Goal: Task Accomplishment & Management: Complete application form

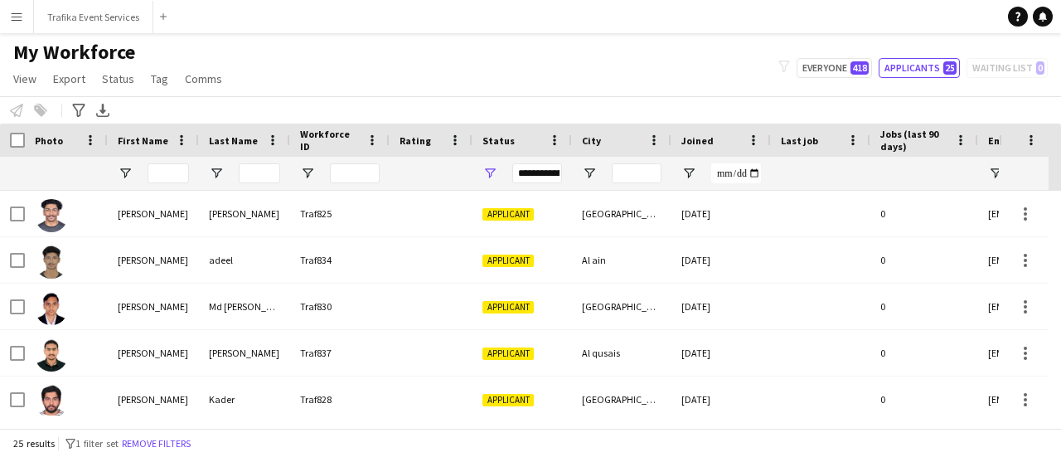
click at [541, 172] on div "**********" at bounding box center [537, 173] width 50 height 20
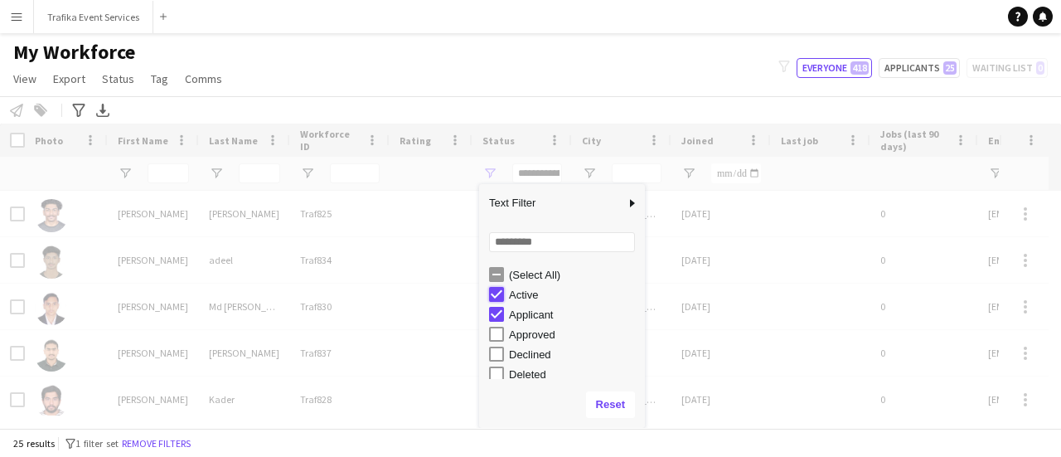
type input "**********"
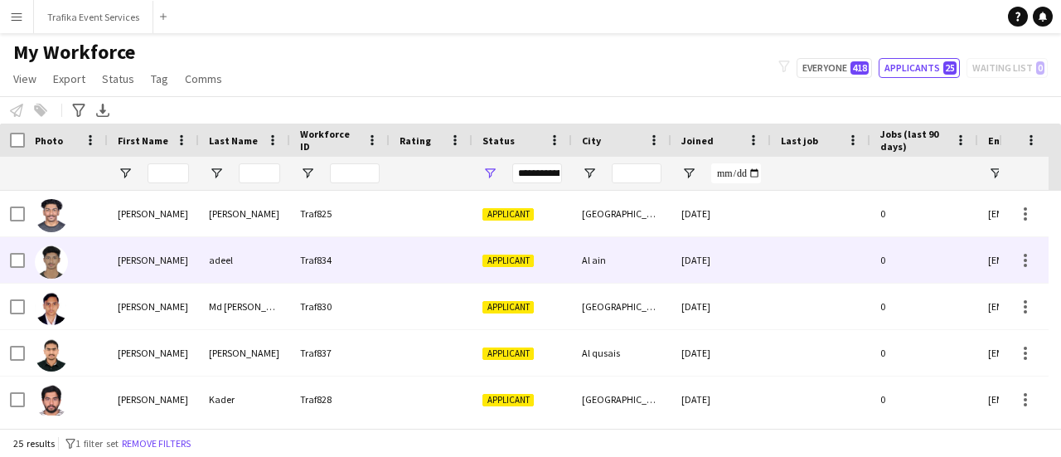
click at [447, 259] on div at bounding box center [430, 260] width 83 height 46
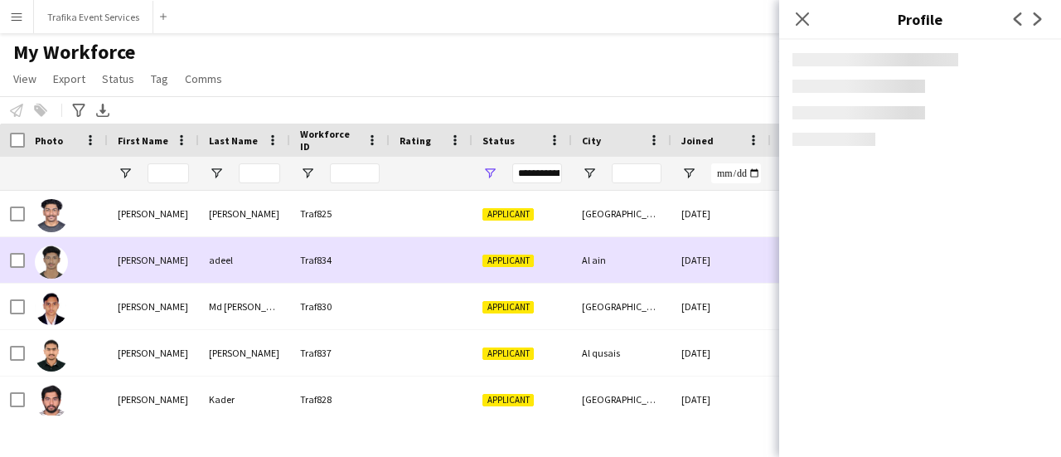
click at [447, 259] on div at bounding box center [430, 260] width 83 height 46
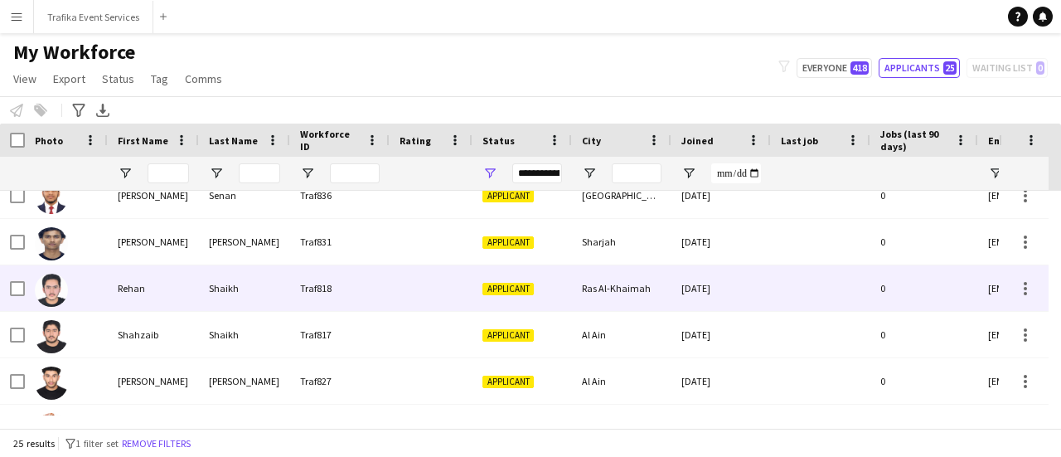
scroll to position [896, 0]
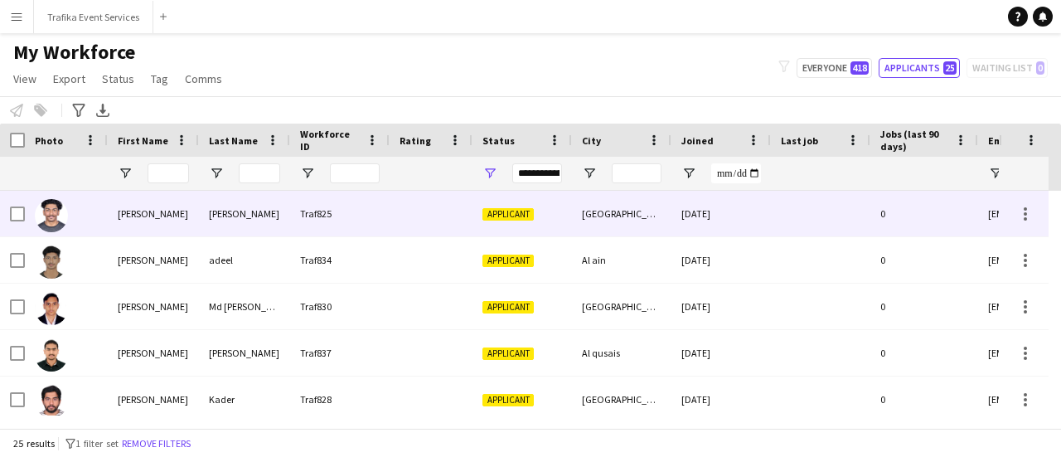
click at [514, 223] on div "Applicant" at bounding box center [521, 214] width 99 height 46
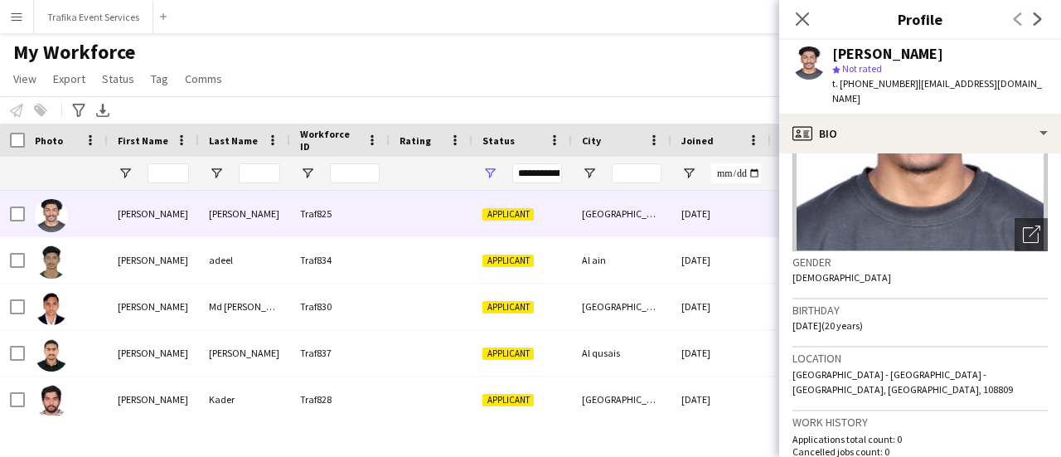
click at [654, 96] on div "Notify workforce Add to tag Select at least one crew to tag him or her. Advance…" at bounding box center [530, 109] width 1061 height 27
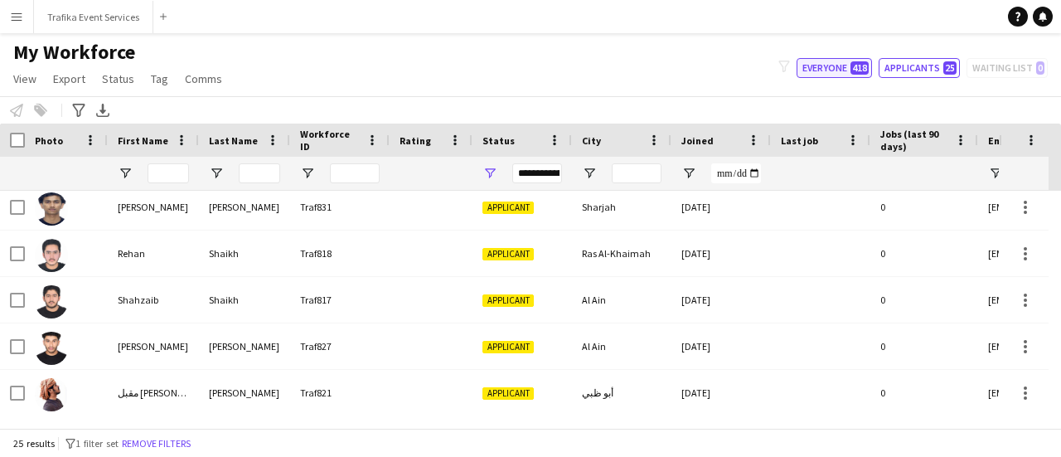
click at [853, 62] on button "Everyone 418" at bounding box center [833, 68] width 75 height 20
type input "**********"
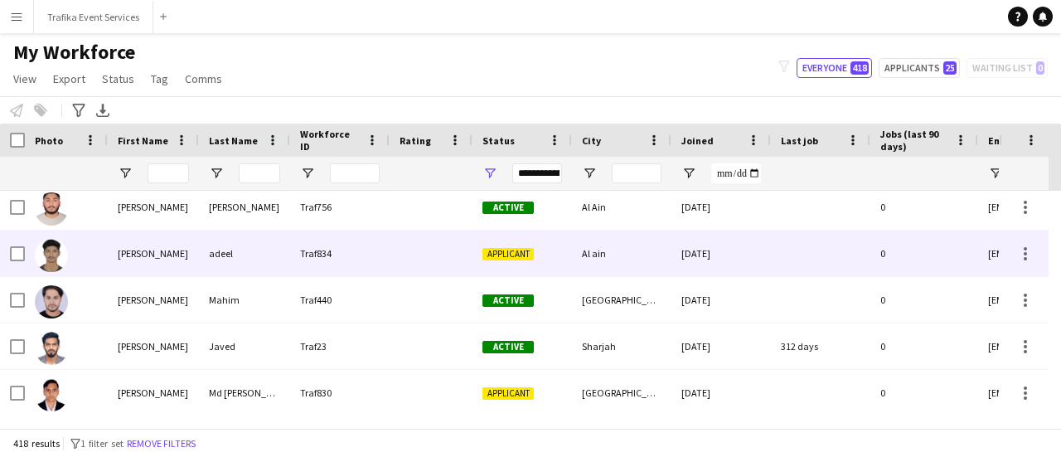
click at [476, 249] on div "Applicant" at bounding box center [521, 253] width 99 height 46
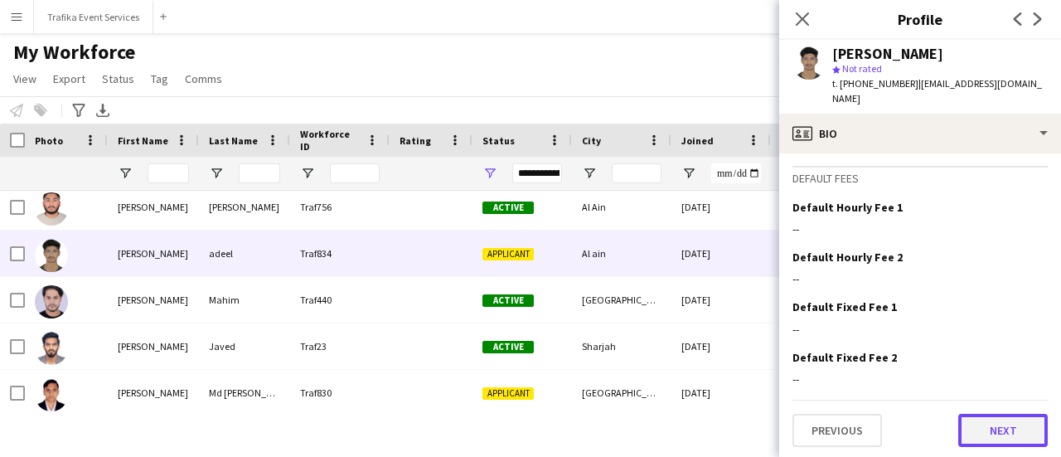
click at [977, 425] on button "Next" at bounding box center [1002, 429] width 89 height 33
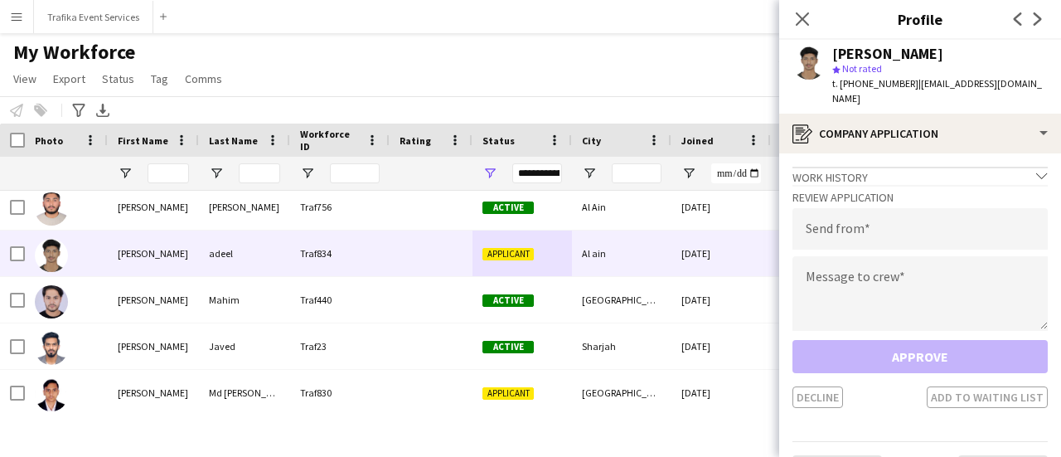
click at [1021, 167] on div "Work history chevron-down" at bounding box center [919, 176] width 255 height 18
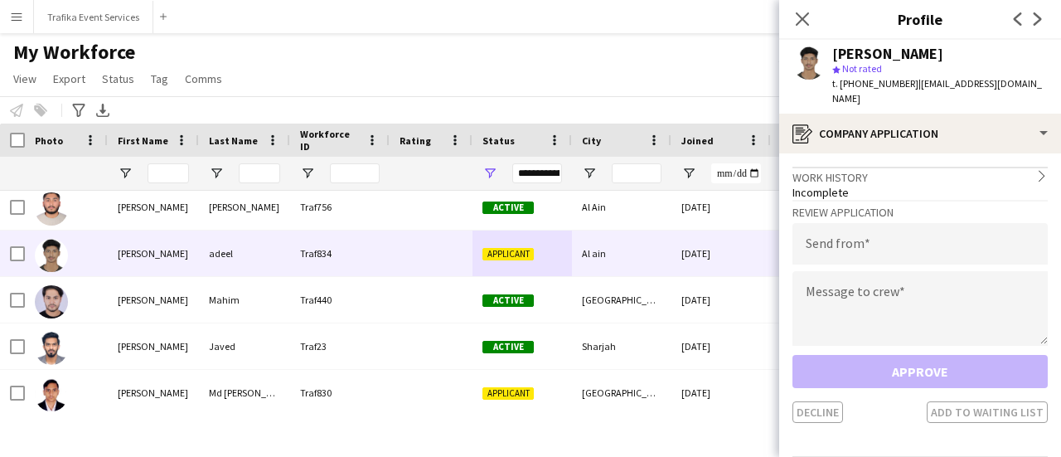
click at [1021, 167] on div "Work history chevron-right" at bounding box center [919, 176] width 255 height 18
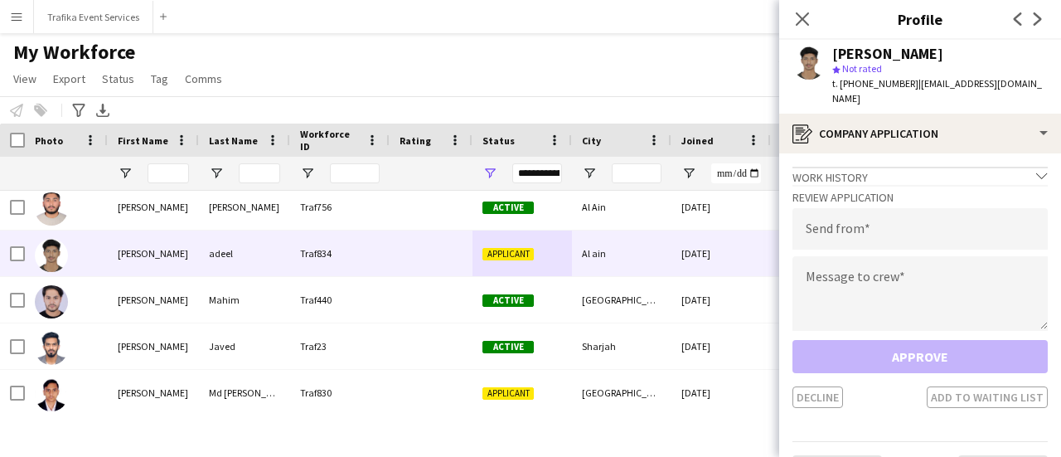
click at [1036, 170] on icon "chevron-down" at bounding box center [1042, 176] width 12 height 12
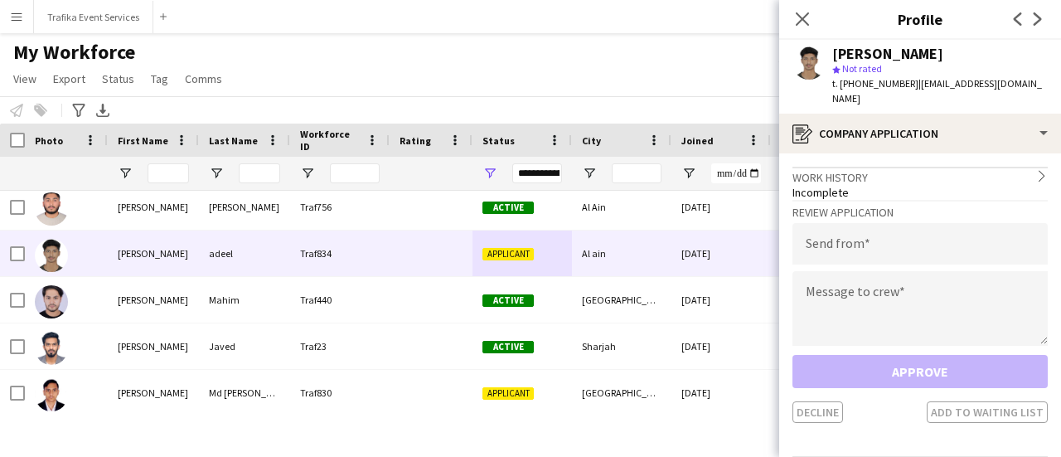
click at [1036, 170] on icon "chevron-right" at bounding box center [1042, 176] width 12 height 12
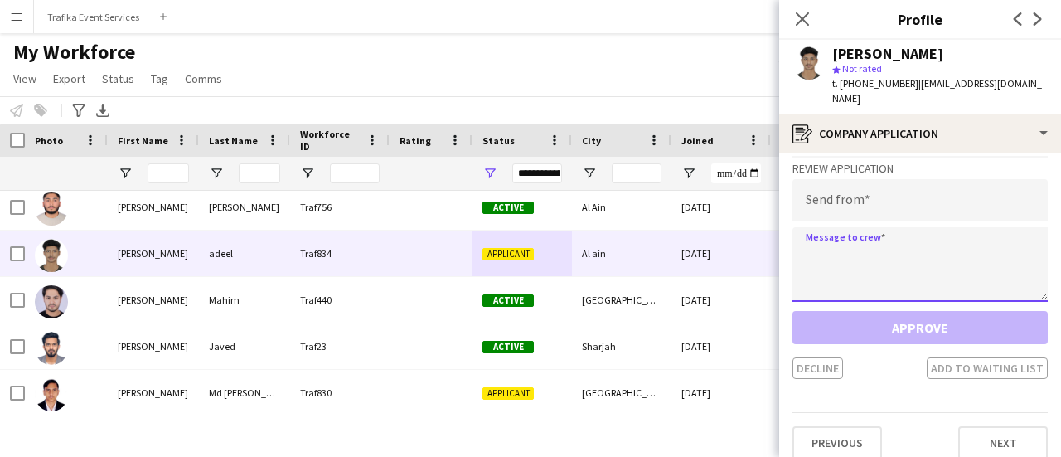
click at [856, 258] on textarea at bounding box center [919, 264] width 255 height 75
type textarea "*"
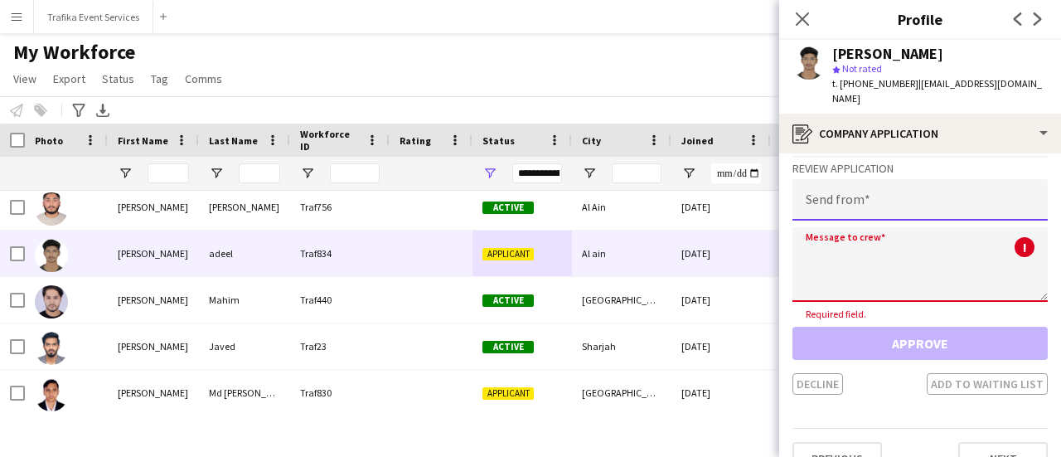
click at [843, 191] on input "email" at bounding box center [919, 199] width 255 height 41
type input "*"
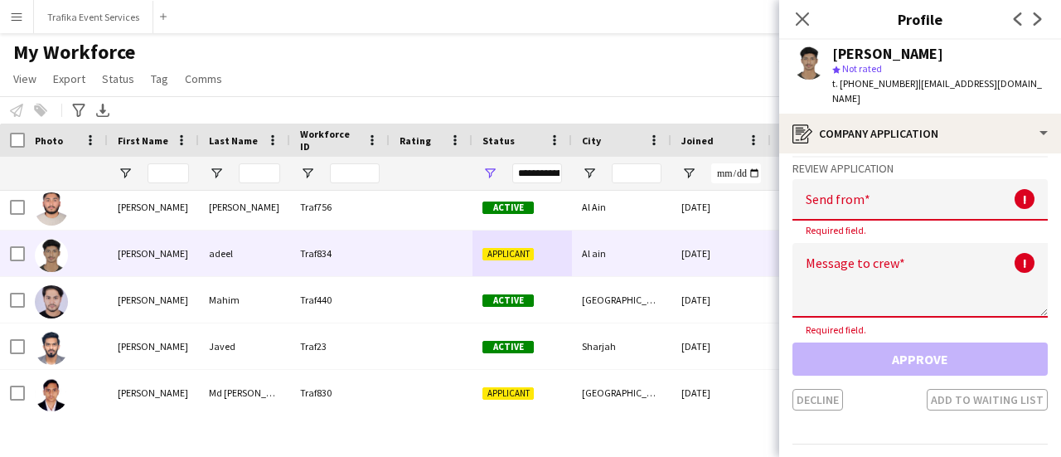
click at [698, 81] on div "My Workforce View Views Default view New view Update view Delete view Edit name…" at bounding box center [530, 68] width 1061 height 56
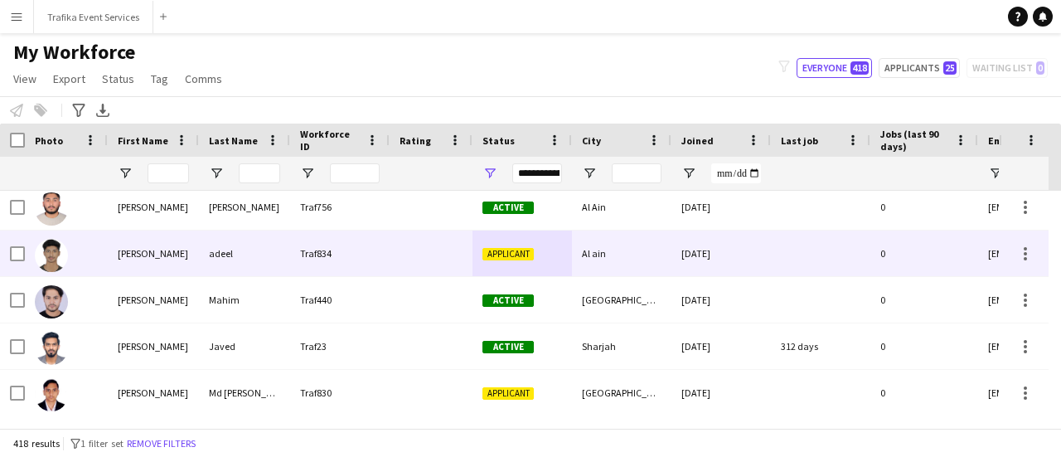
click at [515, 254] on span "Applicant" at bounding box center [507, 254] width 51 height 12
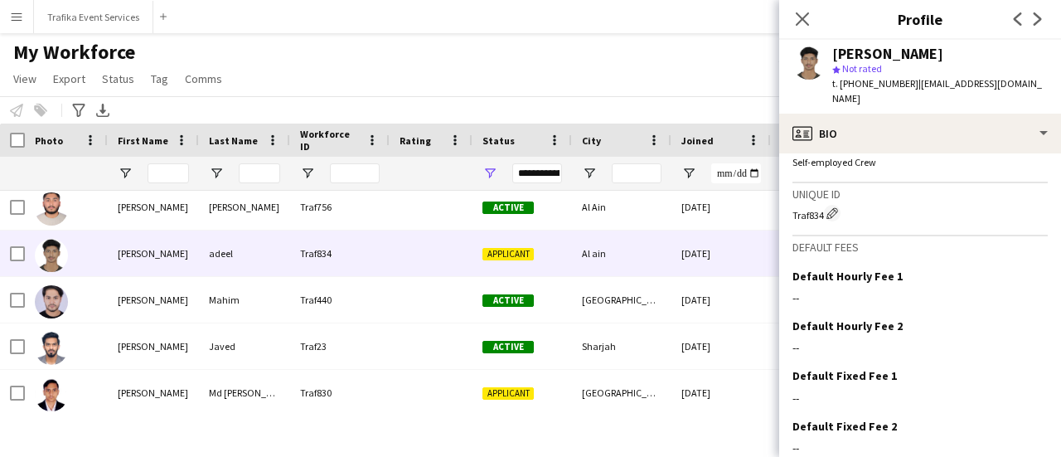
scroll to position [1056, 0]
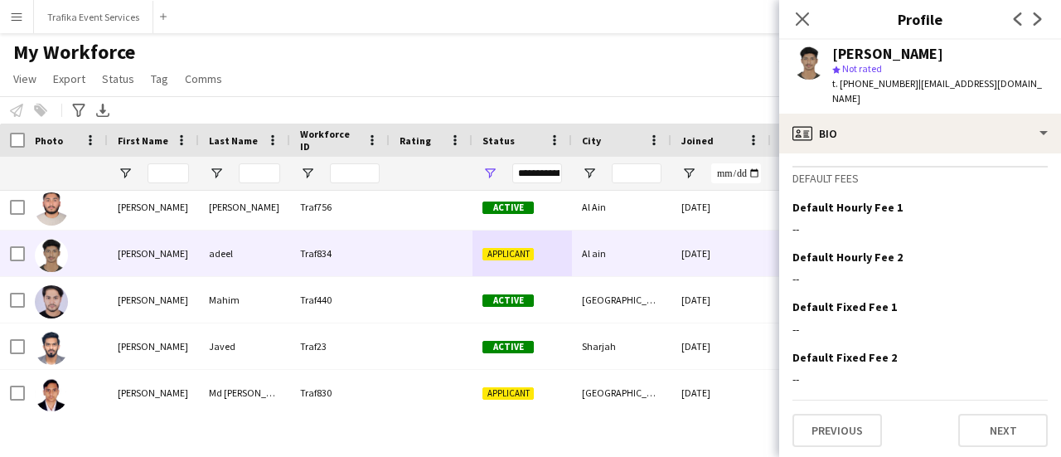
click at [487, 92] on div "My Workforce View Views Default view New view Update view Delete view Edit name…" at bounding box center [530, 68] width 1061 height 56
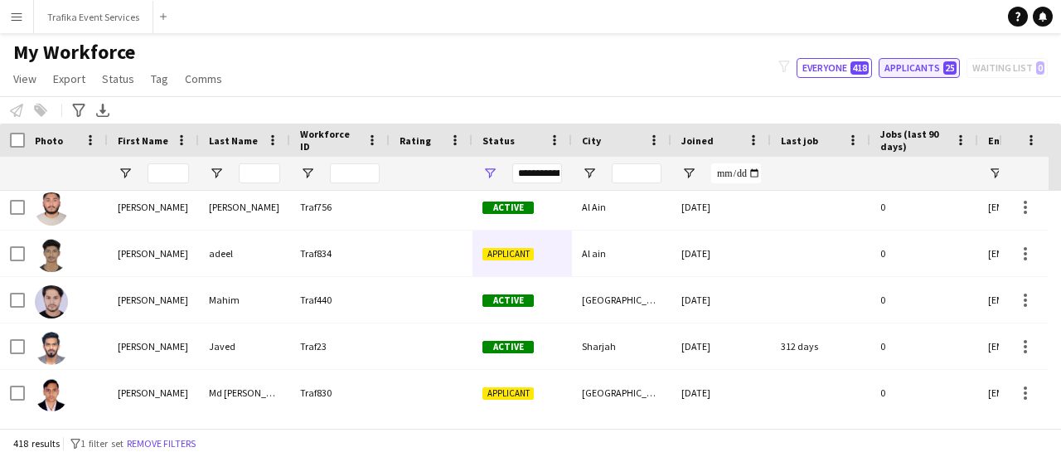
click at [887, 70] on button "Applicants 25" at bounding box center [918, 68] width 81 height 20
type input "**********"
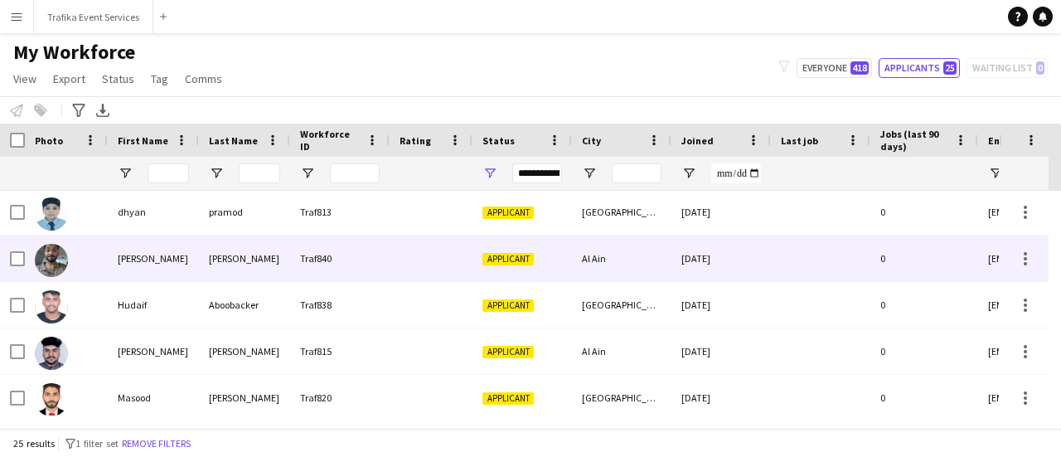
scroll to position [0, 0]
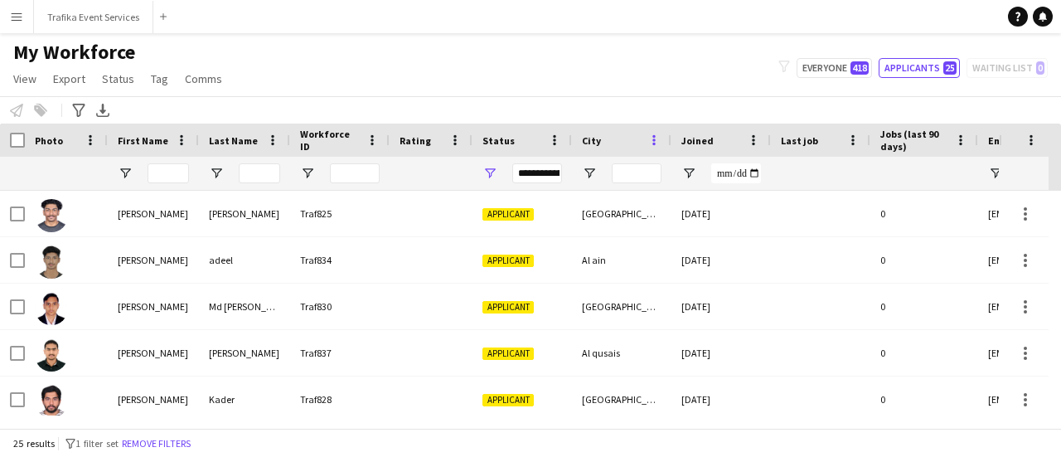
click at [655, 138] on span at bounding box center [653, 140] width 15 height 15
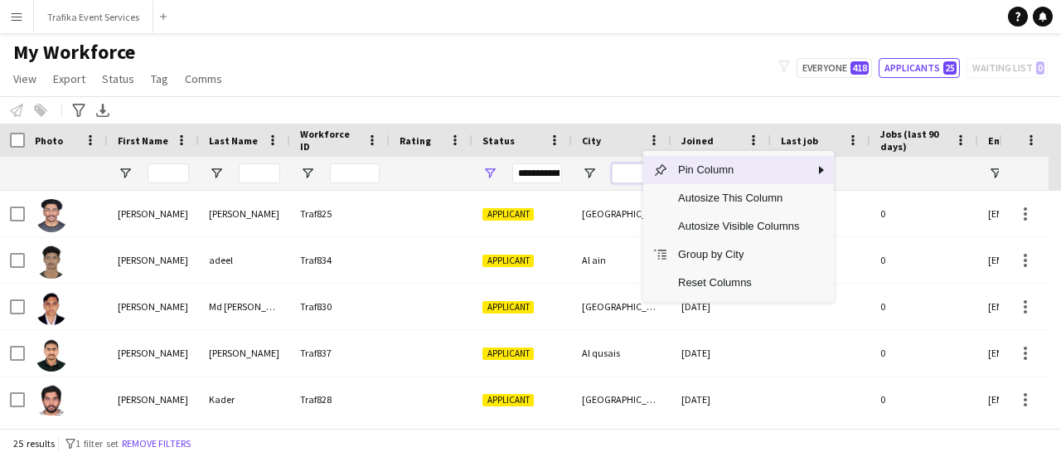
click at [625, 167] on input "City Filter Input" at bounding box center [636, 173] width 50 height 20
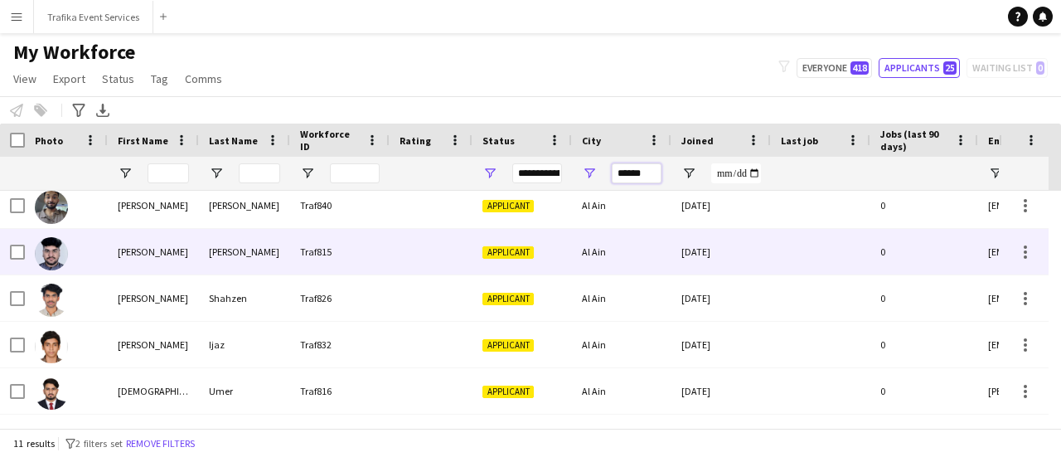
scroll to position [53, 0]
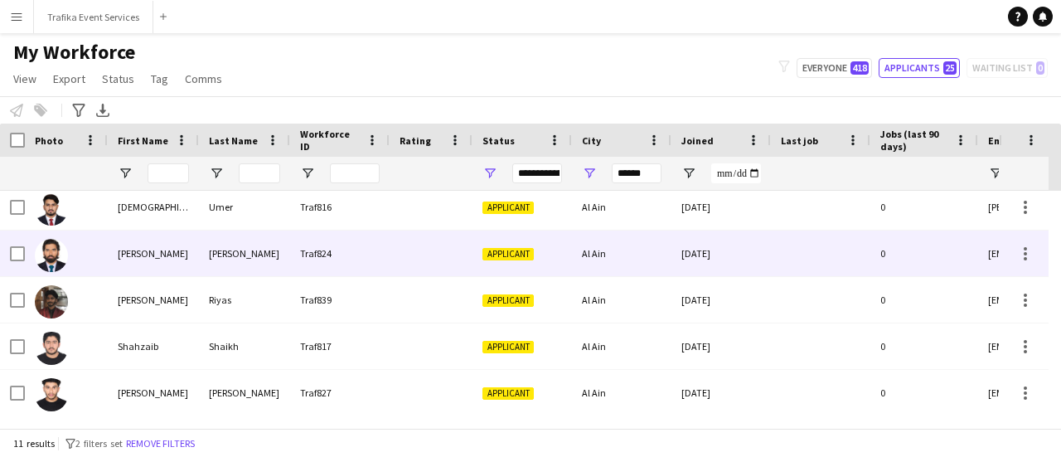
click at [277, 272] on div "[PERSON_NAME]" at bounding box center [244, 253] width 91 height 46
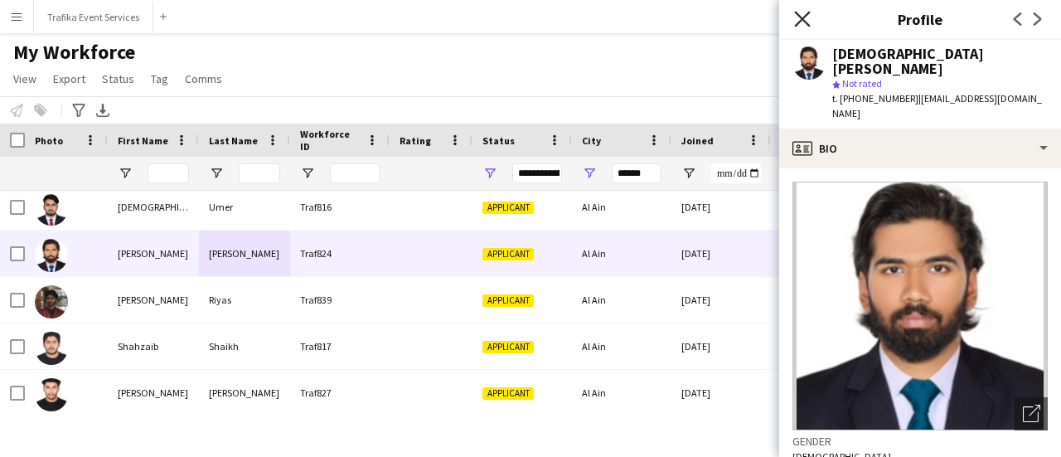
click at [807, 17] on icon "Close pop-in" at bounding box center [802, 19] width 16 height 16
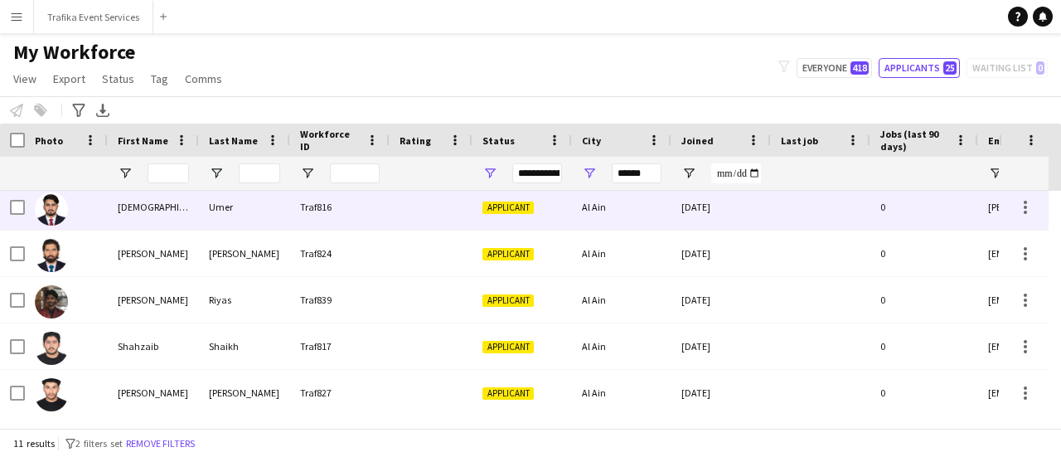
click at [504, 221] on div "Applicant" at bounding box center [521, 207] width 99 height 46
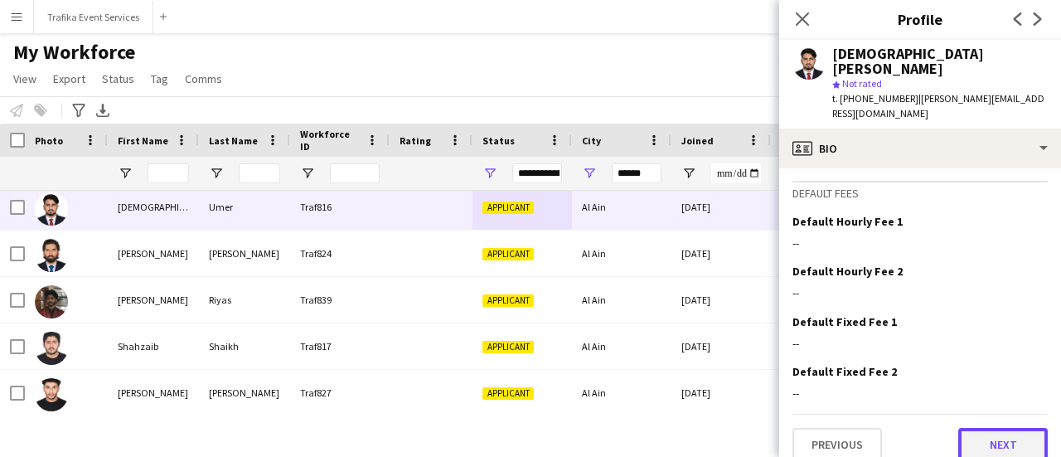
click at [1017, 428] on button "Next" at bounding box center [1002, 444] width 89 height 33
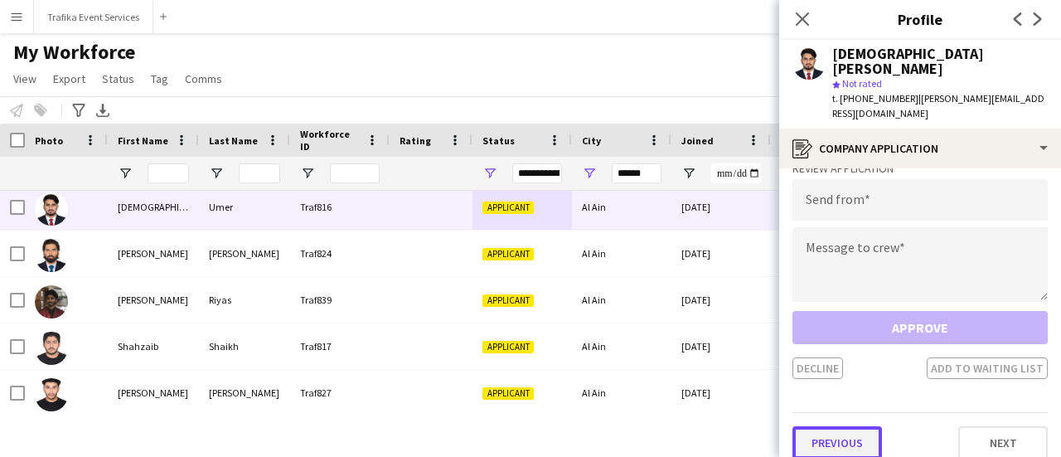
click at [830, 426] on button "Previous" at bounding box center [836, 442] width 89 height 33
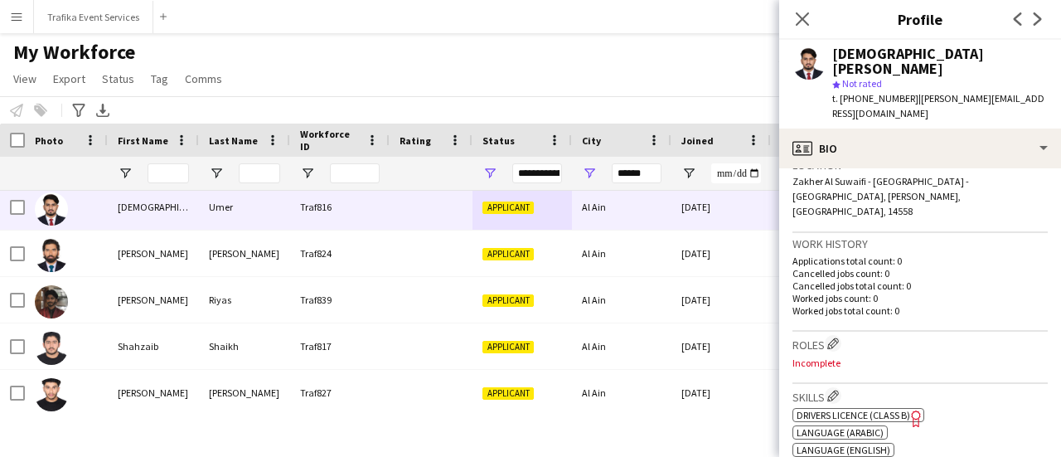
scroll to position [377, 0]
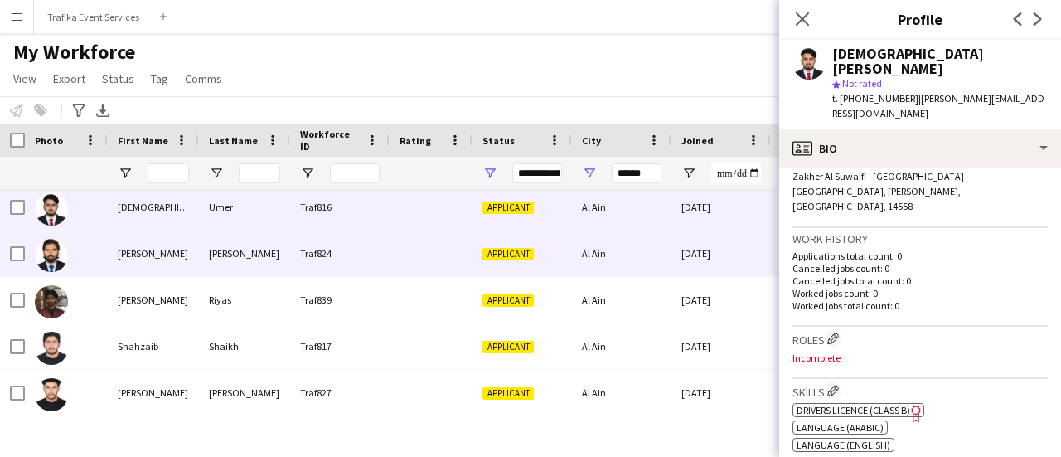
click at [411, 261] on div at bounding box center [430, 253] width 83 height 46
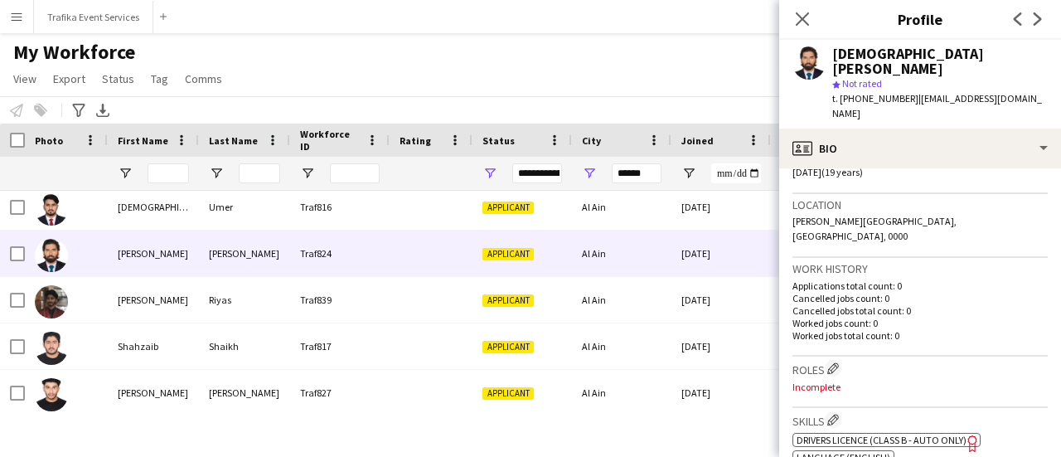
scroll to position [475, 0]
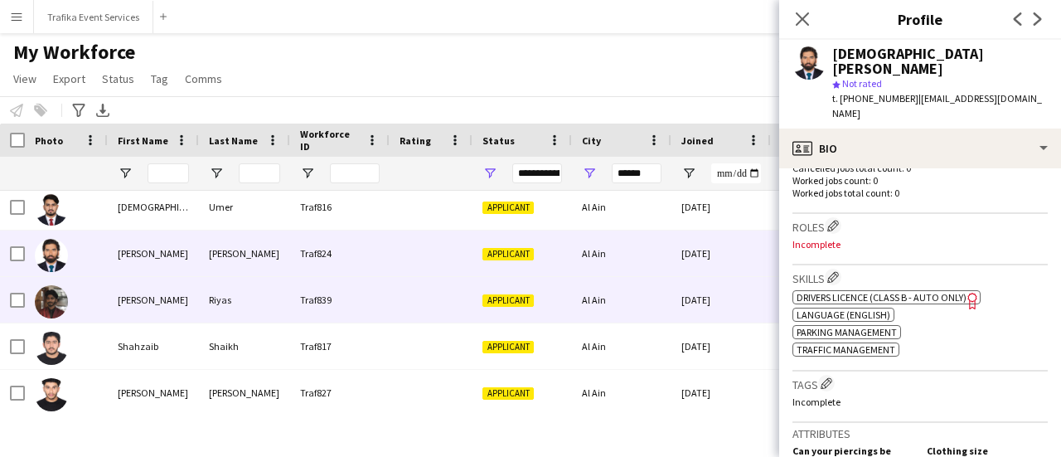
click at [398, 299] on div at bounding box center [430, 300] width 83 height 46
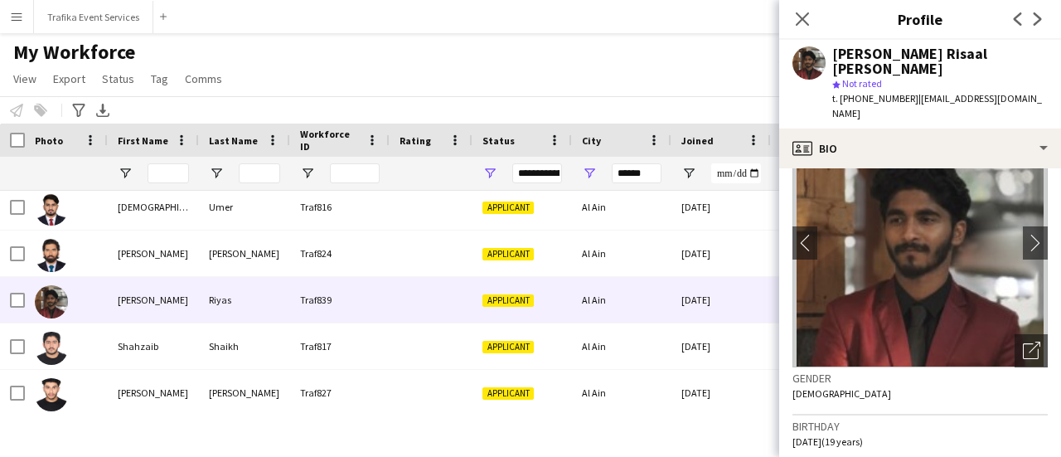
scroll to position [0, 0]
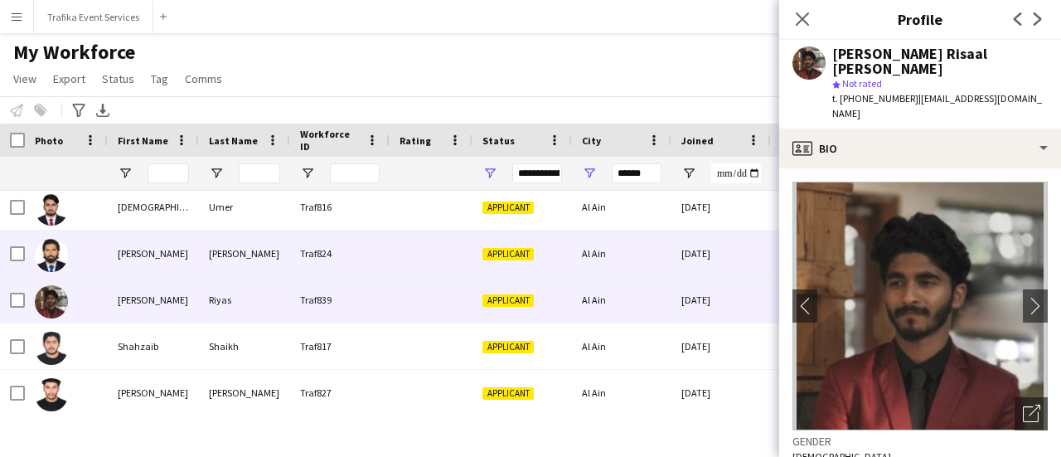
click at [325, 251] on div "Traf824" at bounding box center [339, 253] width 99 height 46
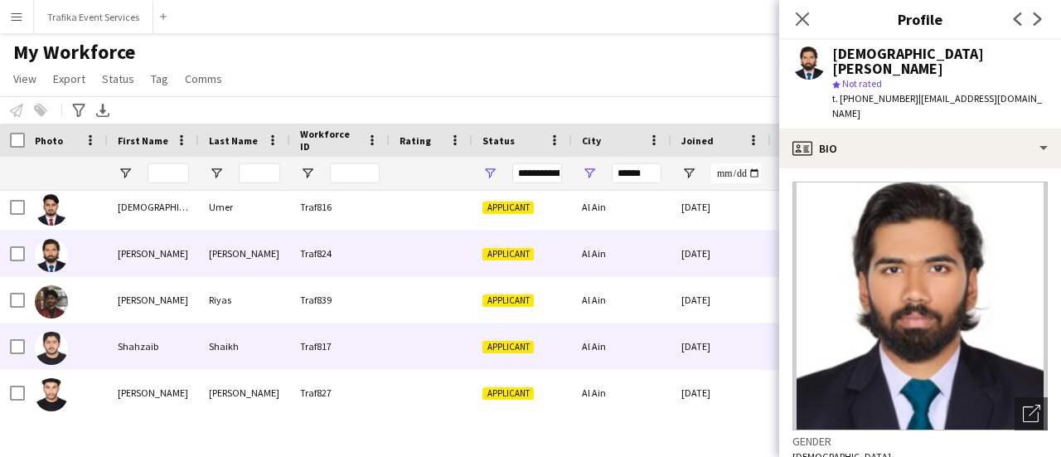
click at [288, 336] on div "Shaikh" at bounding box center [244, 346] width 91 height 46
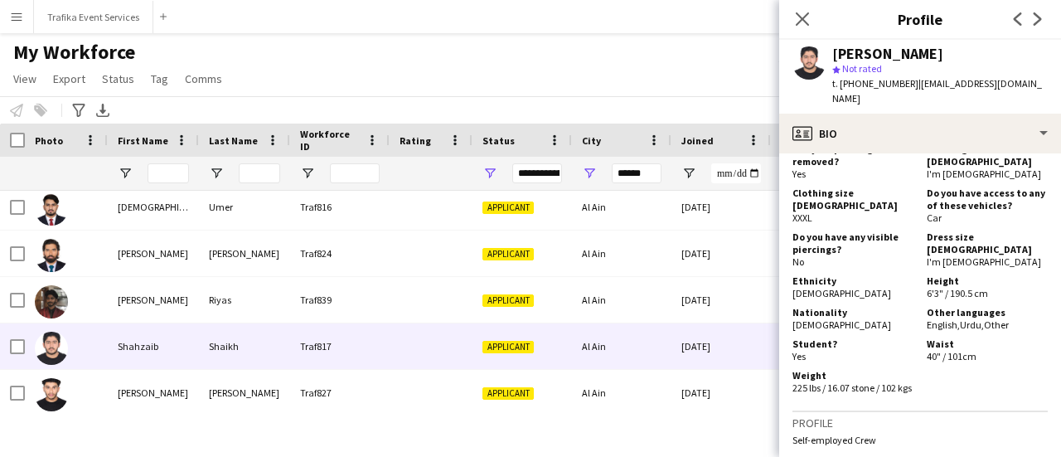
scroll to position [763, 0]
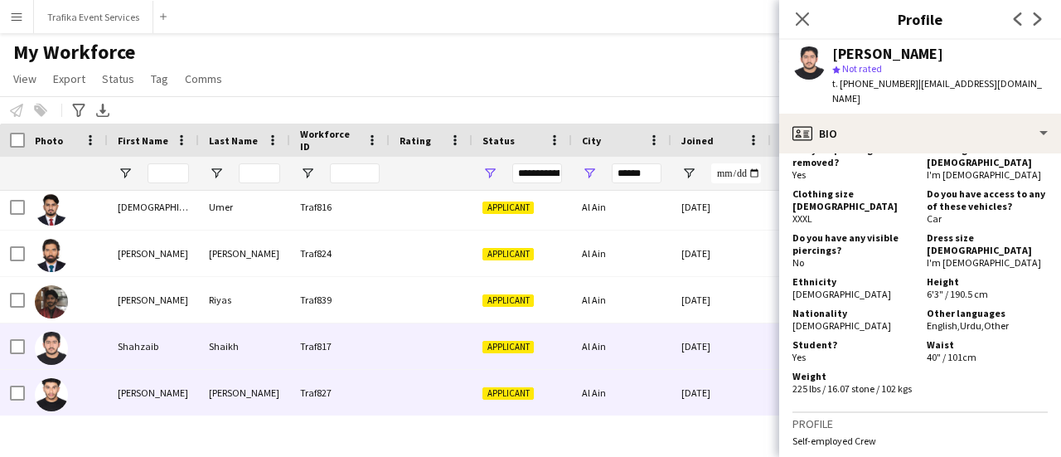
click at [291, 378] on div "Traf827" at bounding box center [339, 393] width 99 height 46
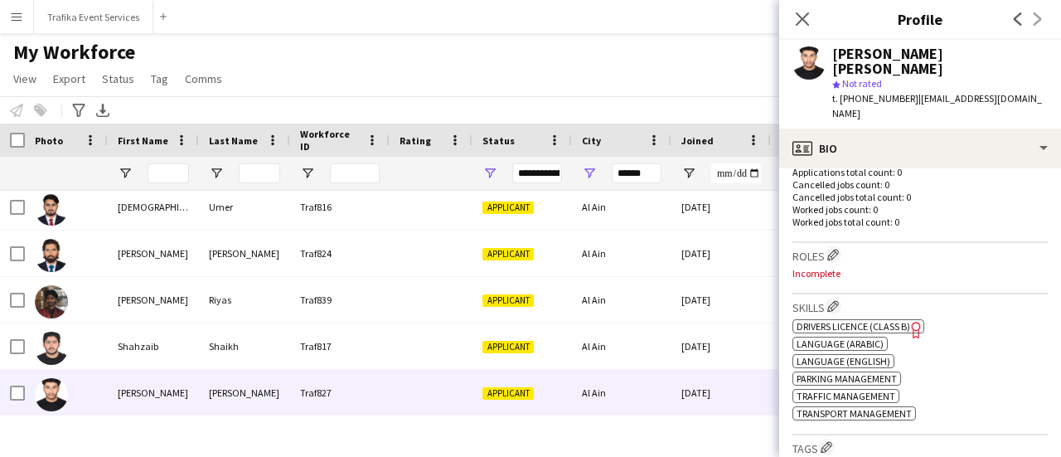
scroll to position [446, 0]
click at [589, 42] on div "My Workforce View Views Default view New view Update view Delete view Edit name…" at bounding box center [530, 68] width 1061 height 56
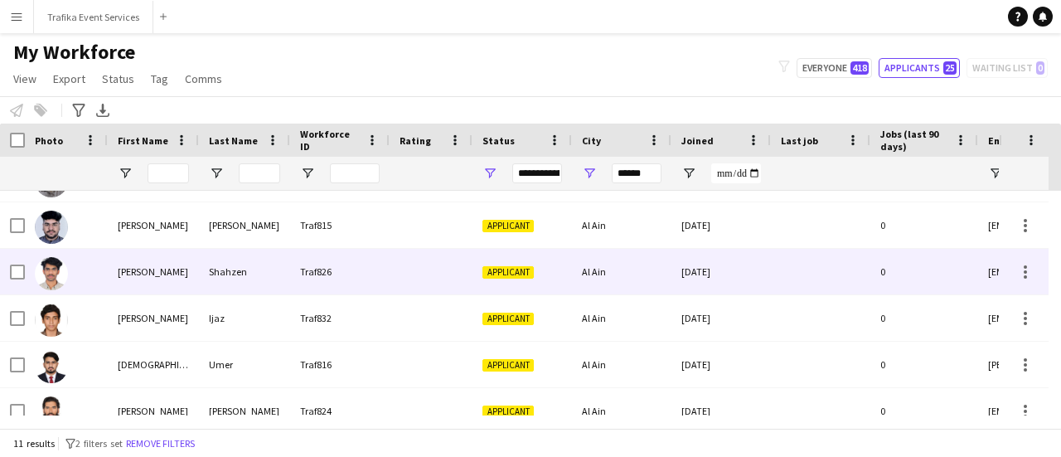
scroll to position [119, 0]
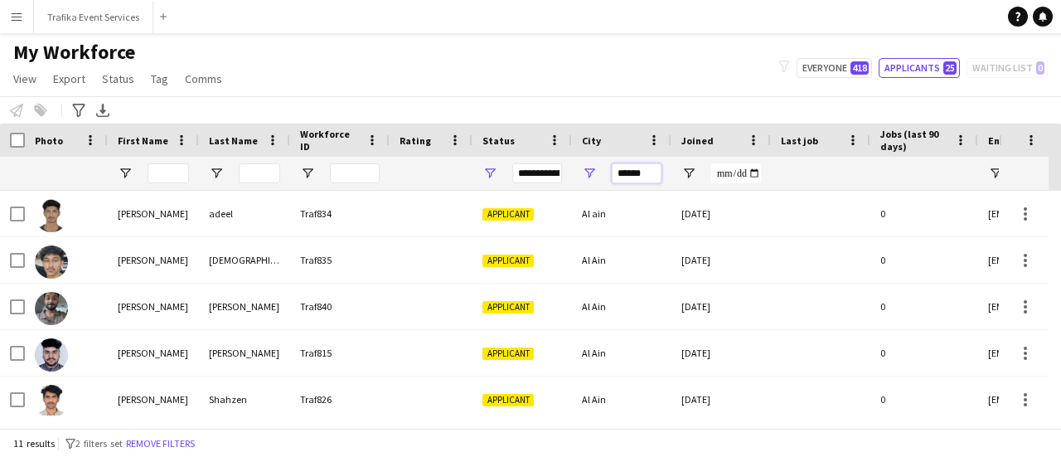
click at [647, 173] on input "******" at bounding box center [636, 173] width 50 height 20
type input "*"
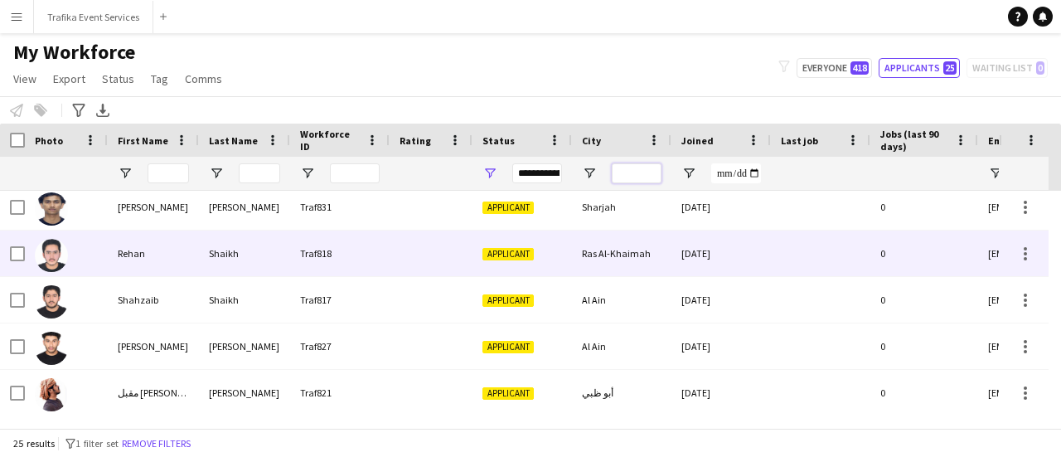
scroll to position [933, 0]
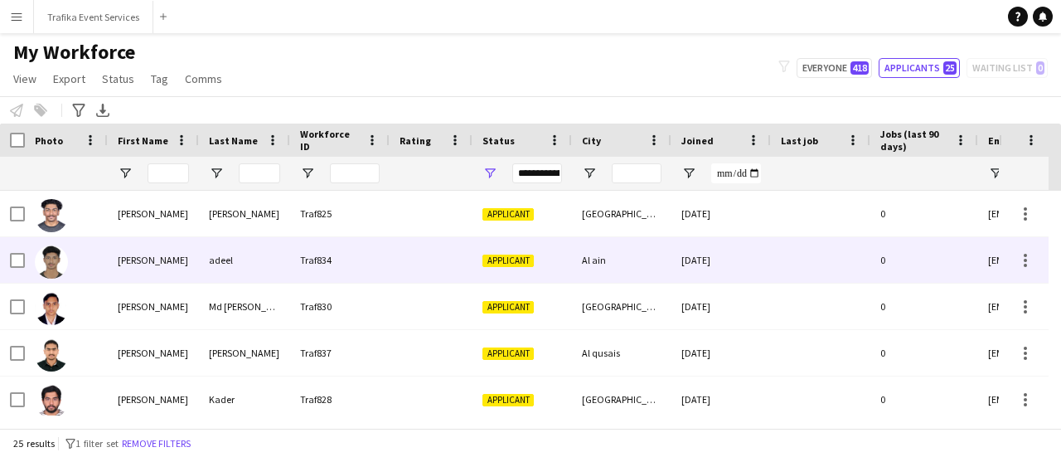
click at [371, 259] on div "Traf834" at bounding box center [339, 260] width 99 height 46
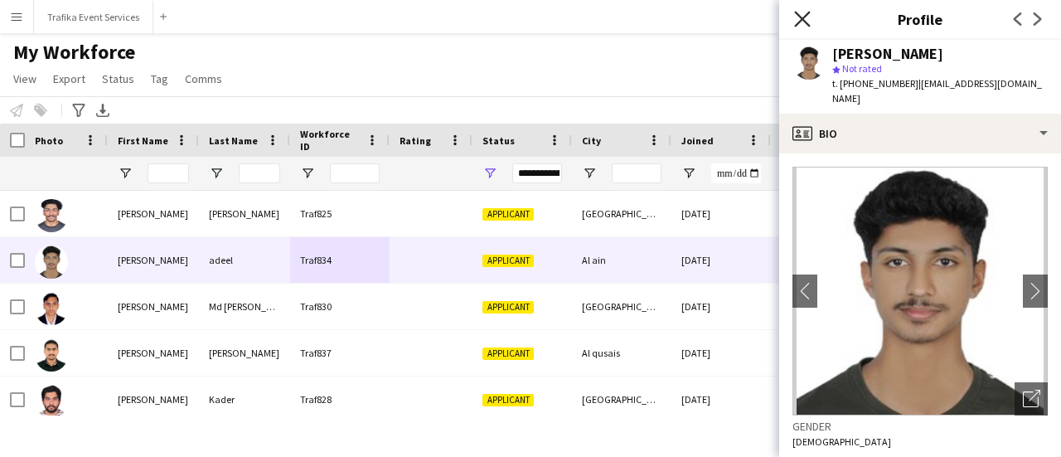
click at [803, 17] on icon at bounding box center [802, 19] width 16 height 16
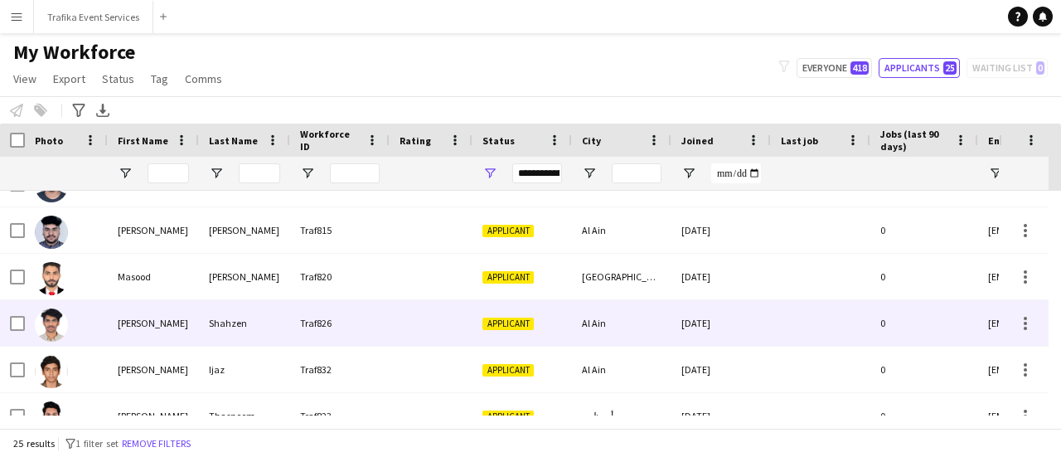
scroll to position [498, 0]
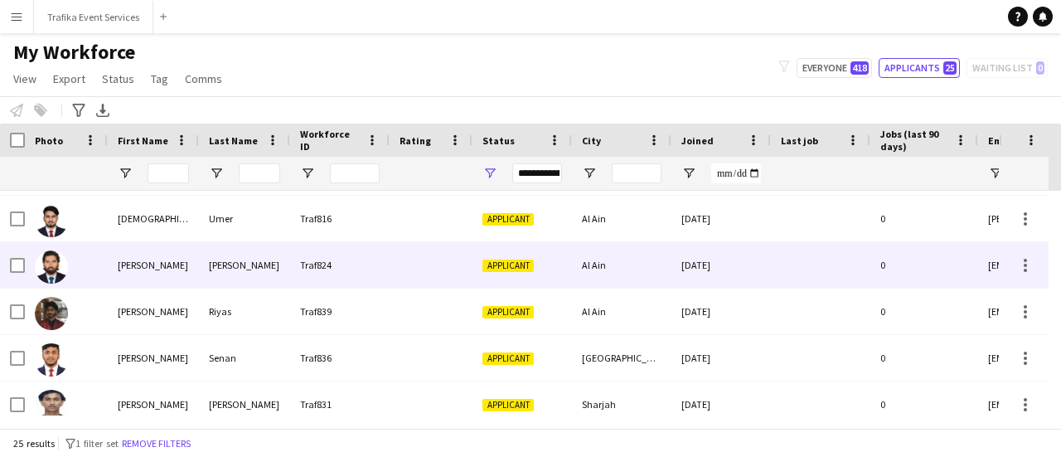
click at [343, 269] on div "Traf824" at bounding box center [339, 265] width 99 height 46
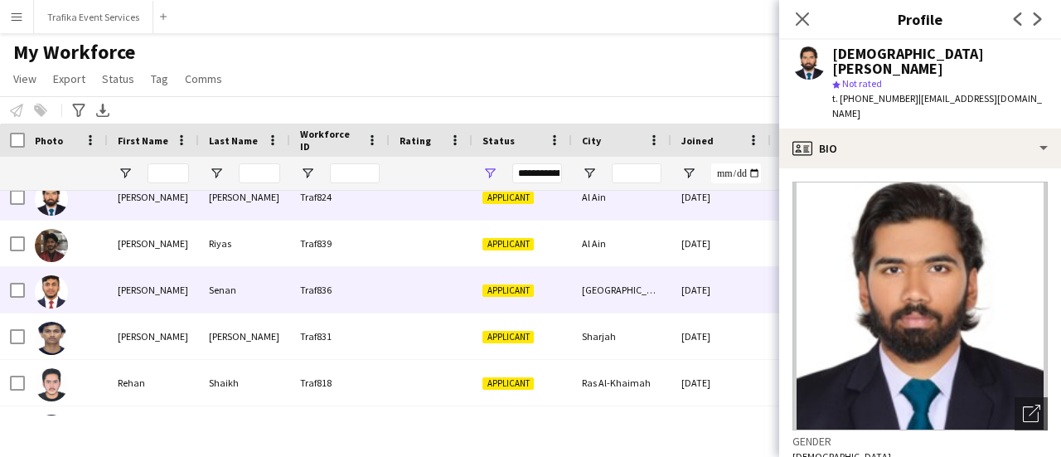
scroll to position [816, 0]
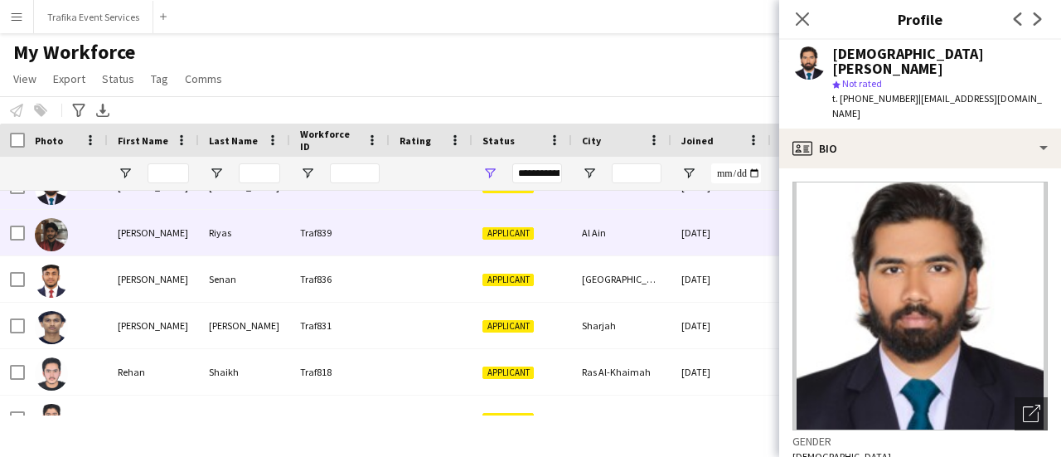
click at [157, 241] on div "[PERSON_NAME]" at bounding box center [153, 233] width 91 height 46
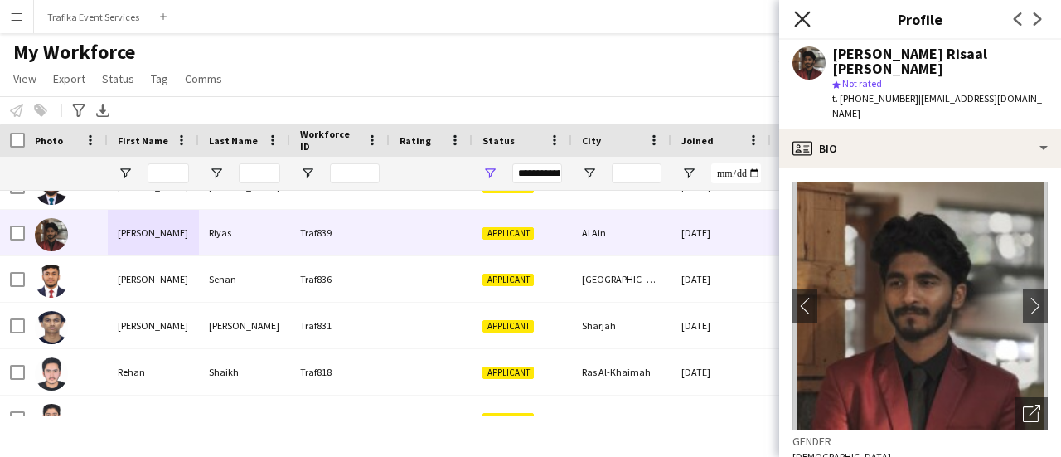
click at [800, 25] on icon "Close pop-in" at bounding box center [802, 19] width 16 height 16
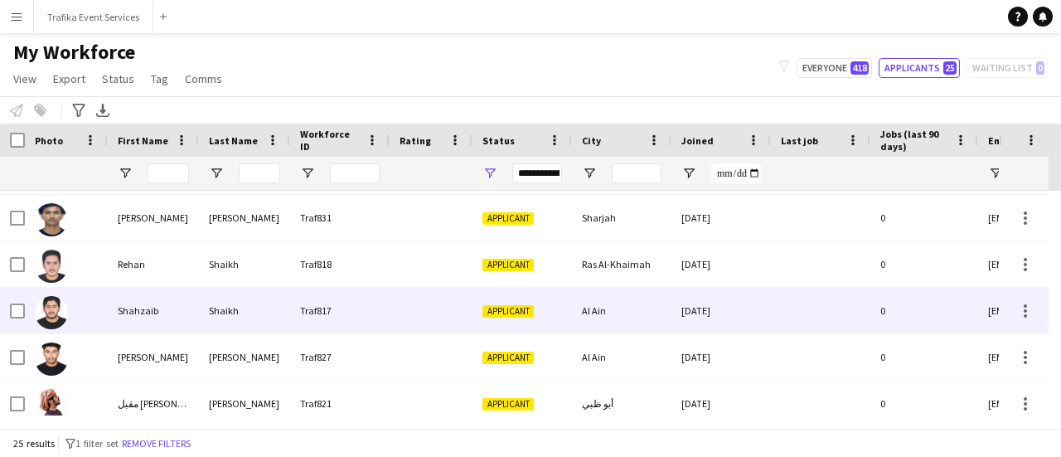
scroll to position [929, 0]
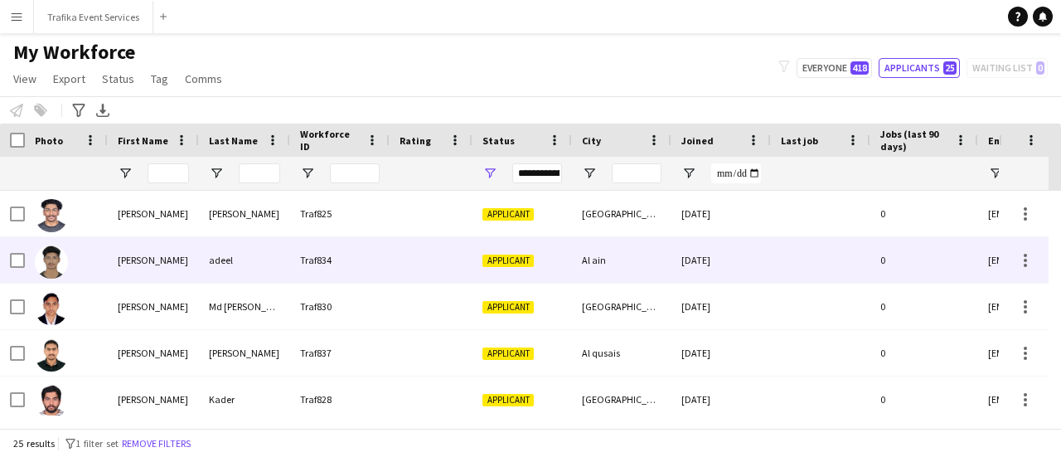
click at [423, 278] on div at bounding box center [430, 260] width 83 height 46
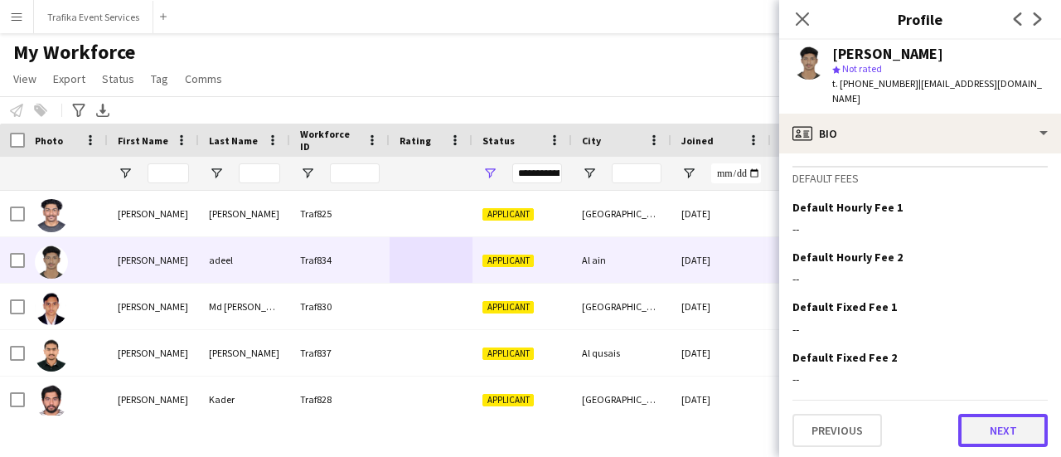
click at [998, 432] on button "Next" at bounding box center [1002, 429] width 89 height 33
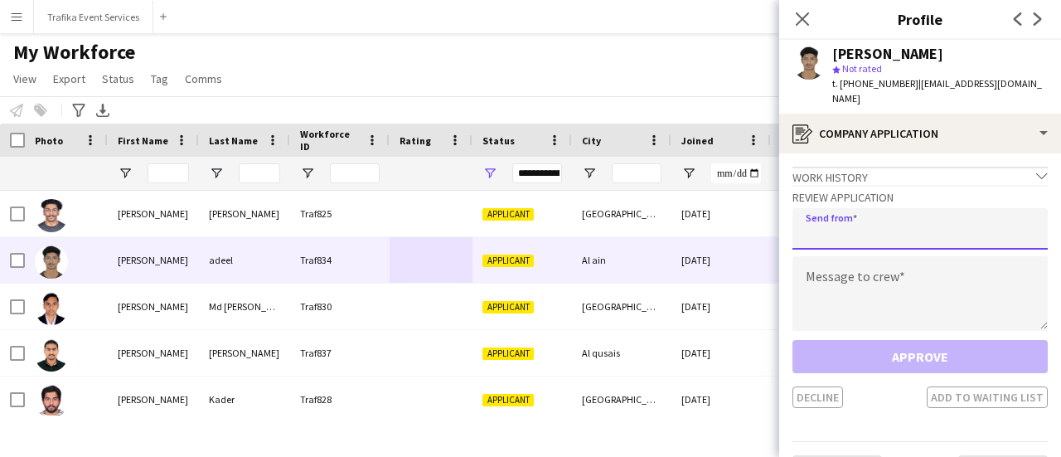
click at [903, 219] on input "email" at bounding box center [919, 228] width 255 height 41
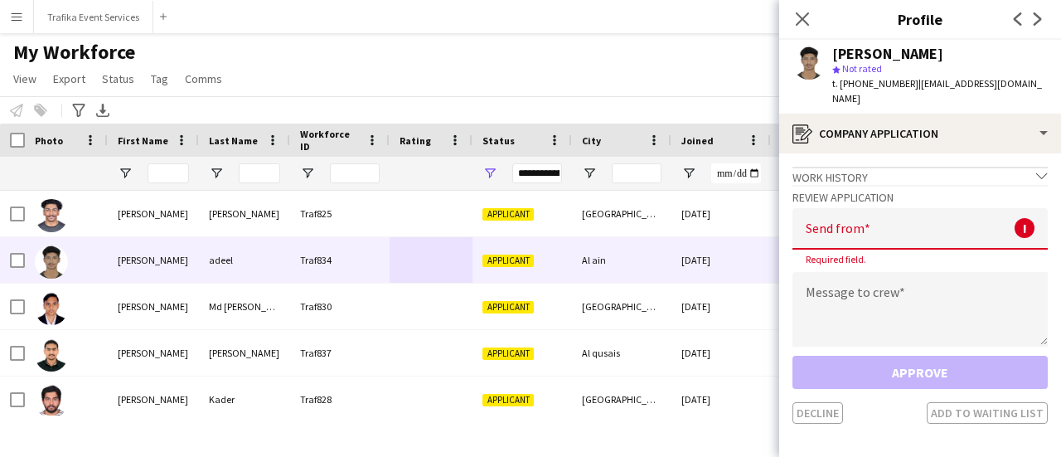
click at [660, 50] on div "My Workforce View Views Default view New view Update view Delete view Edit name…" at bounding box center [530, 68] width 1061 height 56
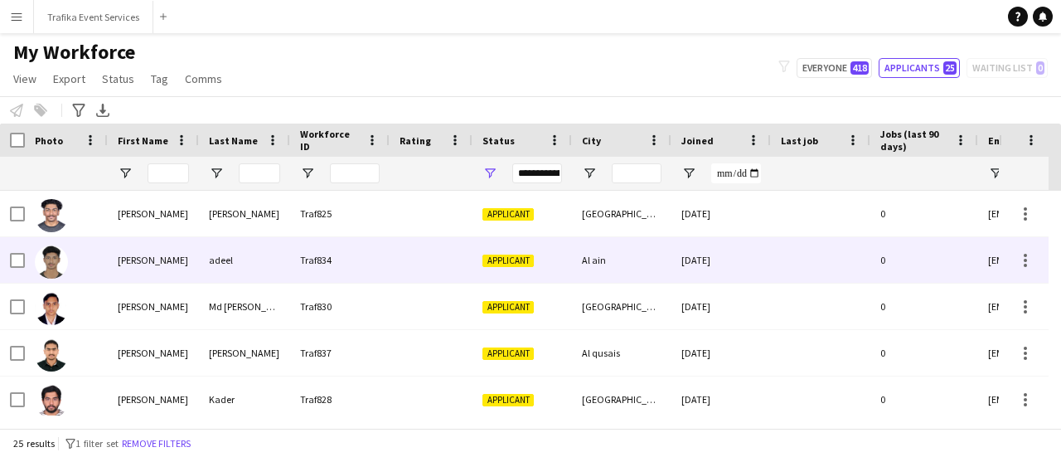
click at [560, 254] on div "Applicant" at bounding box center [521, 260] width 99 height 46
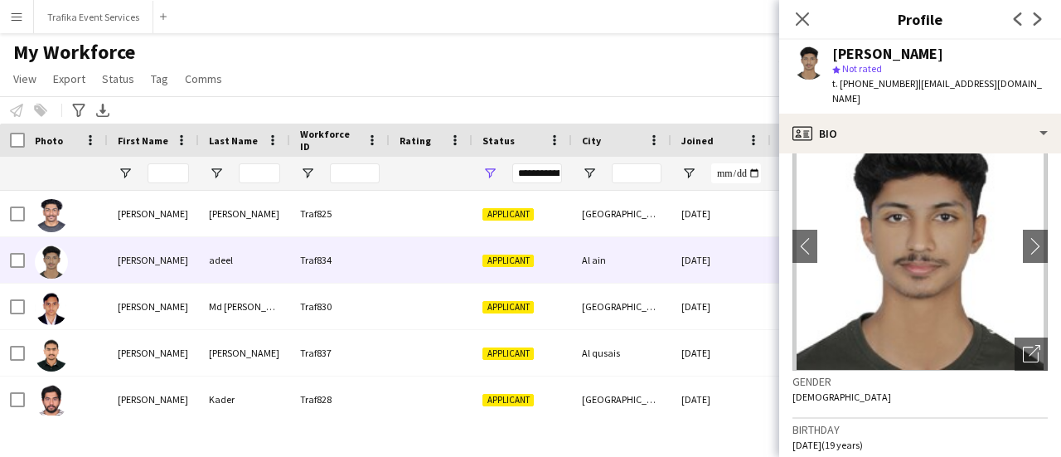
scroll to position [72, 0]
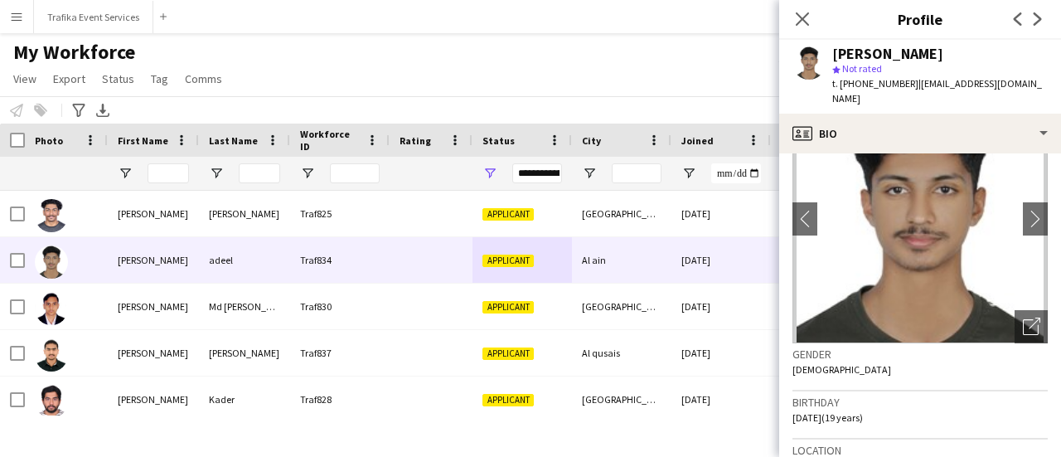
click at [616, 75] on div "My Workforce View Views Default view New view Update view Delete view Edit name…" at bounding box center [530, 68] width 1061 height 56
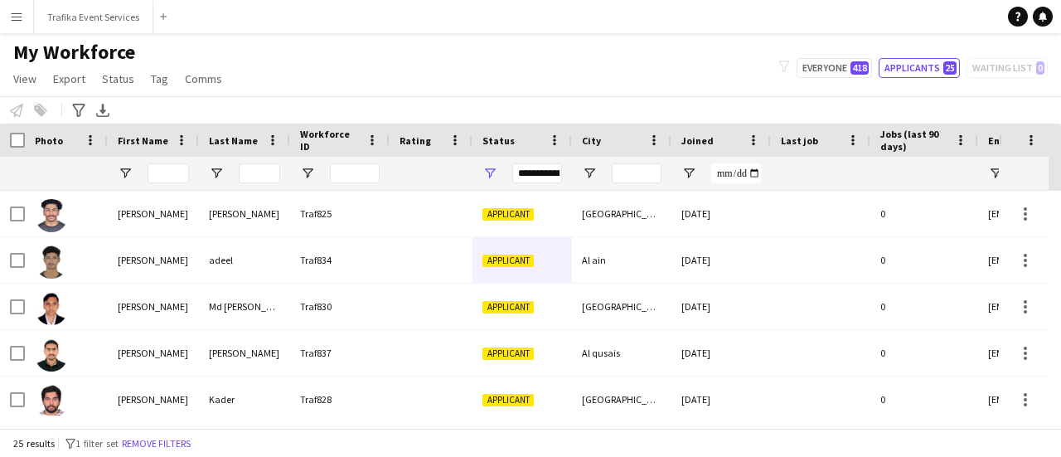
click at [19, 31] on button "Menu" at bounding box center [16, 16] width 33 height 33
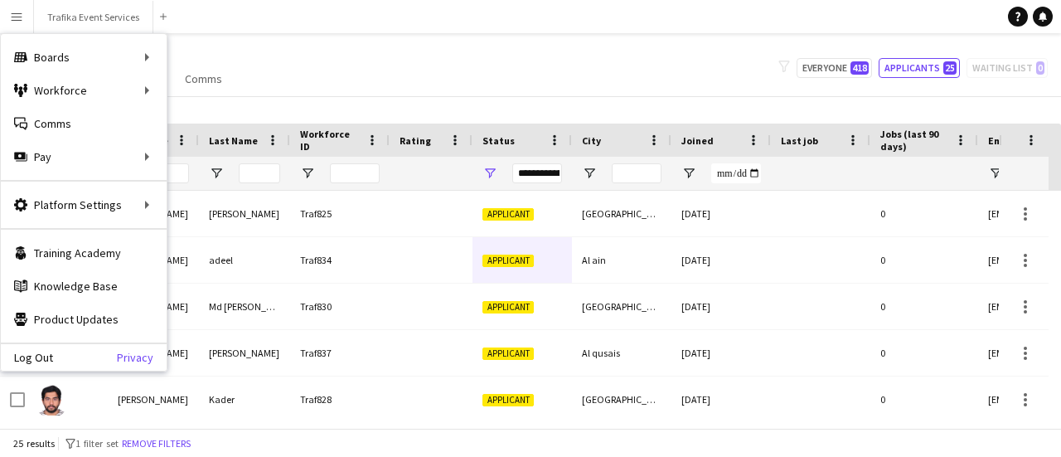
click at [133, 356] on link "Privacy" at bounding box center [142, 356] width 50 height 13
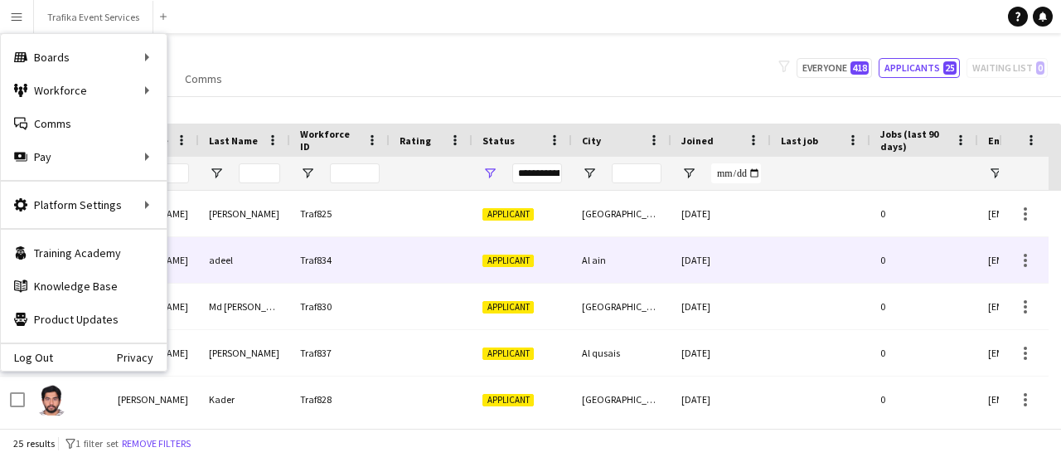
click at [625, 262] on div "Al ain" at bounding box center [621, 260] width 99 height 46
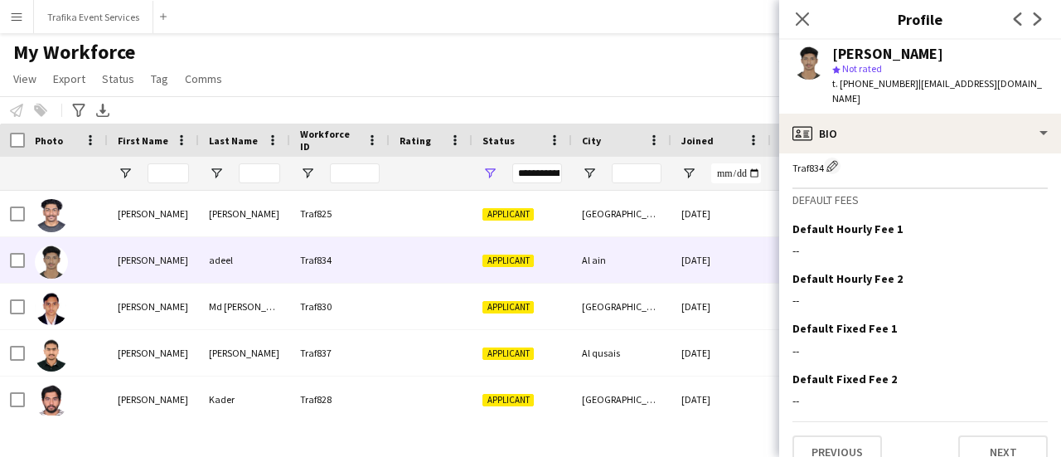
scroll to position [1056, 0]
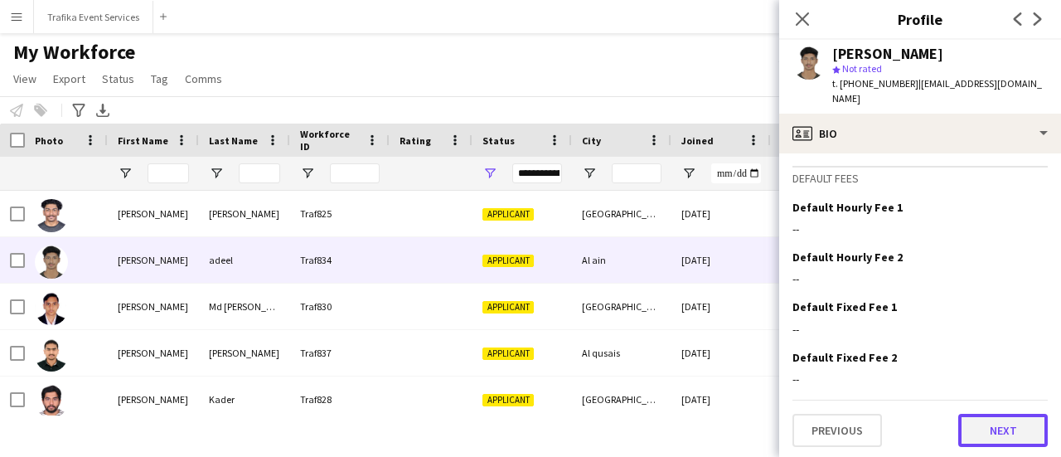
click at [974, 422] on button "Next" at bounding box center [1002, 429] width 89 height 33
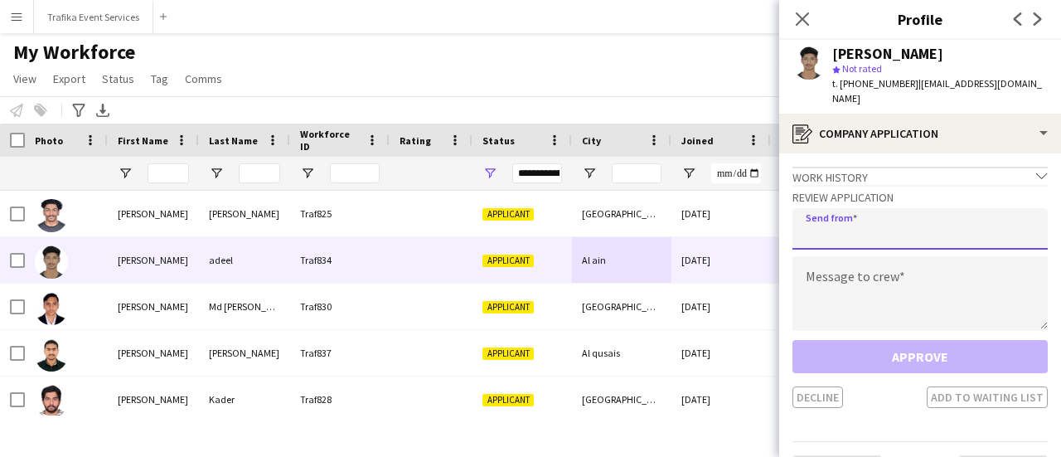
click at [824, 208] on input "email" at bounding box center [919, 228] width 255 height 41
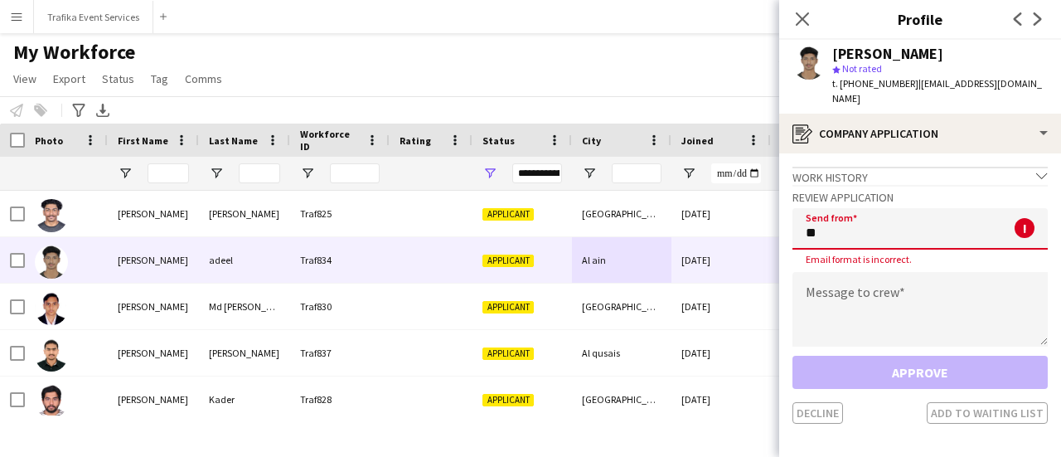
type input "*"
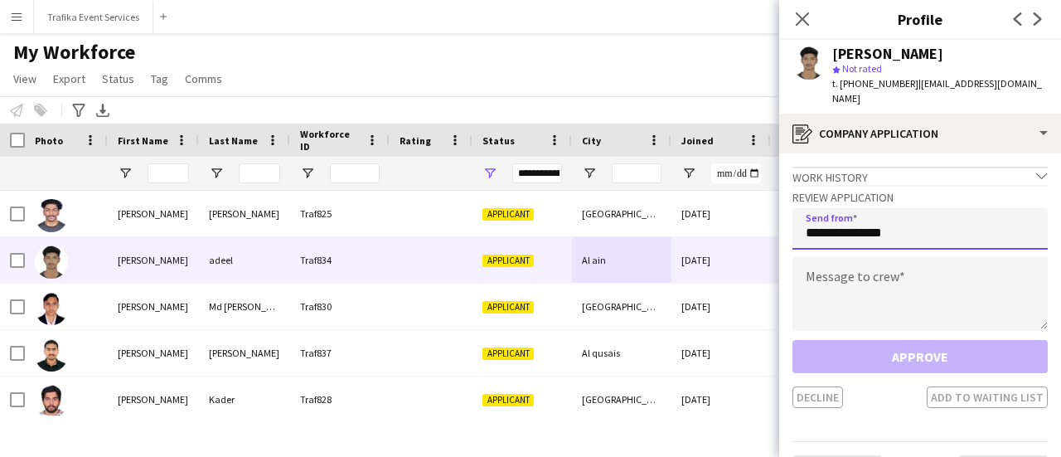
type input "**********"
click at [827, 271] on textarea at bounding box center [919, 293] width 255 height 75
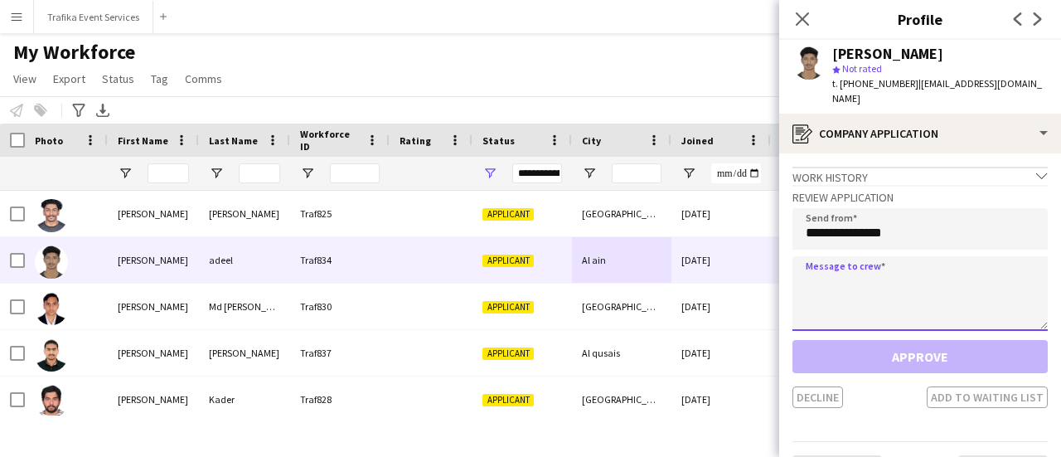
click at [827, 271] on textarea at bounding box center [919, 293] width 255 height 75
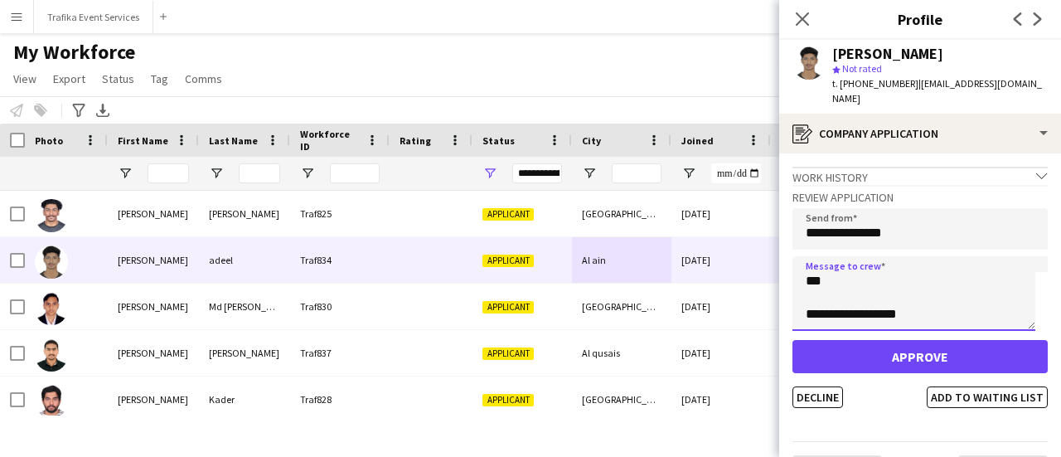
scroll to position [66, 0]
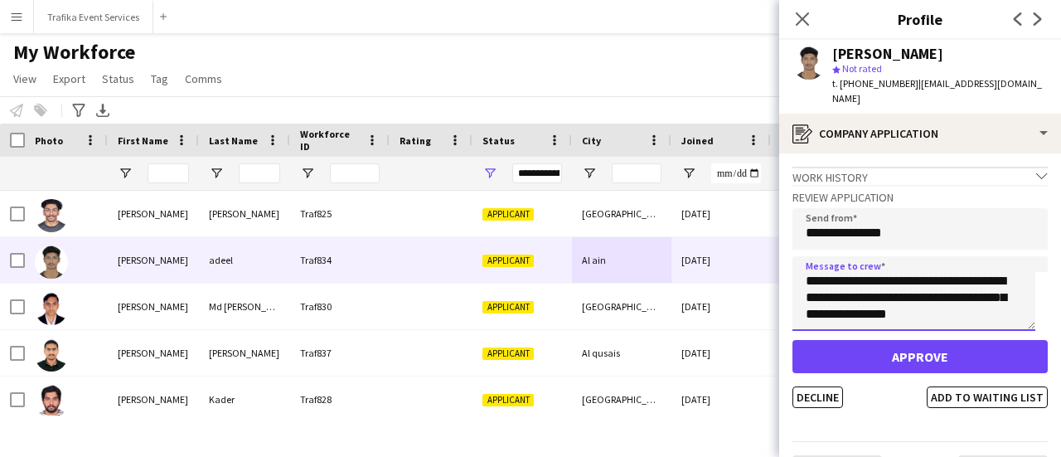
drag, startPoint x: 805, startPoint y: 263, endPoint x: 977, endPoint y: 311, distance: 178.1
click at [977, 311] on textarea "**********" at bounding box center [913, 293] width 243 height 75
type textarea "**********"
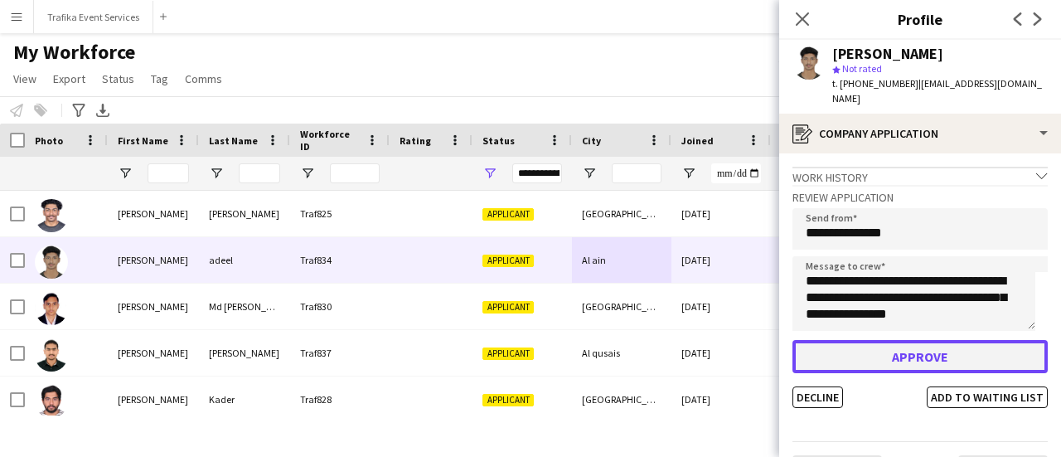
click at [944, 340] on button "Approve" at bounding box center [919, 356] width 255 height 33
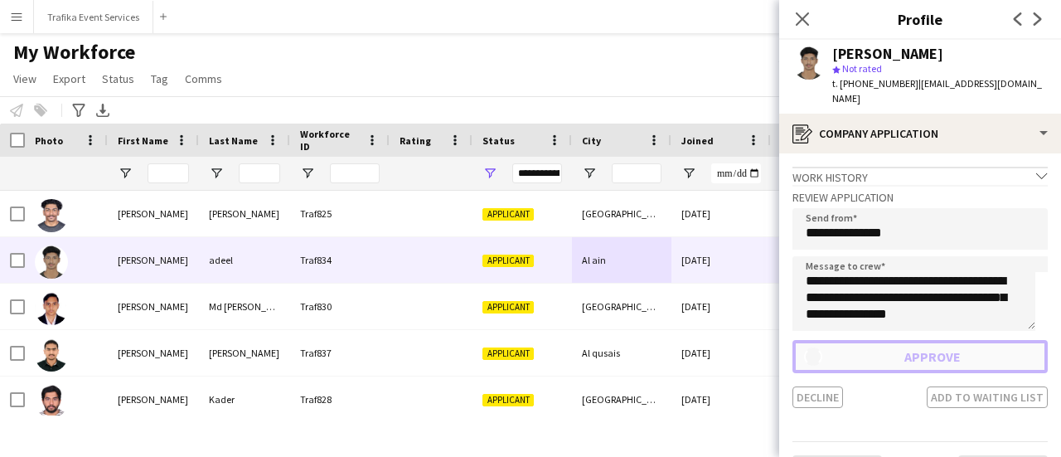
scroll to position [29, 0]
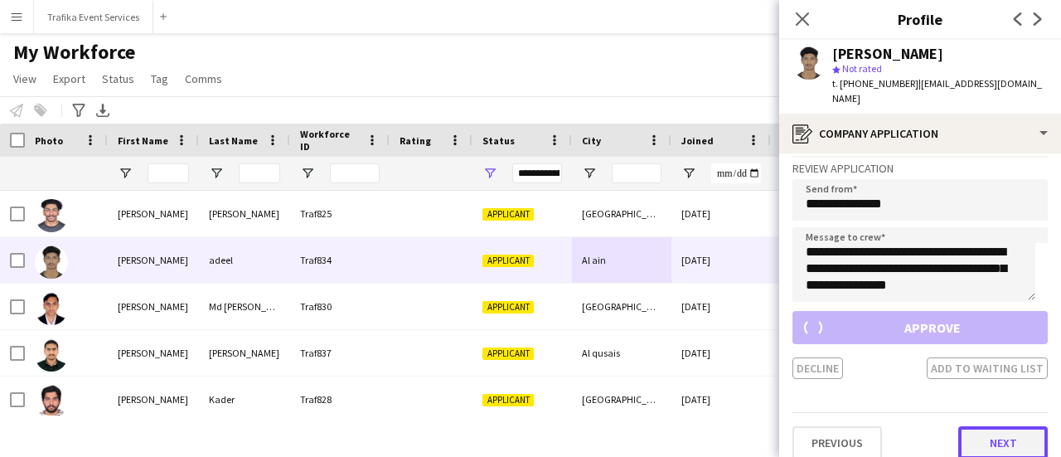
click at [991, 431] on button "Next" at bounding box center [1002, 442] width 89 height 33
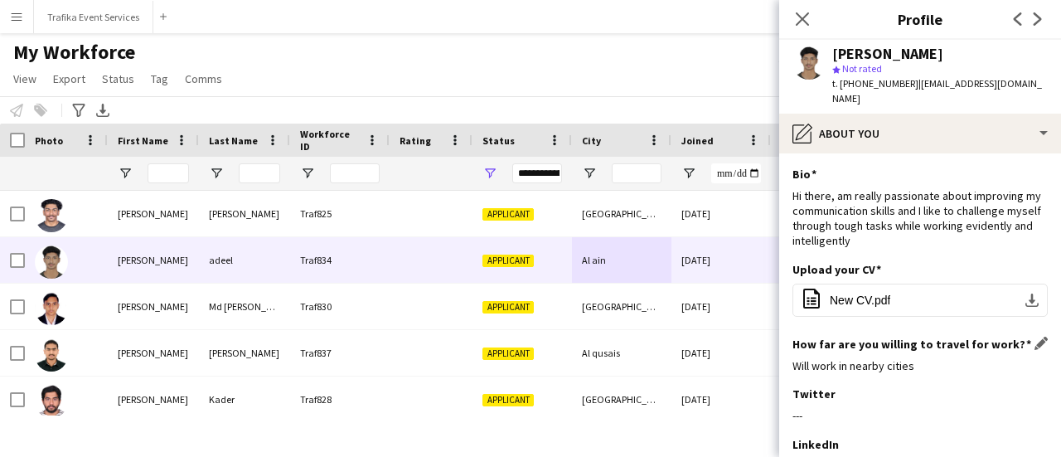
scroll to position [207, 0]
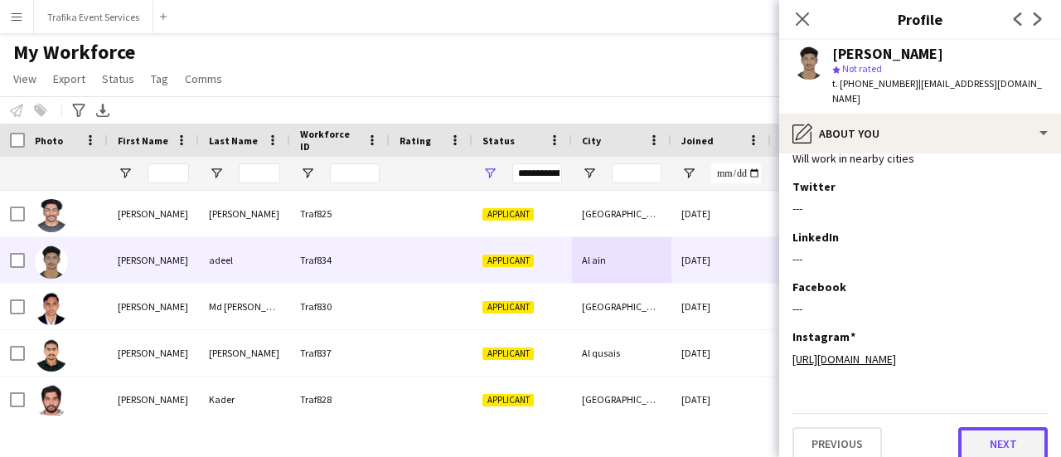
click at [983, 427] on button "Next" at bounding box center [1002, 443] width 89 height 33
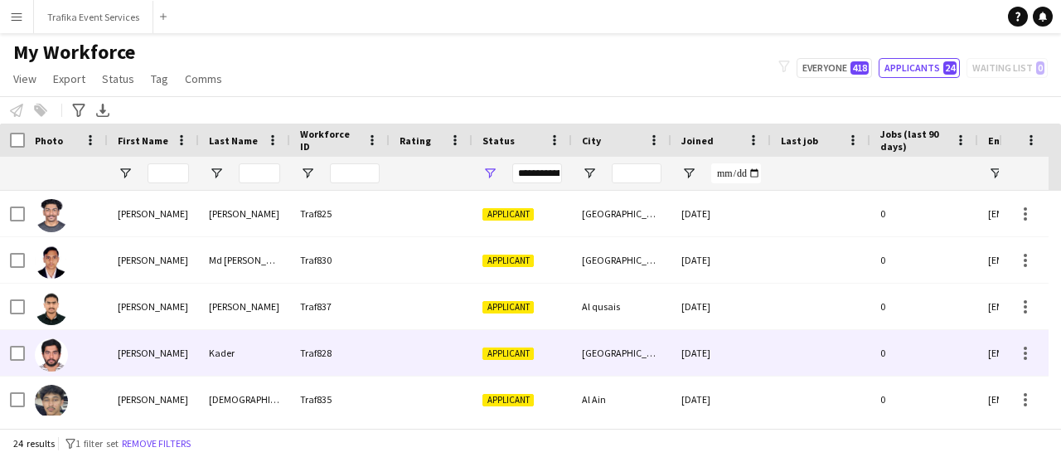
click at [518, 360] on div "Applicant" at bounding box center [521, 353] width 99 height 46
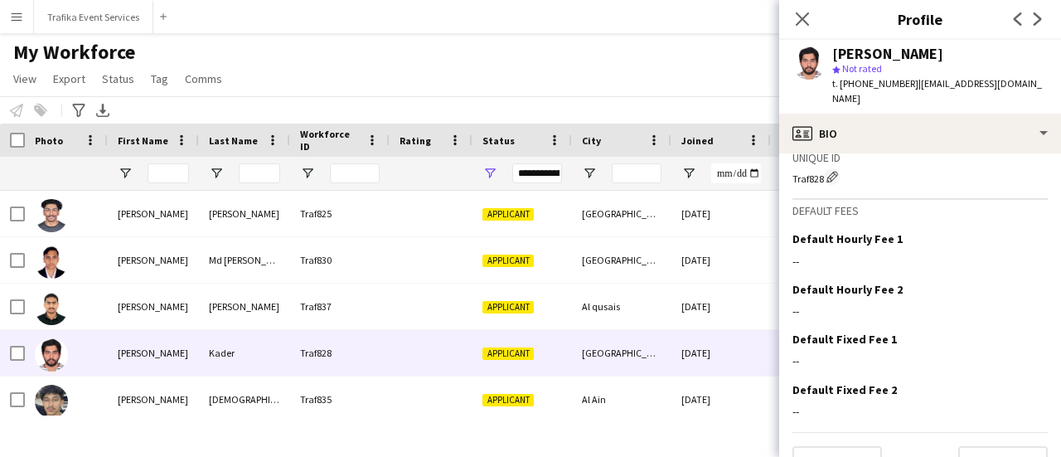
scroll to position [1128, 0]
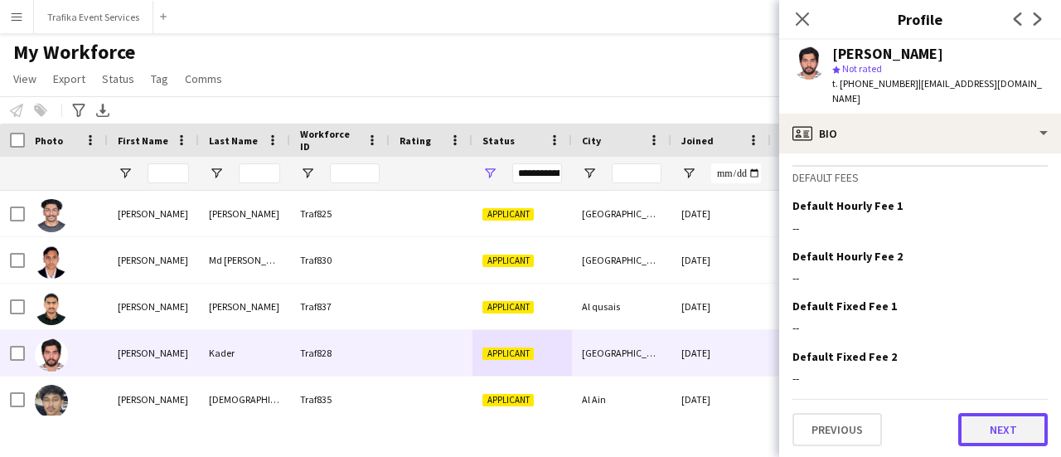
click at [963, 422] on button "Next" at bounding box center [1002, 429] width 89 height 33
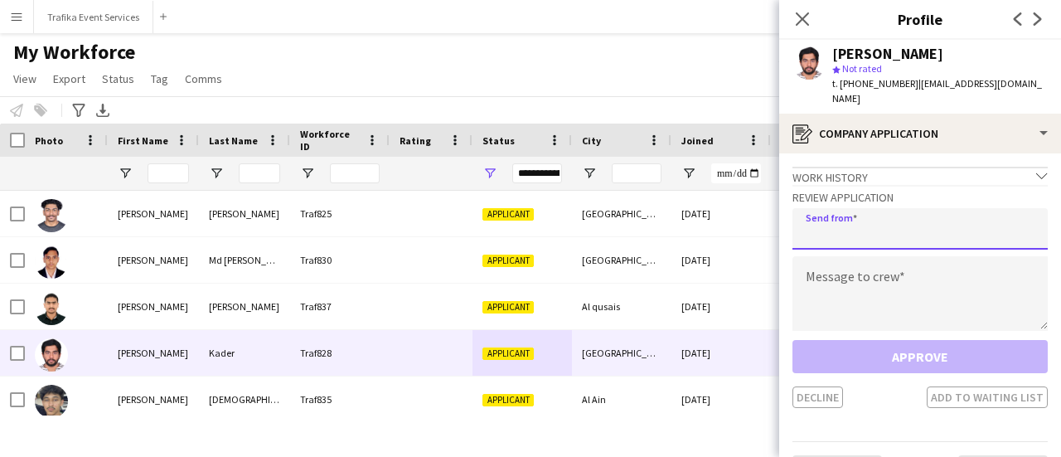
click at [830, 211] on input "email" at bounding box center [919, 228] width 255 height 41
type input "**********"
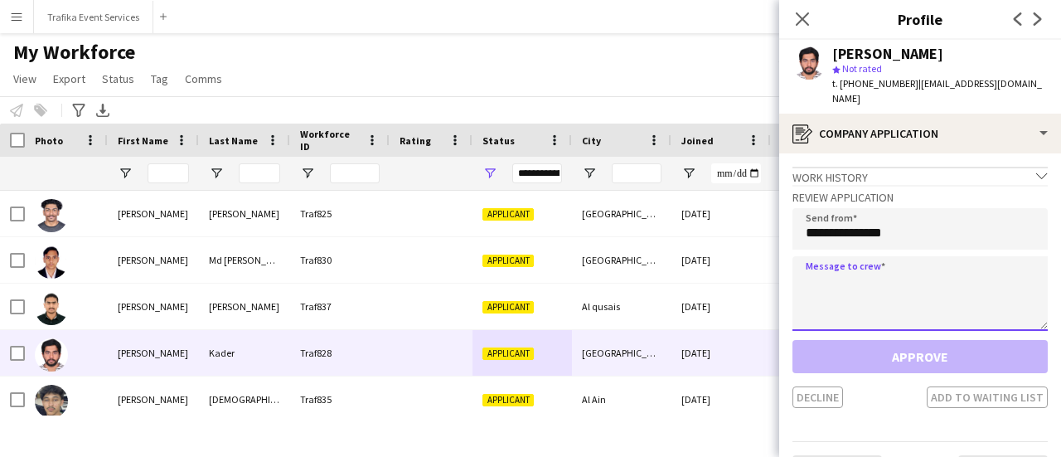
click at [828, 256] on textarea at bounding box center [919, 293] width 255 height 75
paste textarea "**********"
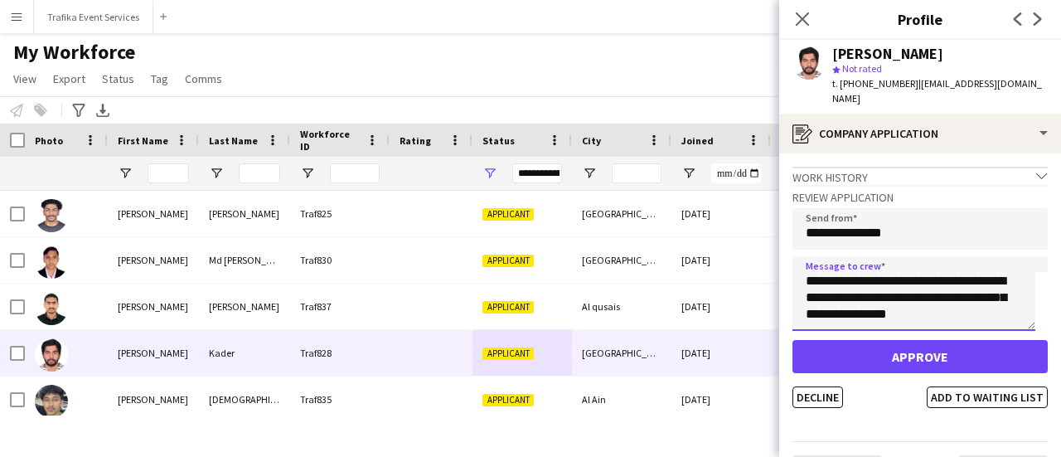
scroll to position [29, 0]
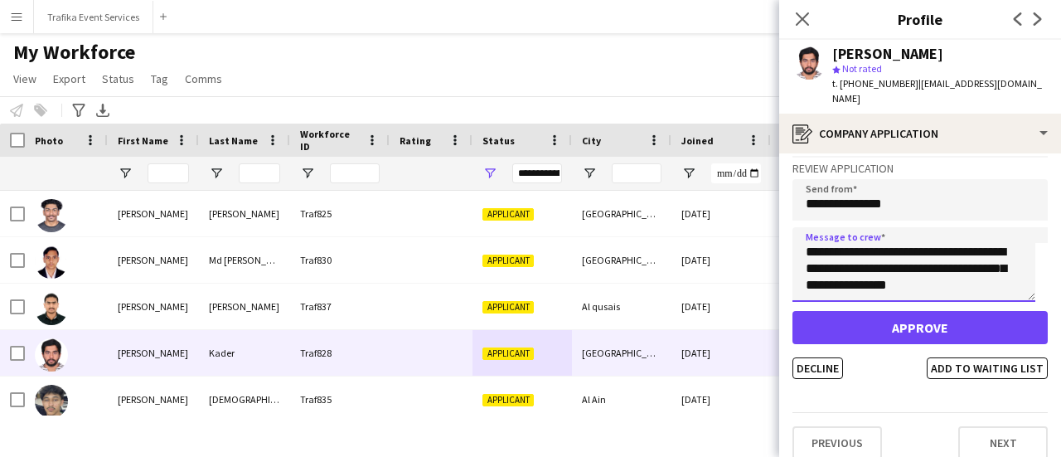
type textarea "**********"
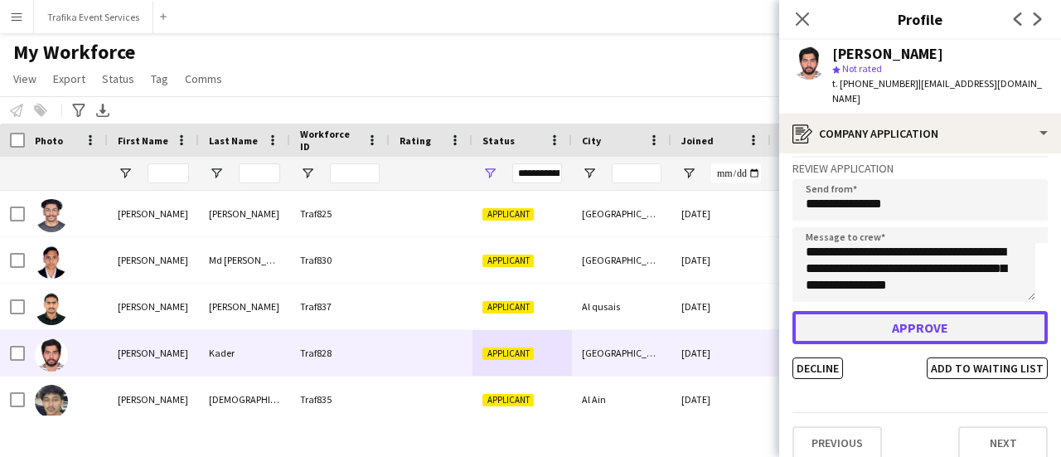
click at [909, 317] on button "Approve" at bounding box center [919, 327] width 255 height 33
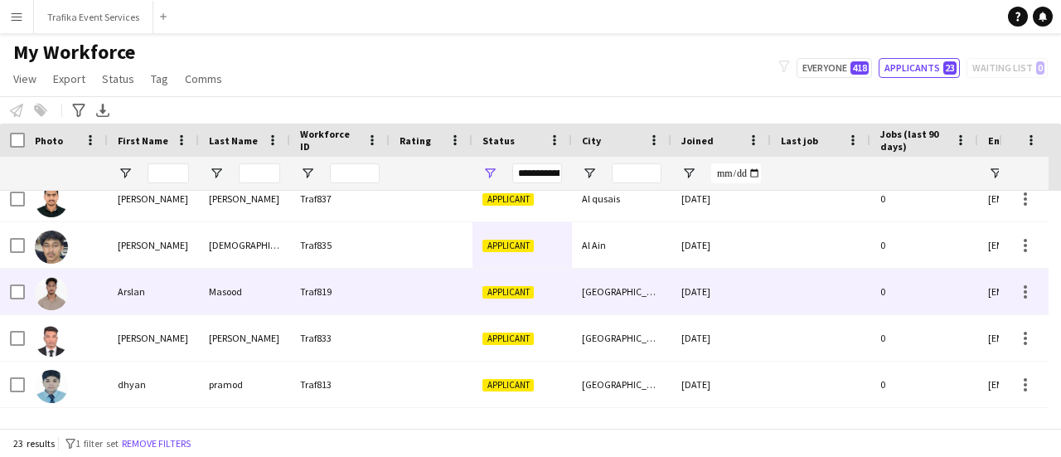
scroll to position [109, 0]
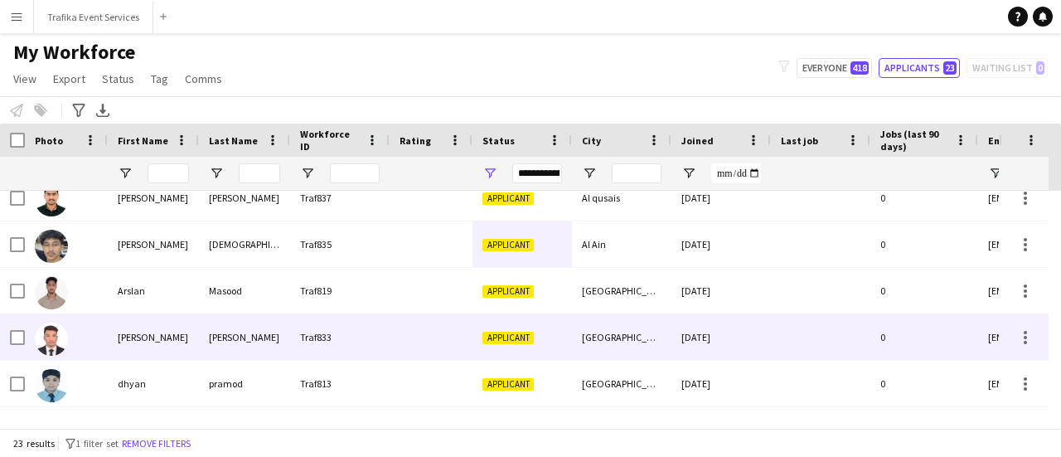
click at [221, 345] on div "[PERSON_NAME]" at bounding box center [244, 337] width 91 height 46
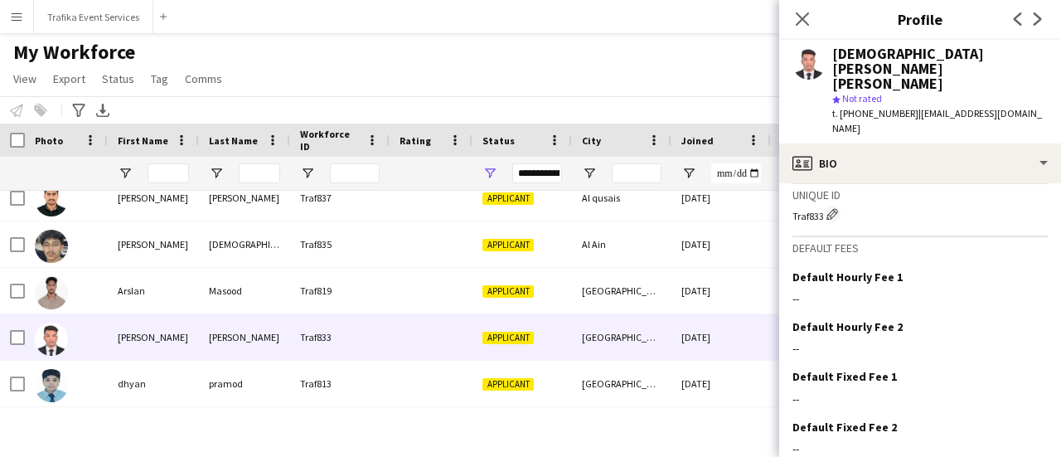
scroll to position [1074, 0]
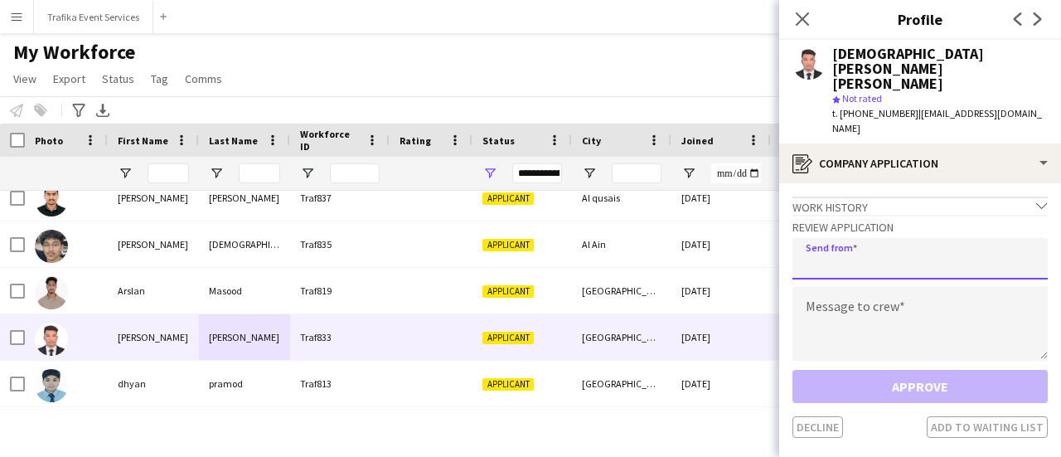
click at [893, 238] on input "email" at bounding box center [919, 258] width 255 height 41
type input "**********"
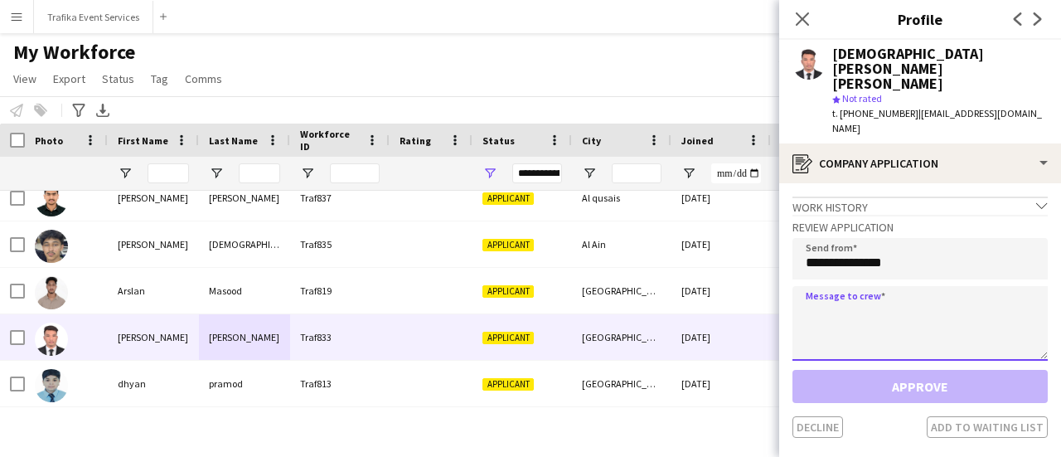
click at [855, 286] on textarea at bounding box center [919, 323] width 255 height 75
paste textarea "**********"
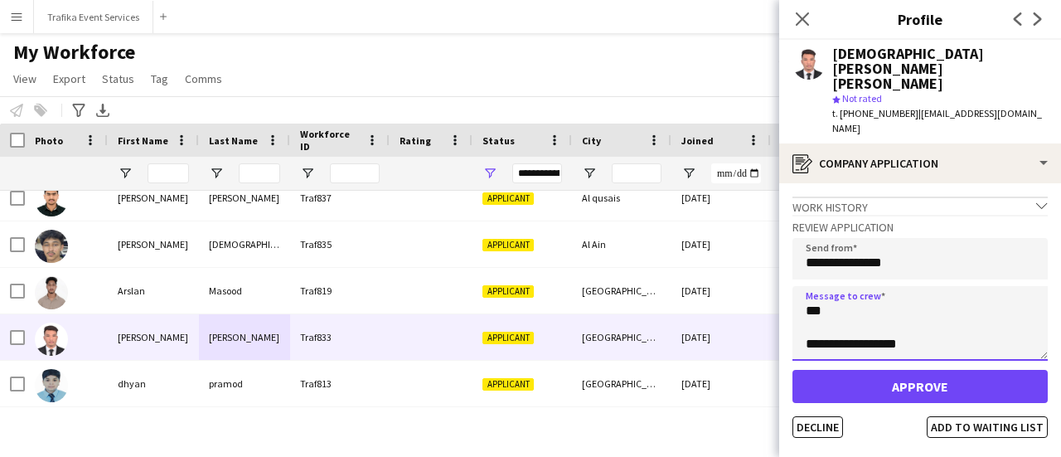
scroll to position [60, 0]
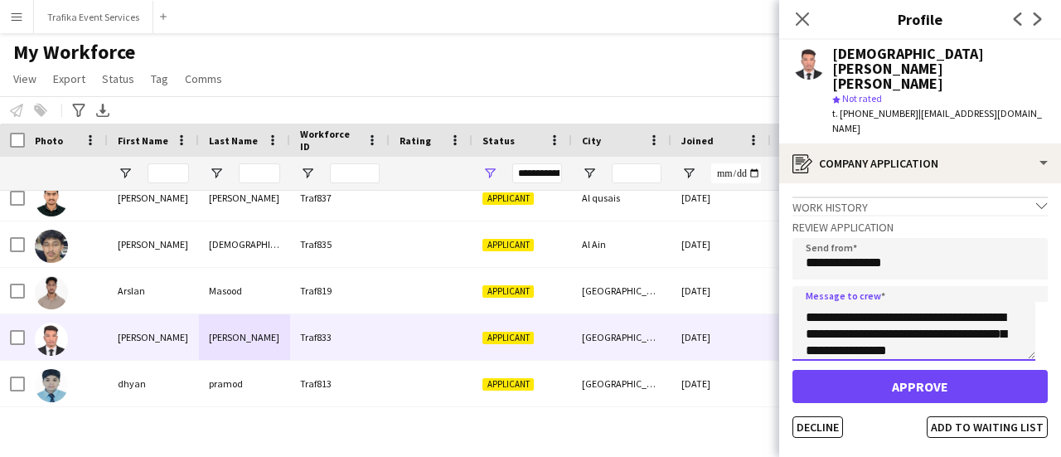
type textarea "**********"
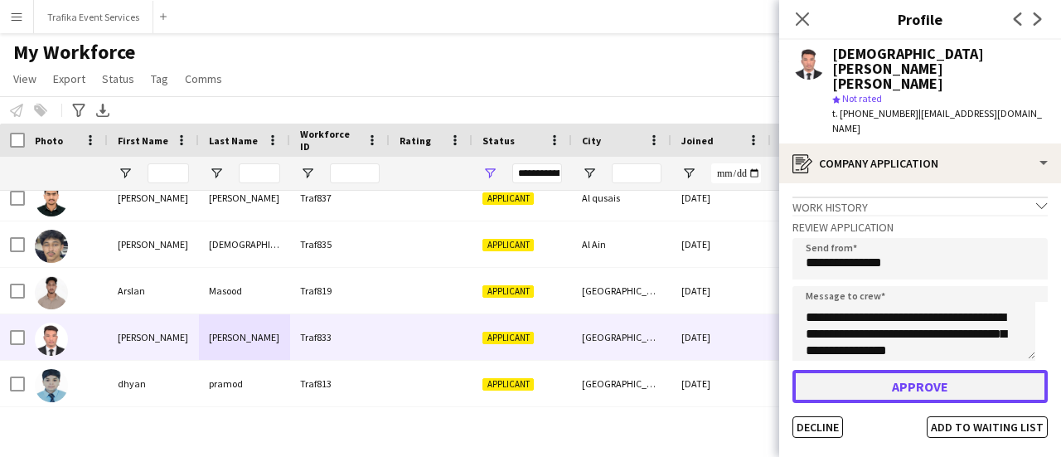
click at [911, 370] on button "Approve" at bounding box center [919, 386] width 255 height 33
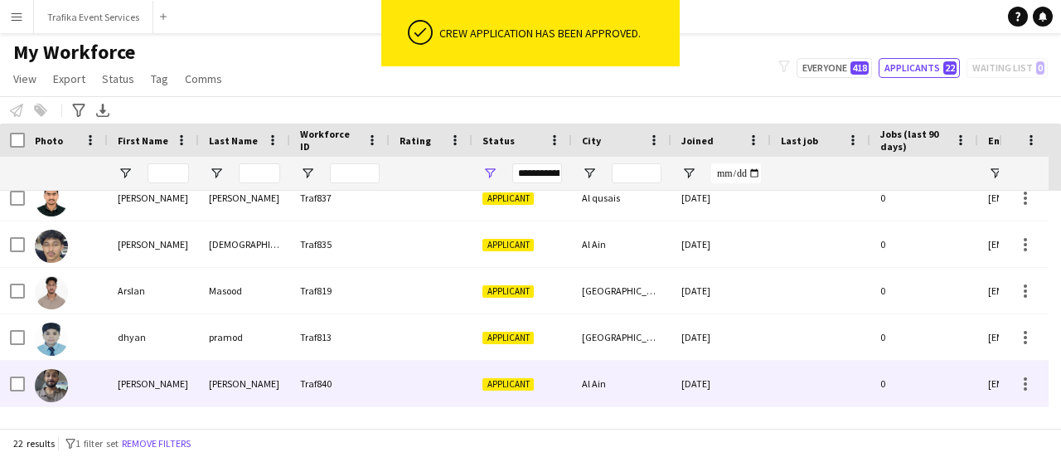
click at [726, 378] on div "[DATE]" at bounding box center [720, 383] width 99 height 46
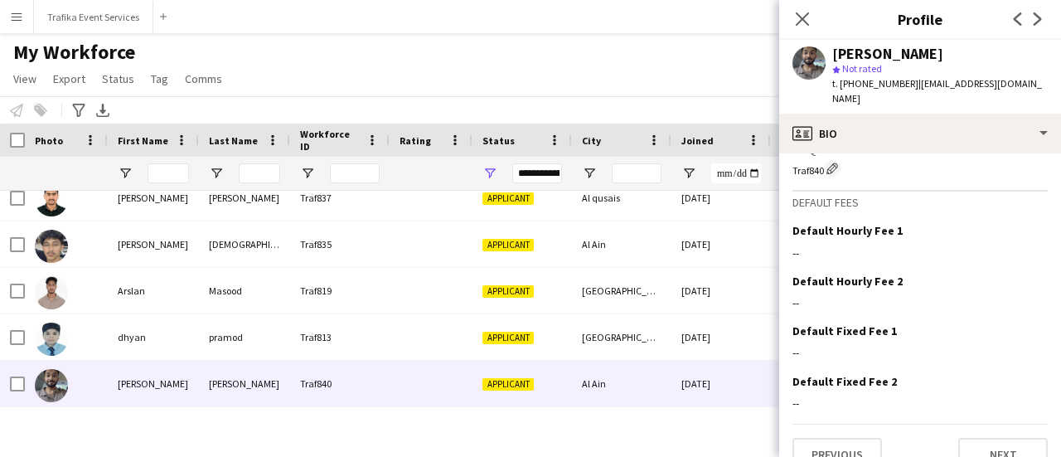
scroll to position [1128, 0]
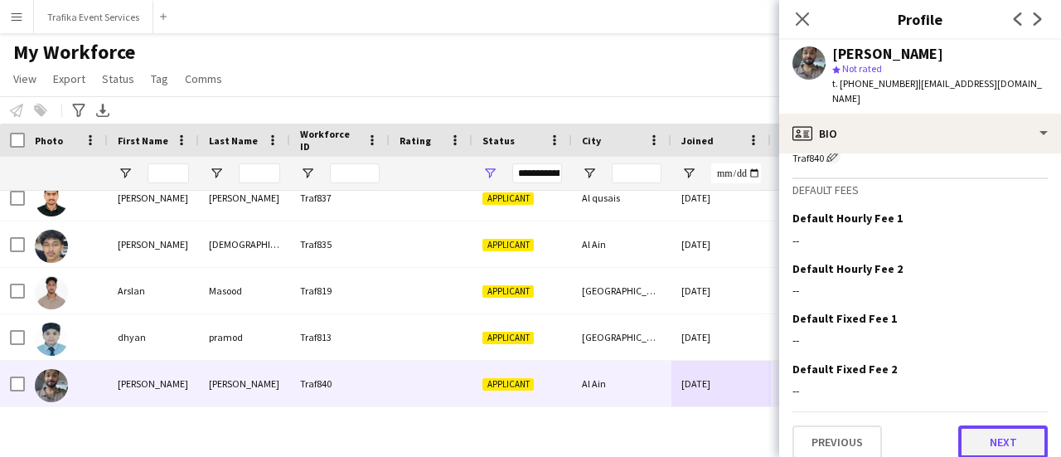
click at [966, 425] on button "Next" at bounding box center [1002, 441] width 89 height 33
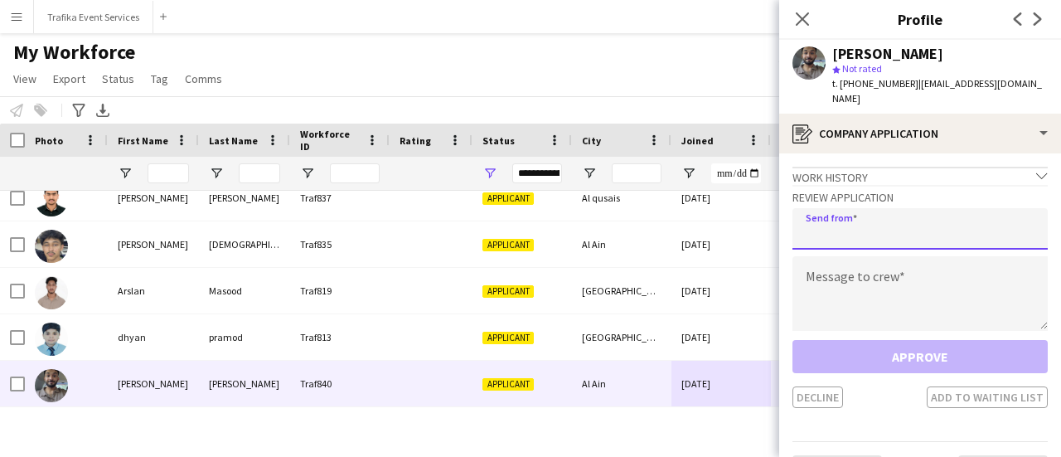
click at [834, 208] on input "email" at bounding box center [919, 228] width 255 height 41
type input "**********"
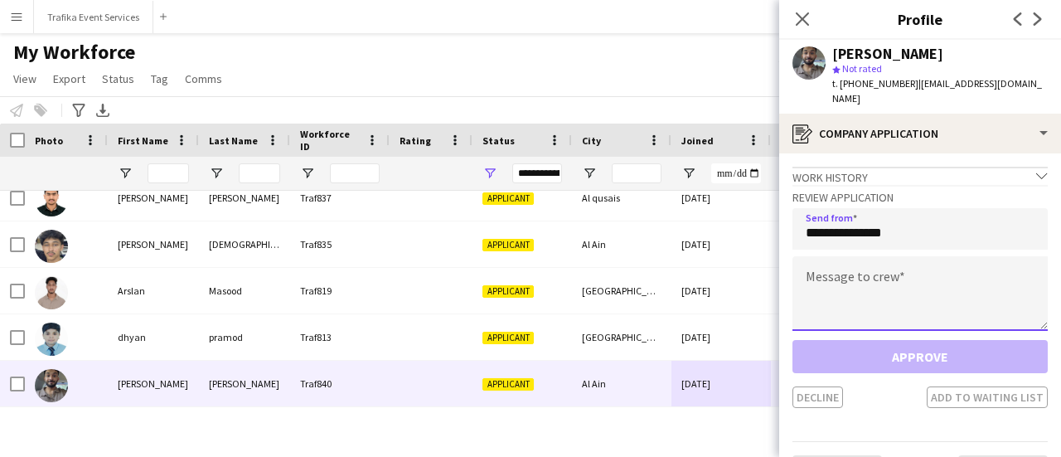
click at [829, 272] on textarea at bounding box center [919, 293] width 255 height 75
paste textarea "**********"
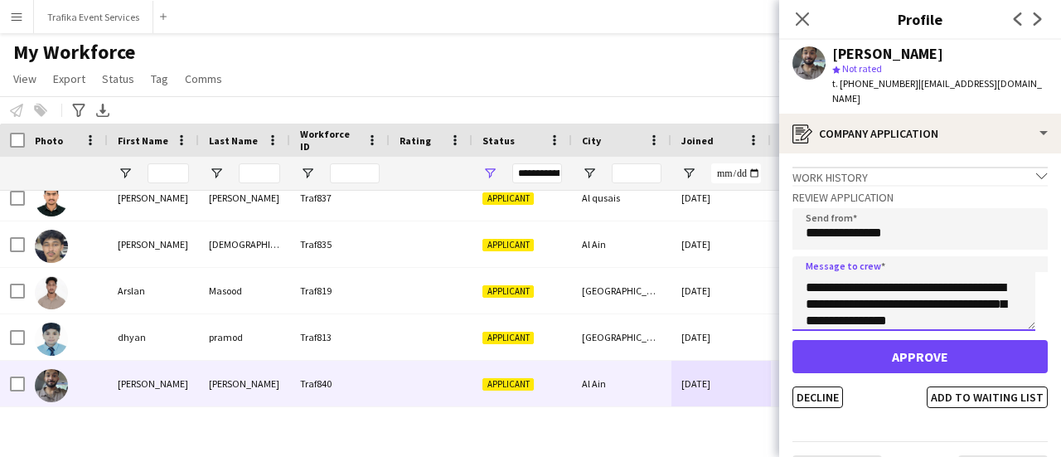
type textarea "**********"
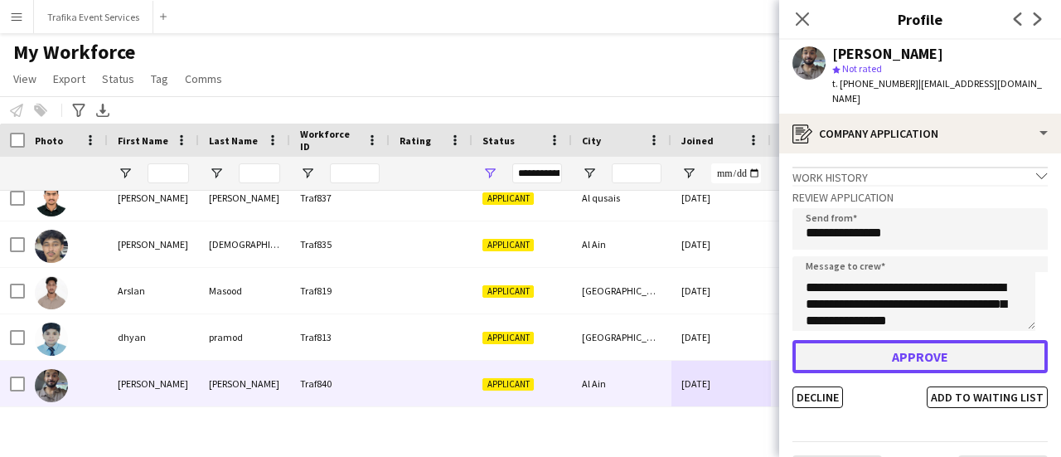
click at [923, 340] on button "Approve" at bounding box center [919, 356] width 255 height 33
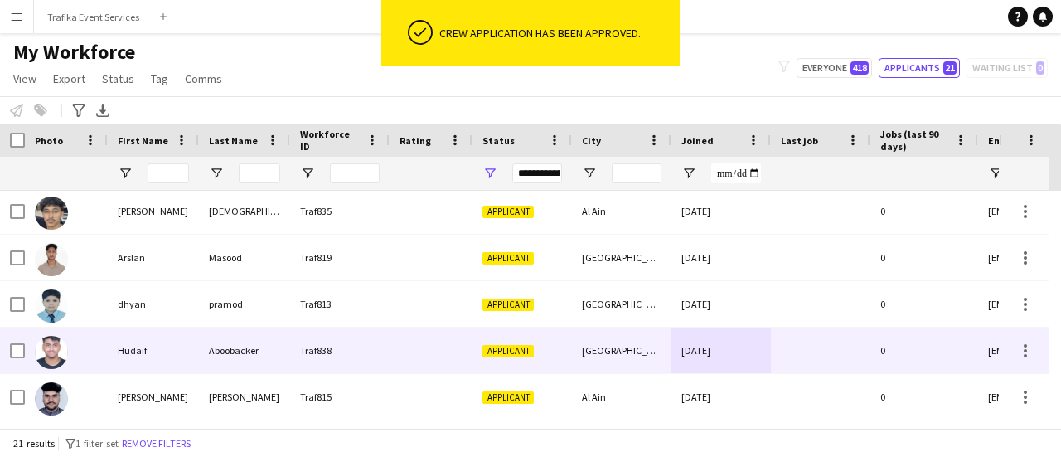
scroll to position [151, 0]
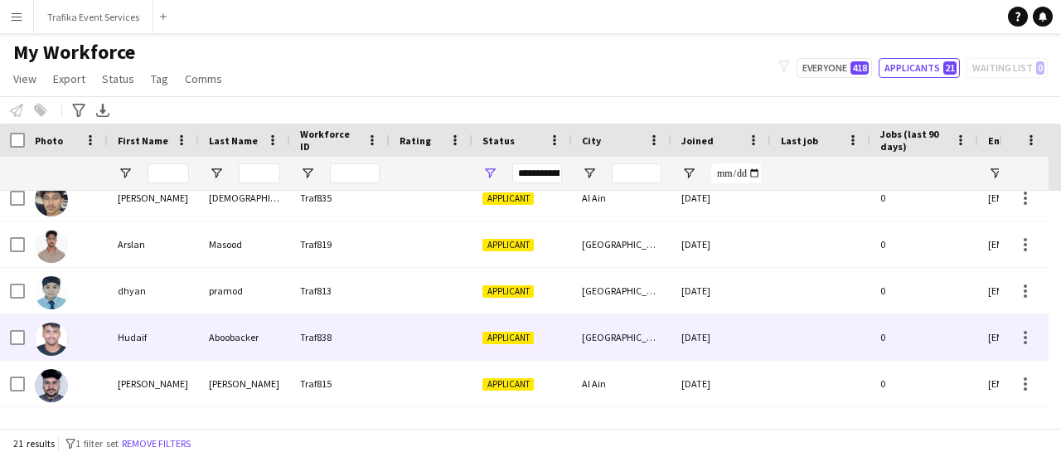
click at [963, 337] on div "0" at bounding box center [924, 337] width 108 height 46
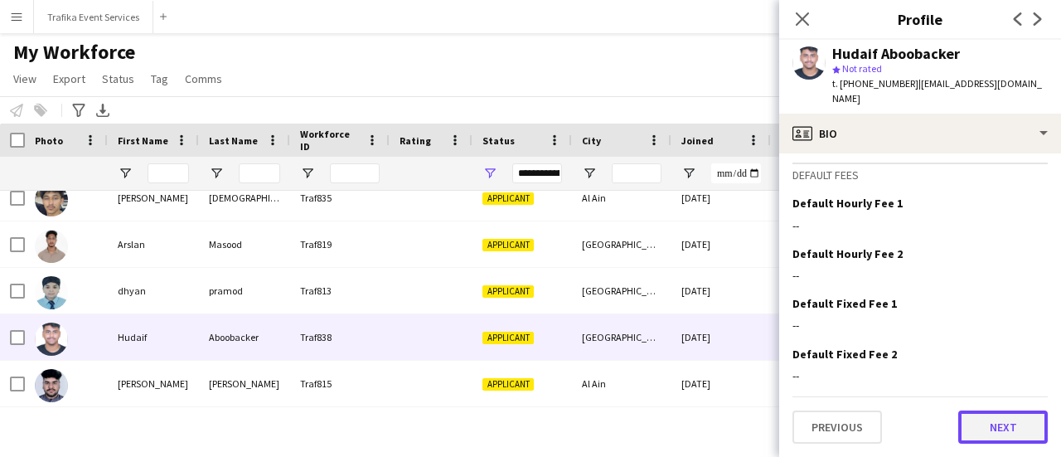
click at [991, 423] on button "Next" at bounding box center [1002, 426] width 89 height 33
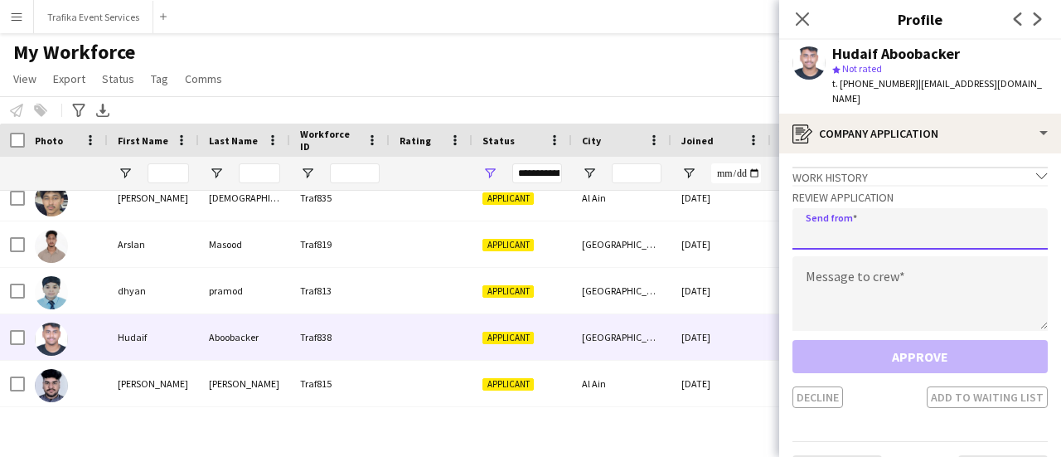
click at [859, 236] on input "email" at bounding box center [919, 228] width 255 height 41
type input "**********"
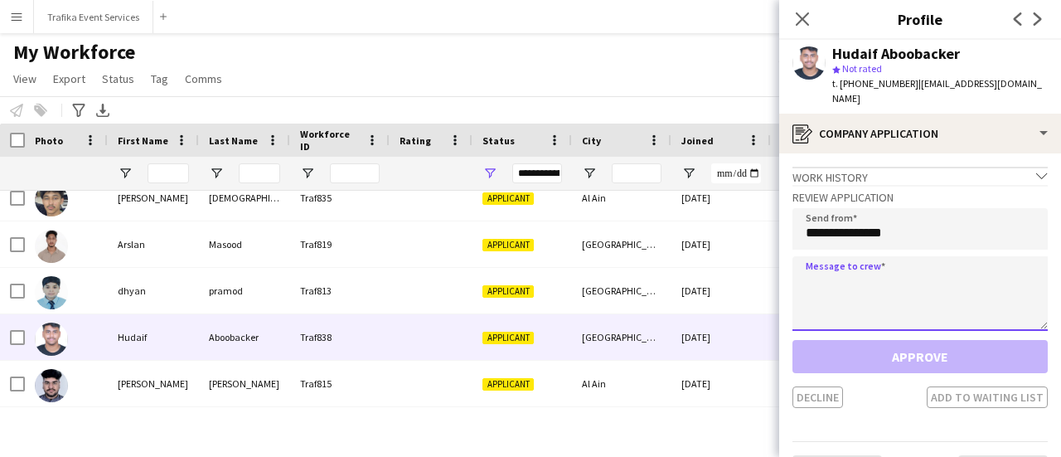
click at [845, 283] on textarea at bounding box center [919, 293] width 255 height 75
paste textarea "**********"
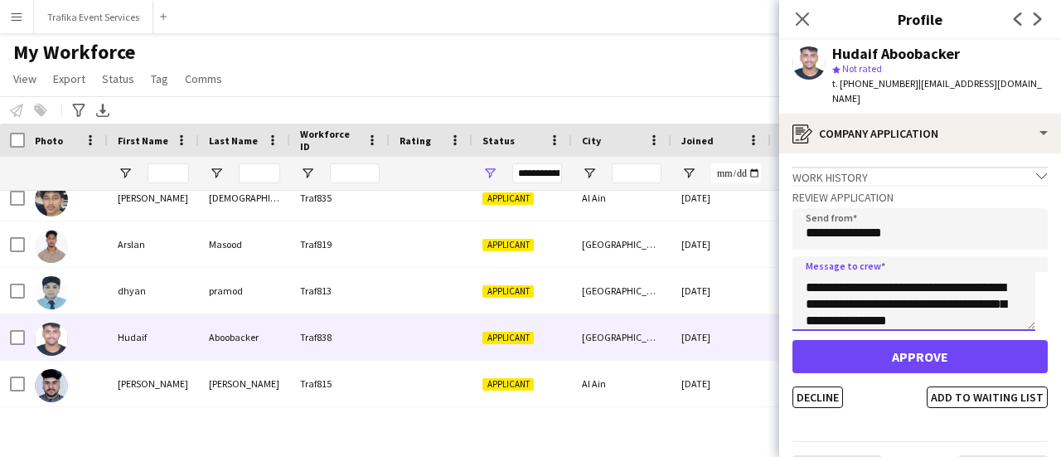
type textarea "**********"
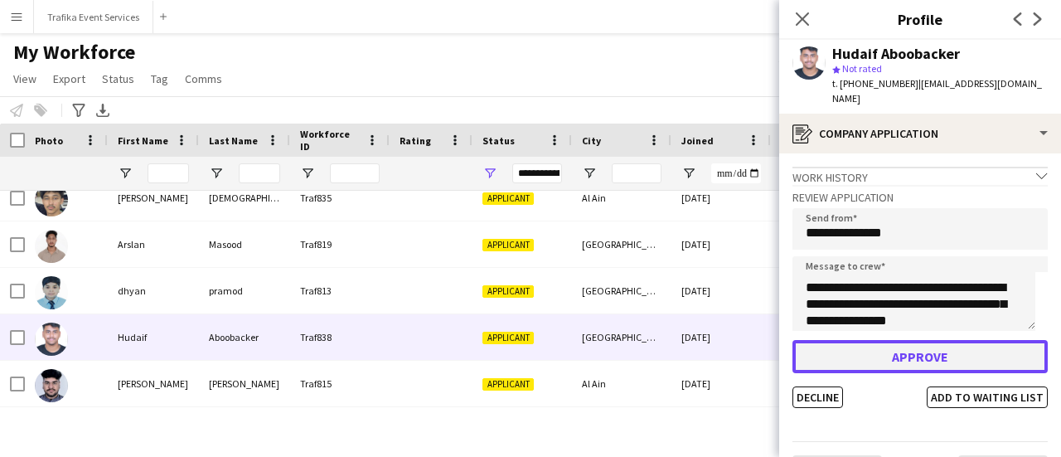
click at [933, 350] on button "Approve" at bounding box center [919, 356] width 255 height 33
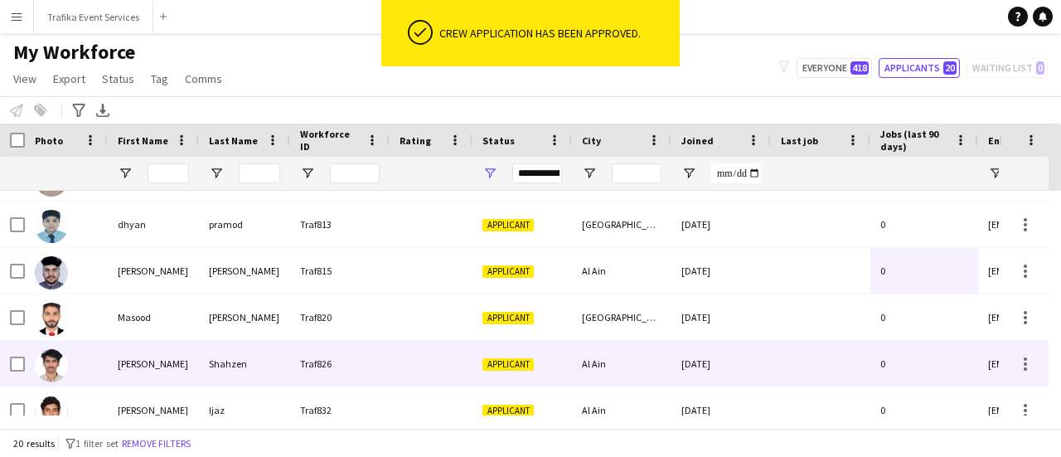
scroll to position [226, 0]
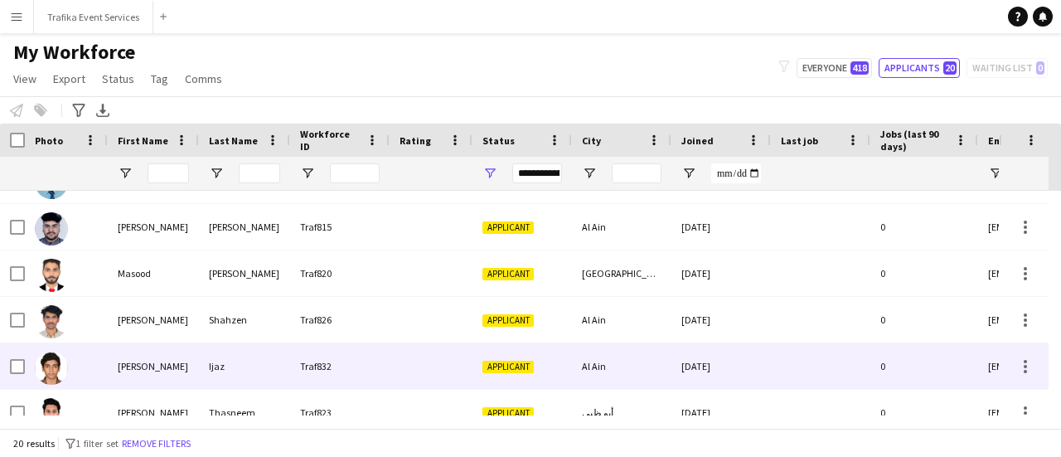
click at [684, 360] on div "[DATE]" at bounding box center [720, 366] width 99 height 46
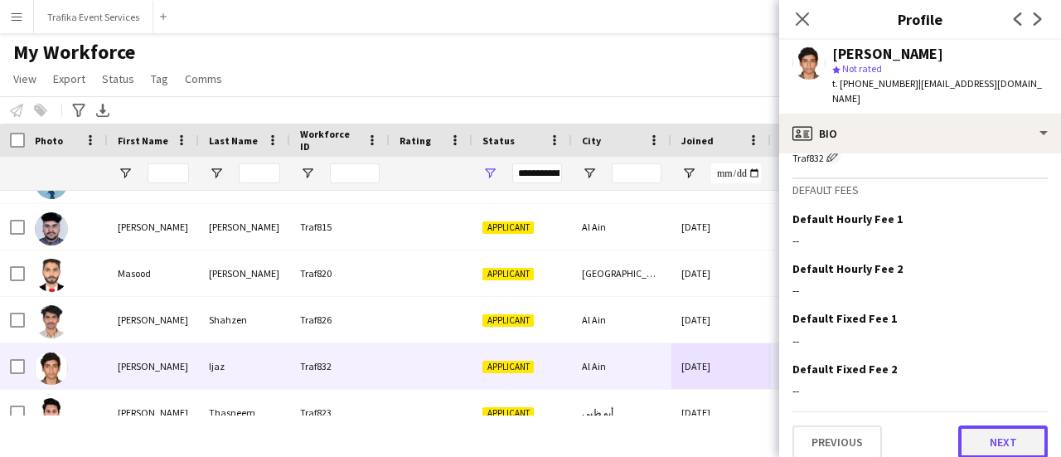
click at [999, 438] on button "Next" at bounding box center [1002, 441] width 89 height 33
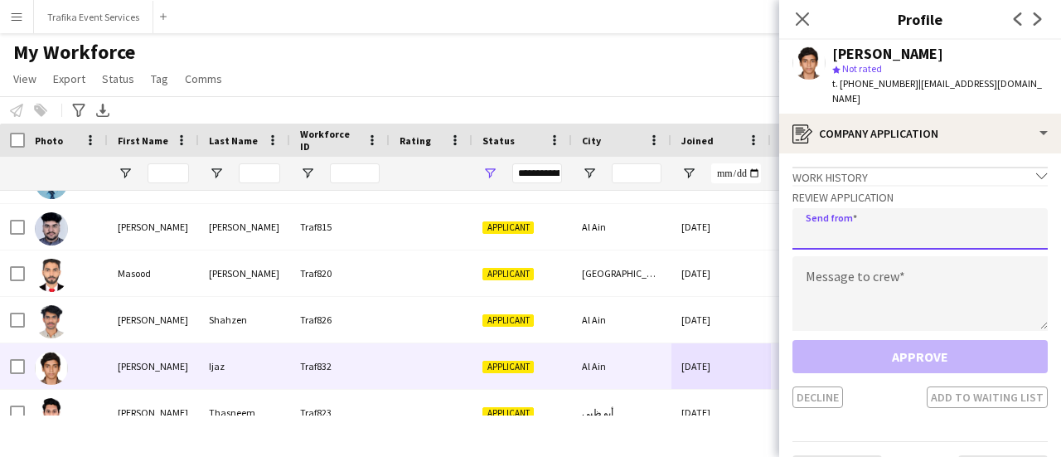
click at [835, 214] on input "email" at bounding box center [919, 228] width 255 height 41
type input "**********"
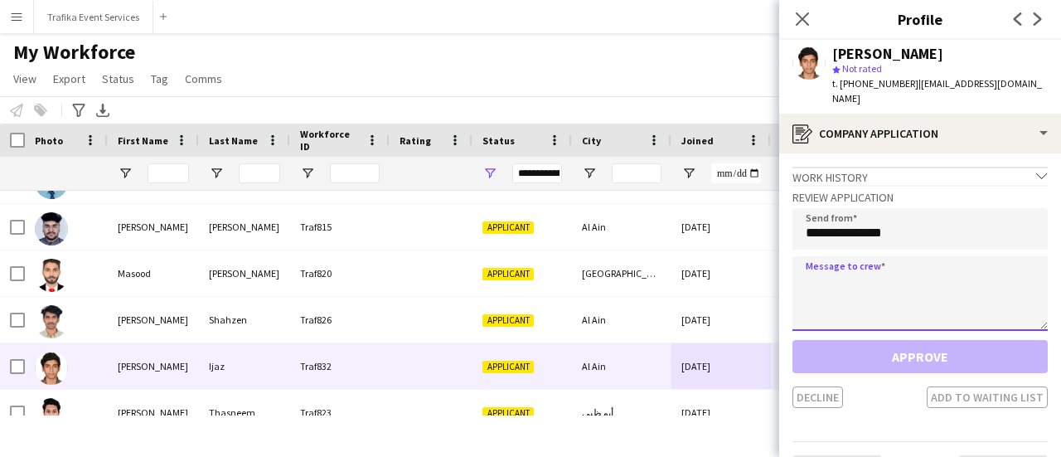
click at [838, 268] on textarea at bounding box center [919, 293] width 255 height 75
paste textarea "**********"
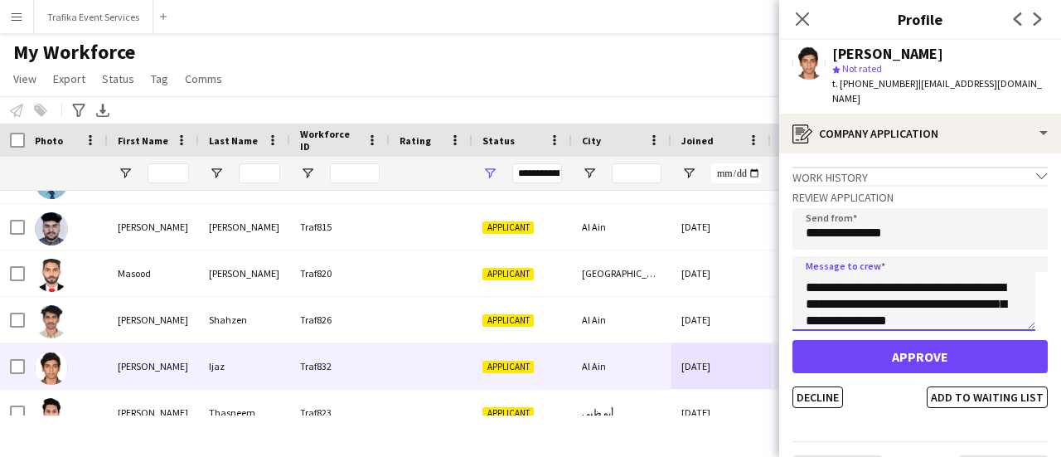
type textarea "**********"
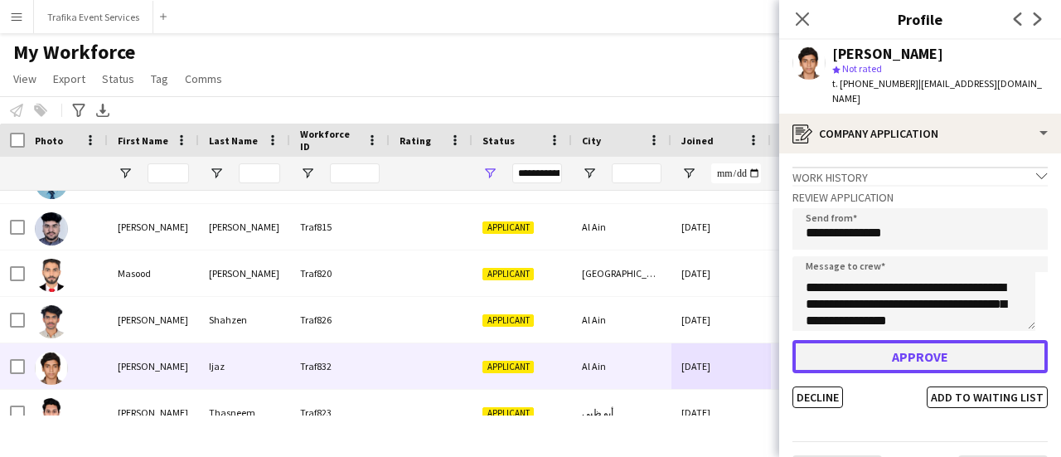
click at [896, 340] on button "Approve" at bounding box center [919, 356] width 255 height 33
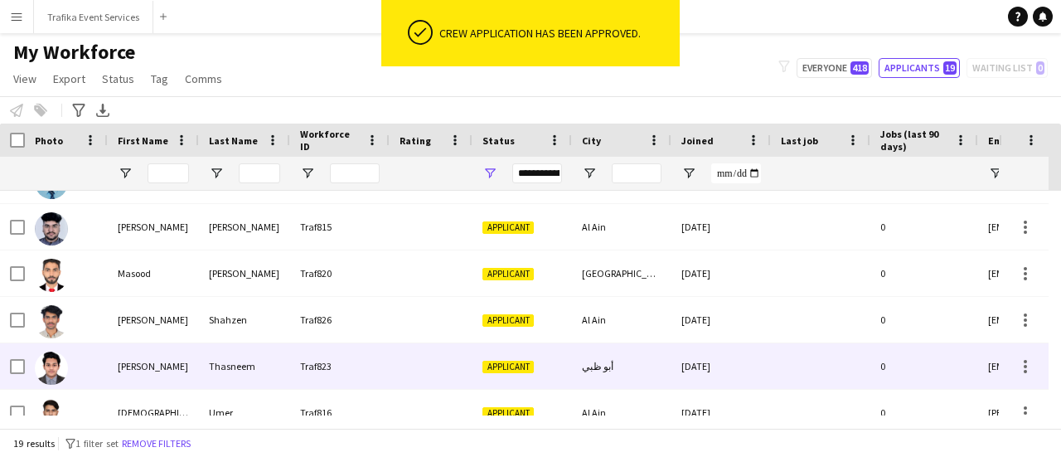
click at [874, 365] on div "0" at bounding box center [924, 366] width 108 height 46
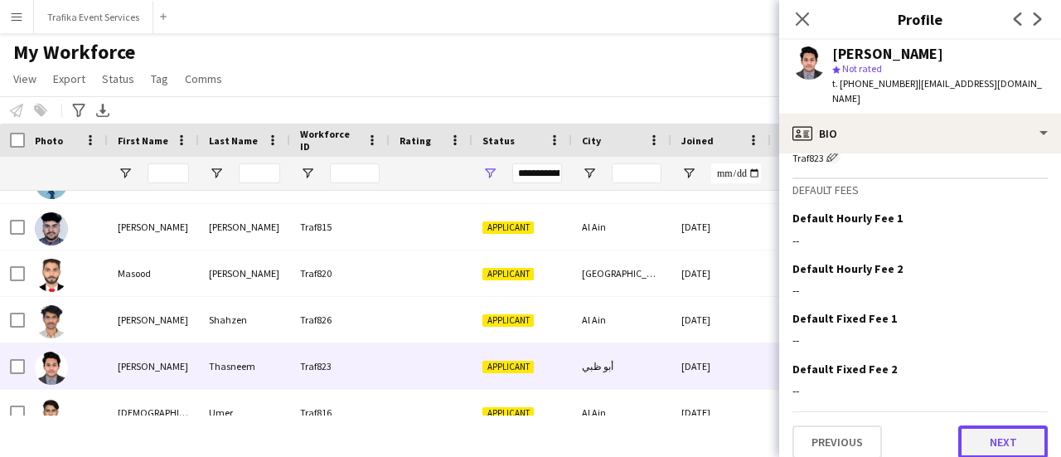
click at [977, 425] on button "Next" at bounding box center [1002, 441] width 89 height 33
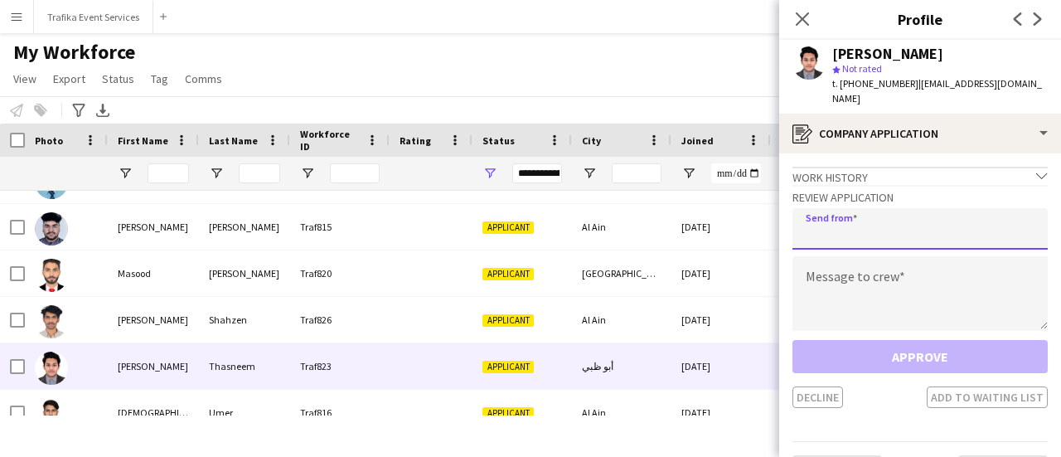
click at [872, 211] on input "email" at bounding box center [919, 228] width 255 height 41
type input "**********"
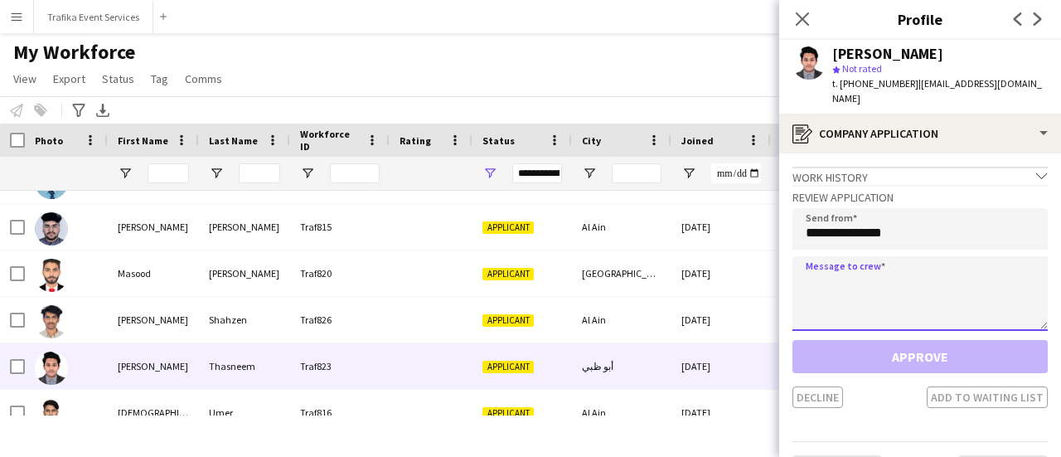
click at [851, 270] on textarea at bounding box center [919, 293] width 255 height 75
paste textarea "**********"
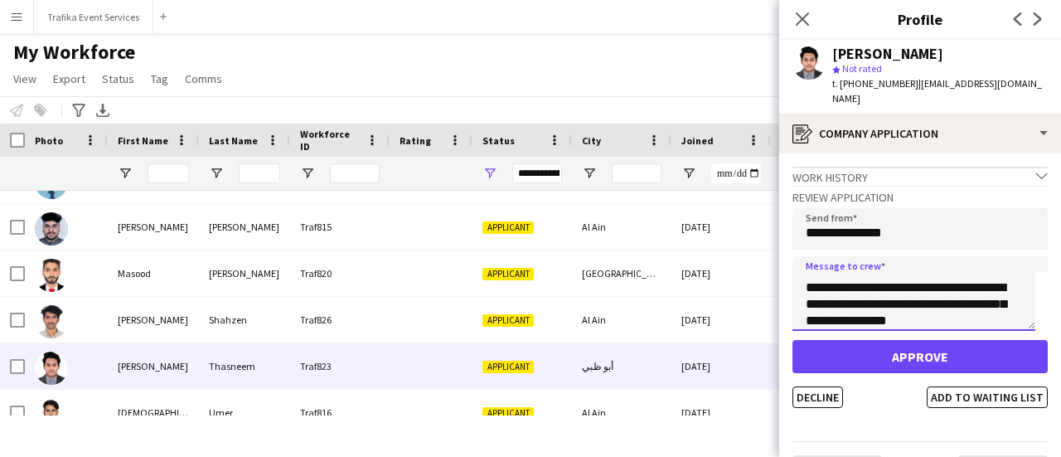
type textarea "**********"
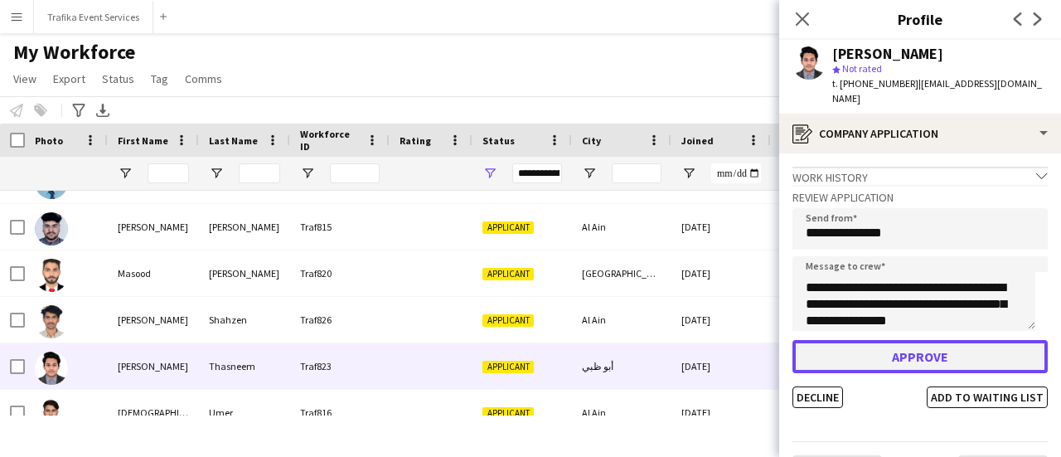
click at [883, 350] on button "Approve" at bounding box center [919, 356] width 255 height 33
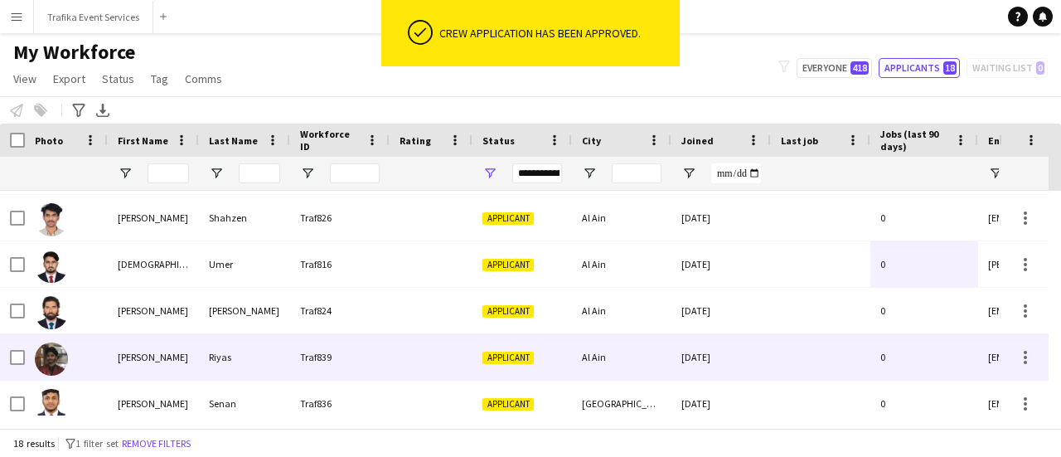
scroll to position [368, 0]
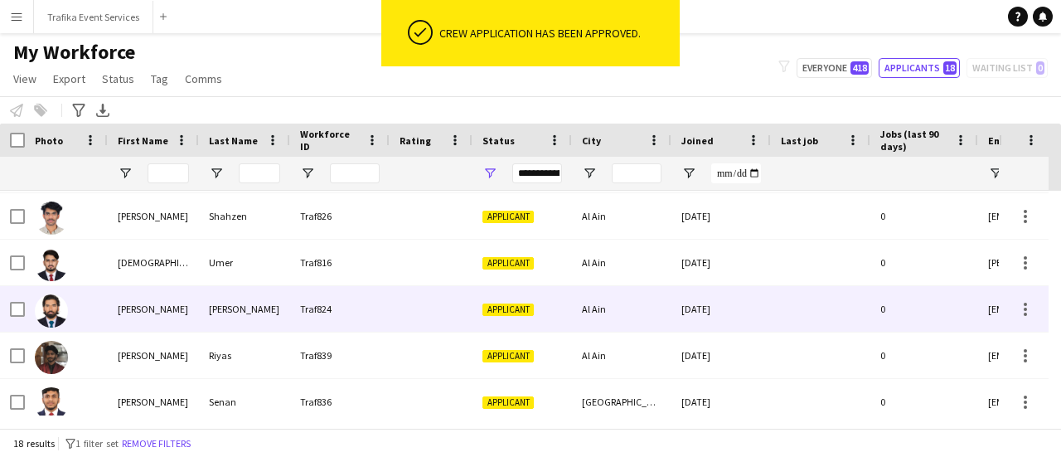
click at [676, 307] on div "[DATE]" at bounding box center [720, 309] width 99 height 46
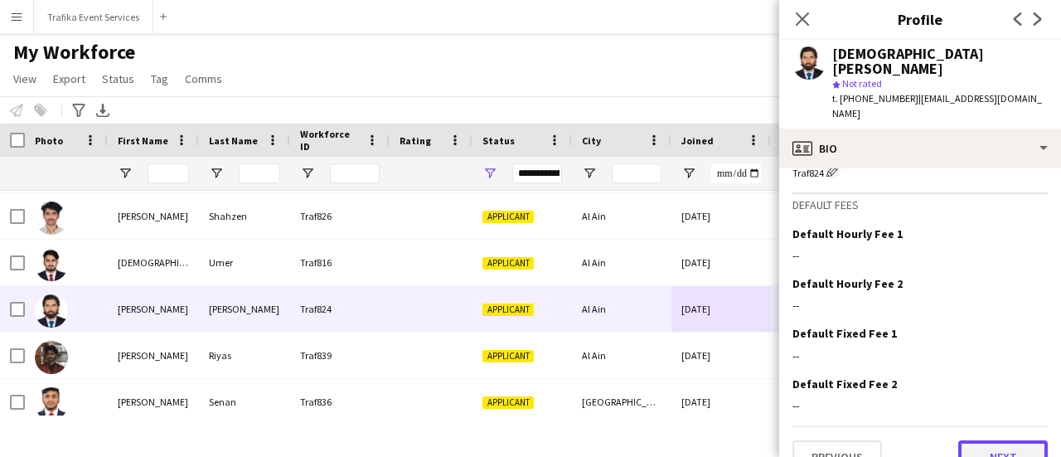
click at [987, 440] on button "Next" at bounding box center [1002, 456] width 89 height 33
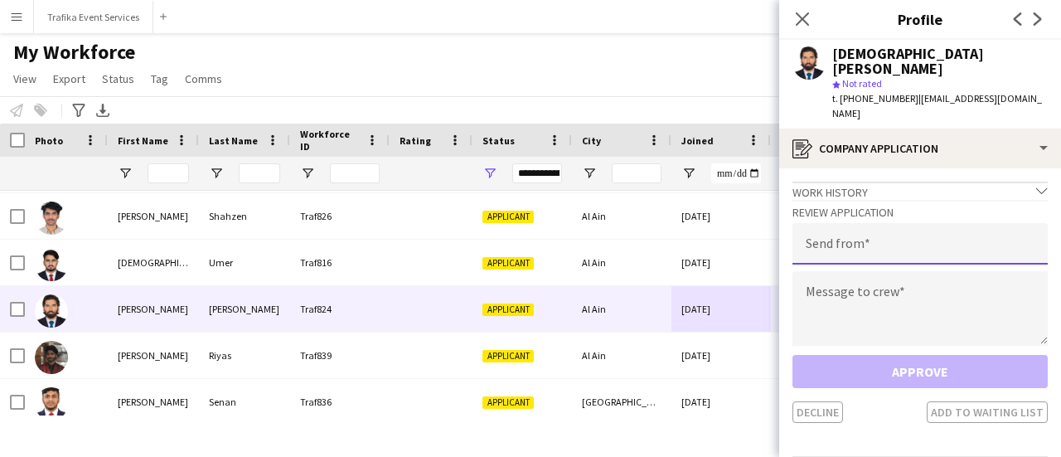
click at [870, 247] on input "email" at bounding box center [919, 243] width 255 height 41
type input "**********"
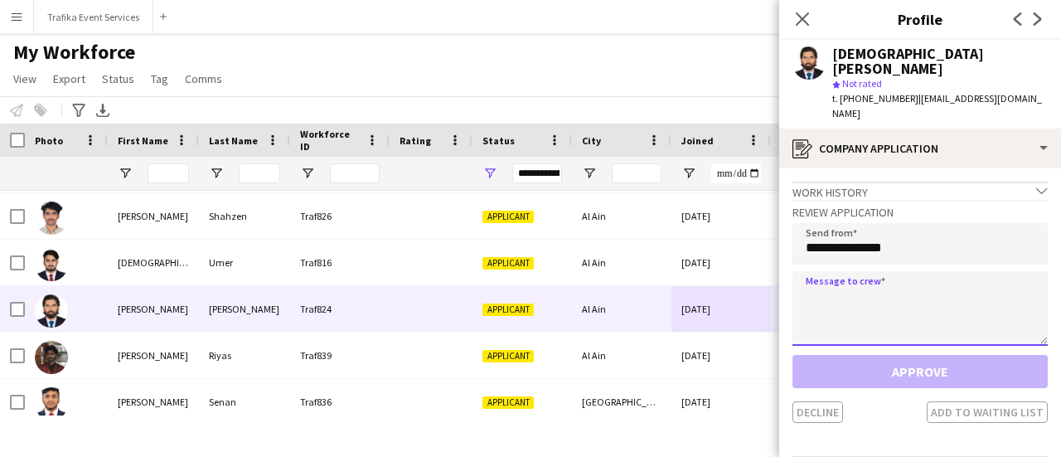
click at [841, 292] on textarea at bounding box center [919, 308] width 255 height 75
paste textarea "**********"
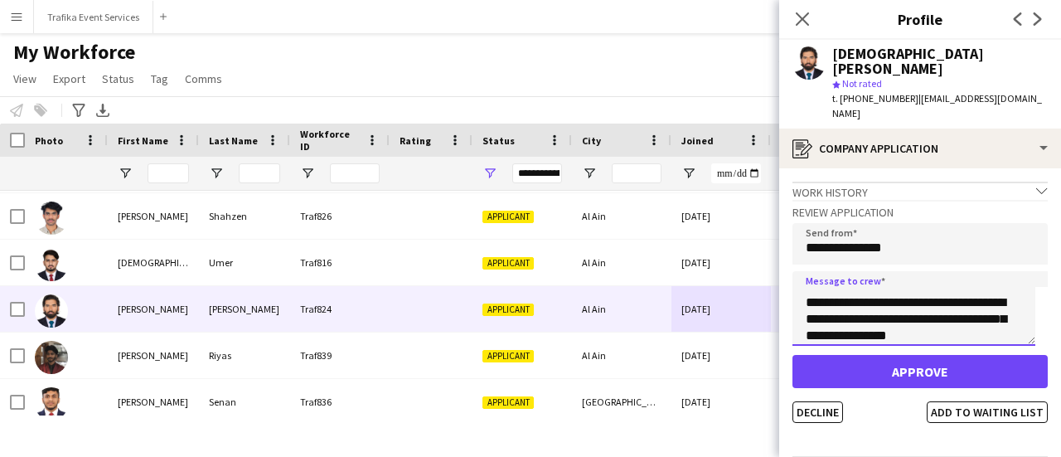
type textarea "**********"
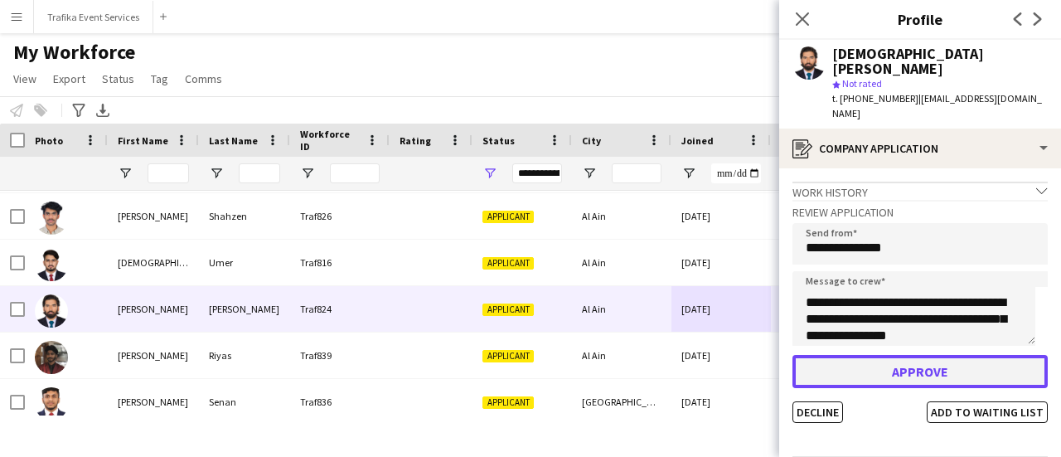
click at [892, 355] on button "Approve" at bounding box center [919, 371] width 255 height 33
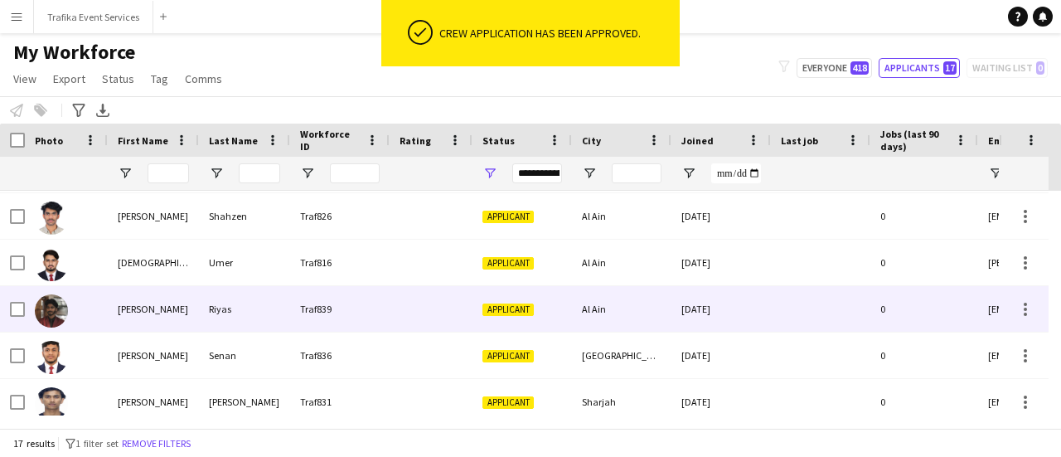
click at [874, 313] on div "0" at bounding box center [924, 309] width 108 height 46
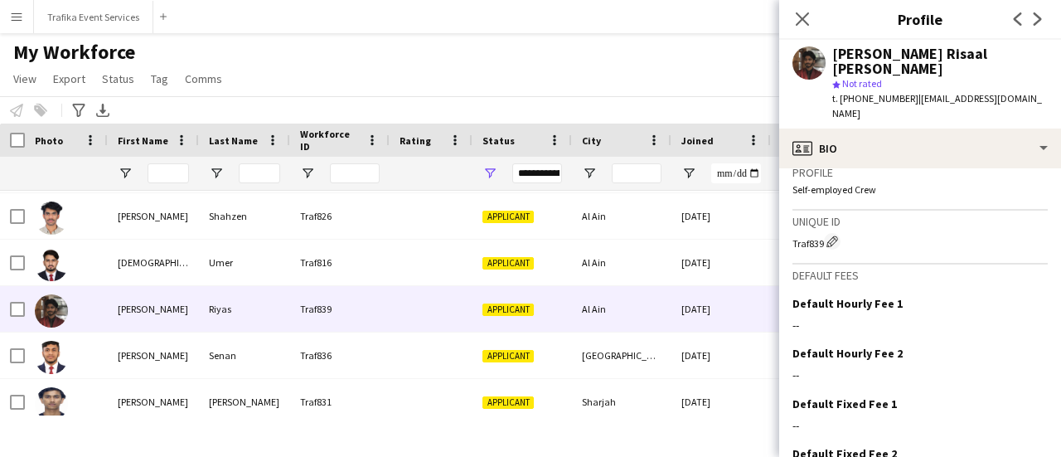
scroll to position [1067, 0]
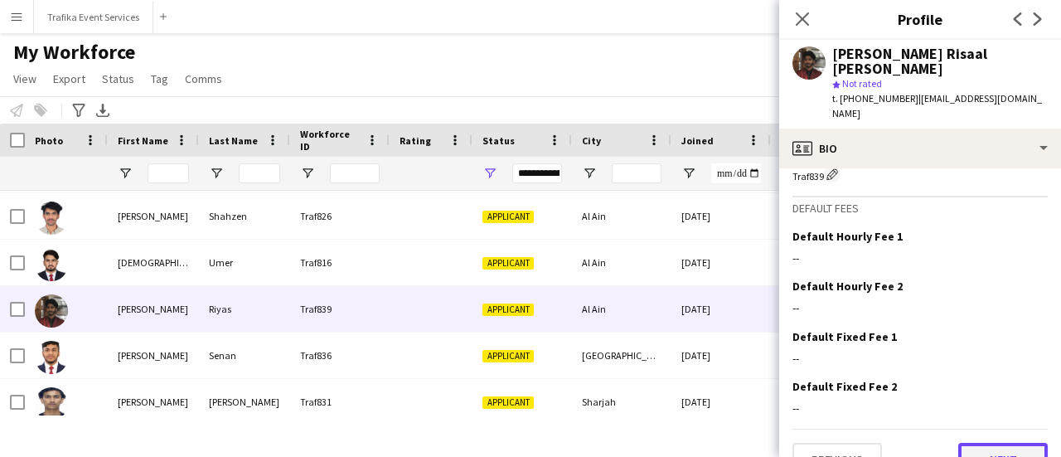
click at [985, 442] on button "Next" at bounding box center [1002, 458] width 89 height 33
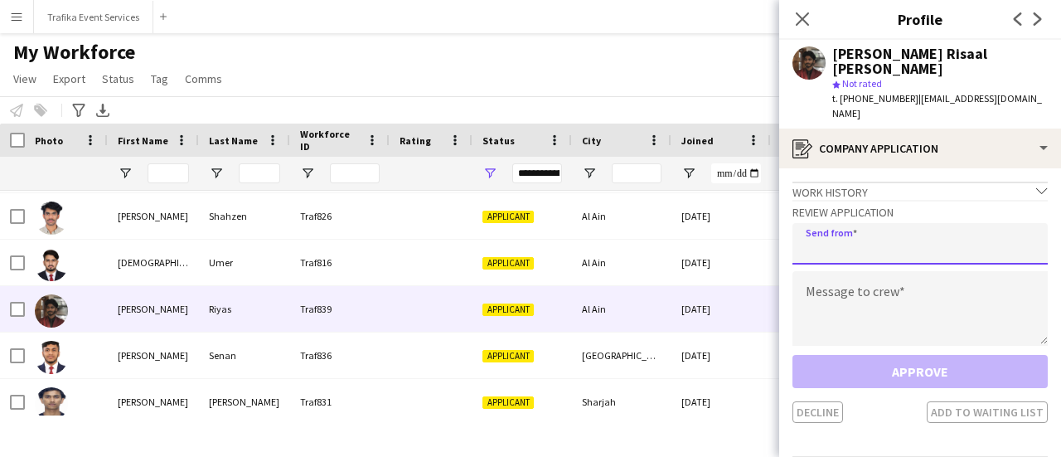
click at [846, 223] on input "email" at bounding box center [919, 243] width 255 height 41
type input "**********"
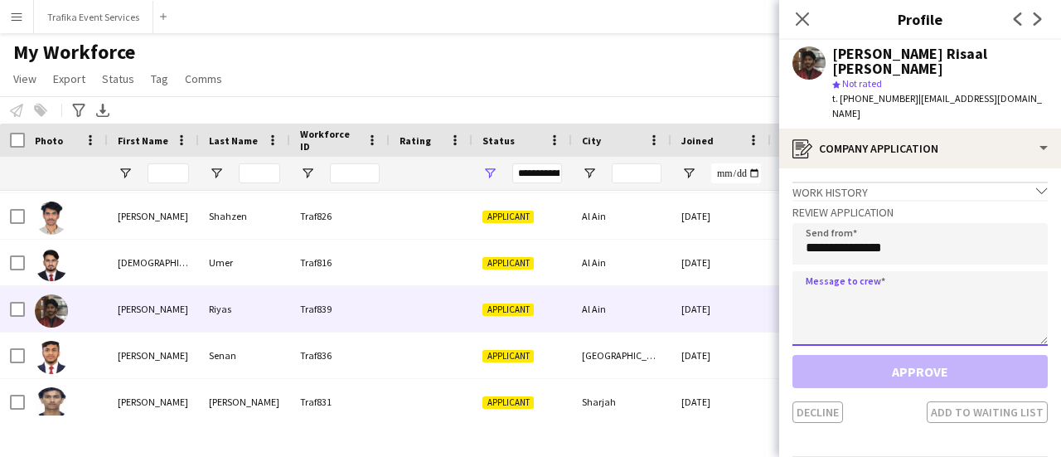
click at [835, 271] on textarea at bounding box center [919, 308] width 255 height 75
paste textarea "**********"
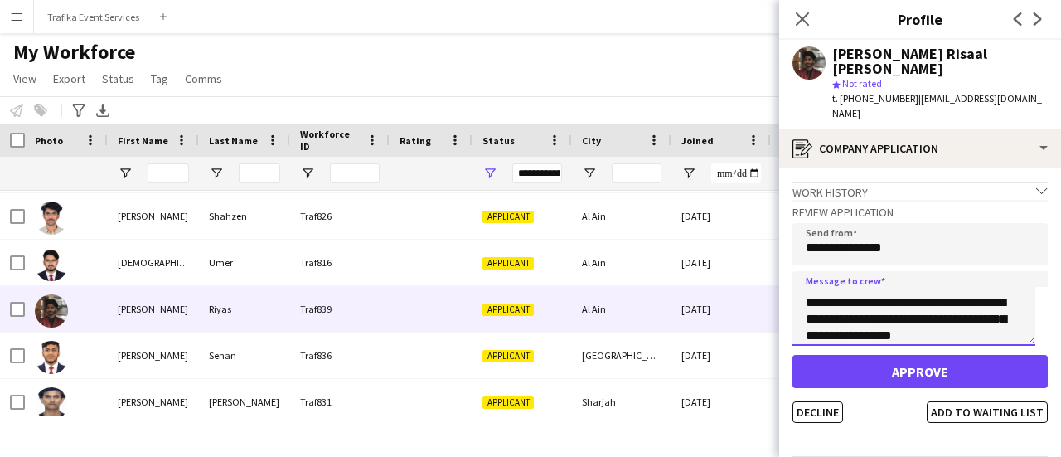
scroll to position [76, 0]
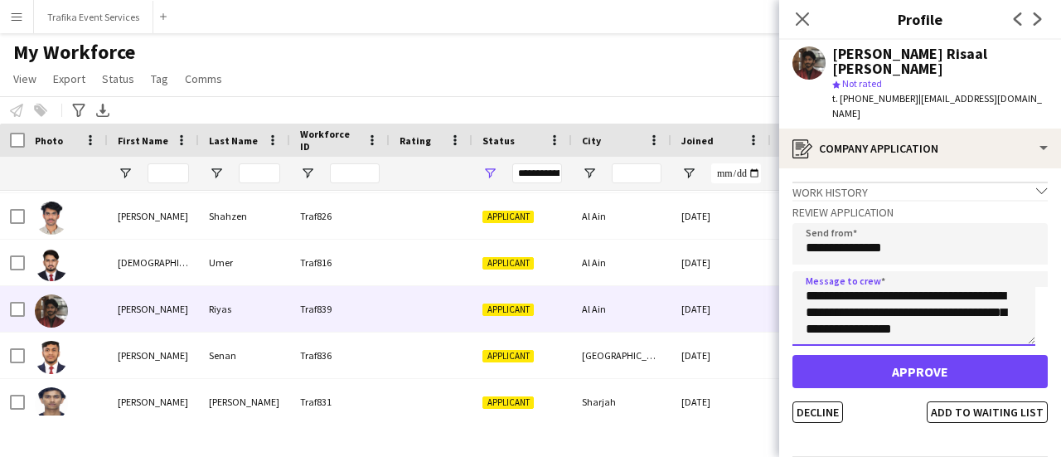
type textarea "**********"
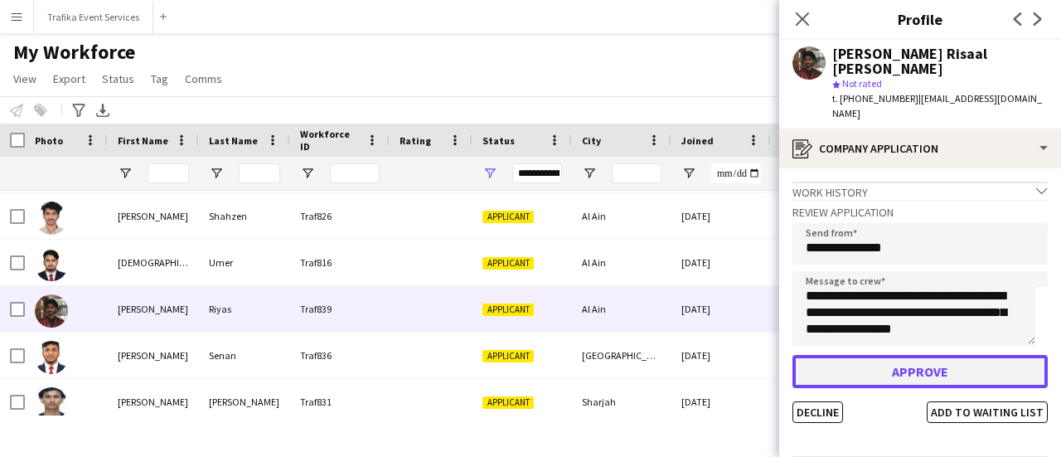
click at [899, 355] on button "Approve" at bounding box center [919, 371] width 255 height 33
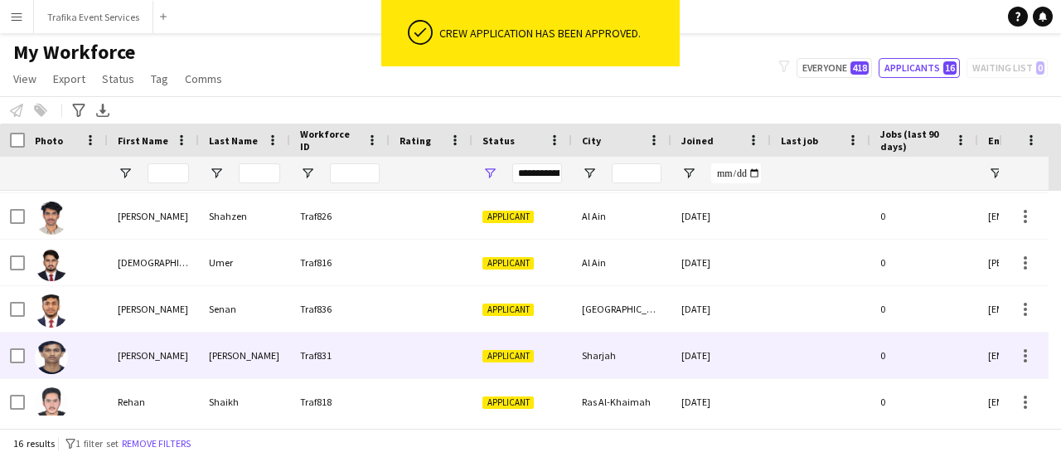
click at [899, 332] on div "0" at bounding box center [924, 355] width 108 height 46
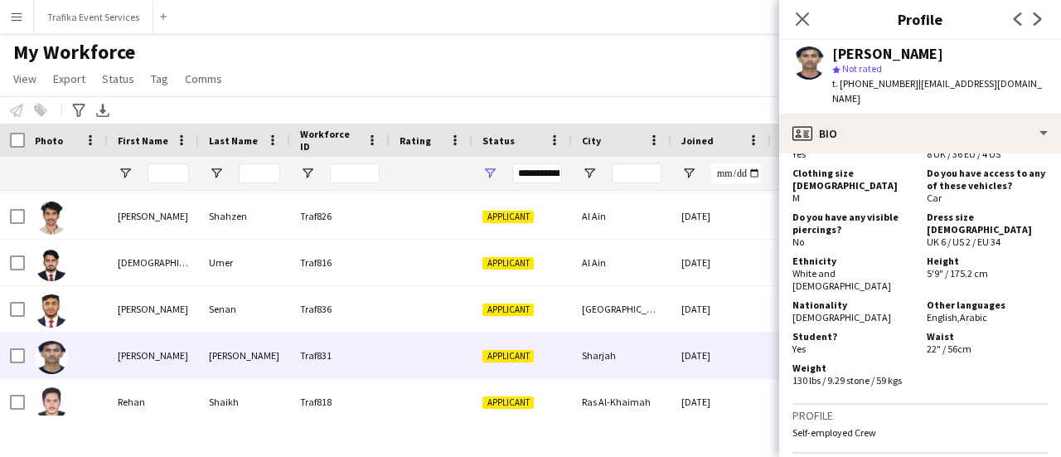
scroll to position [1114, 0]
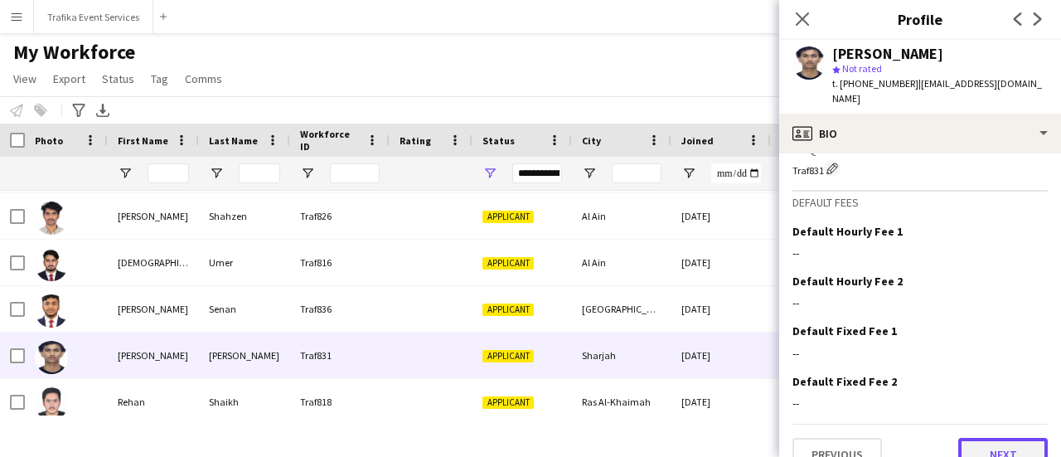
click at [965, 437] on button "Next" at bounding box center [1002, 453] width 89 height 33
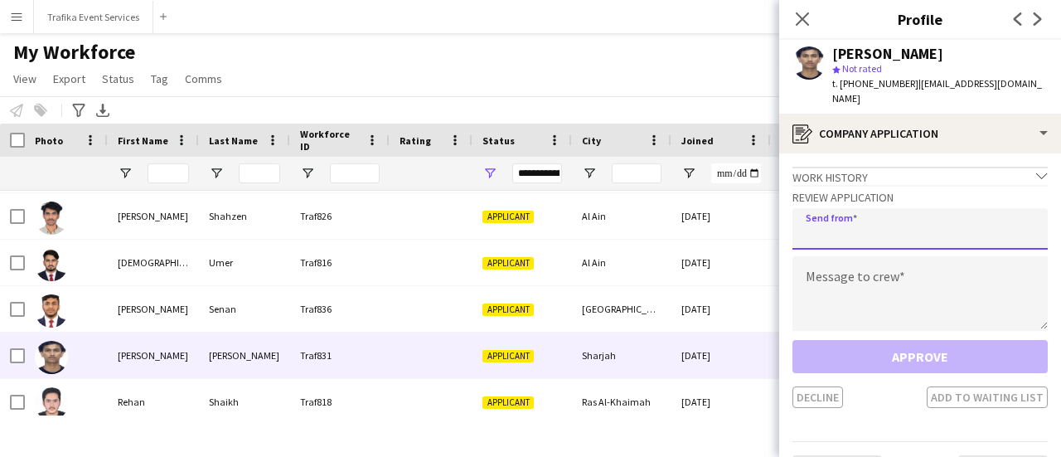
click at [843, 222] on input "email" at bounding box center [919, 228] width 255 height 41
type input "**********"
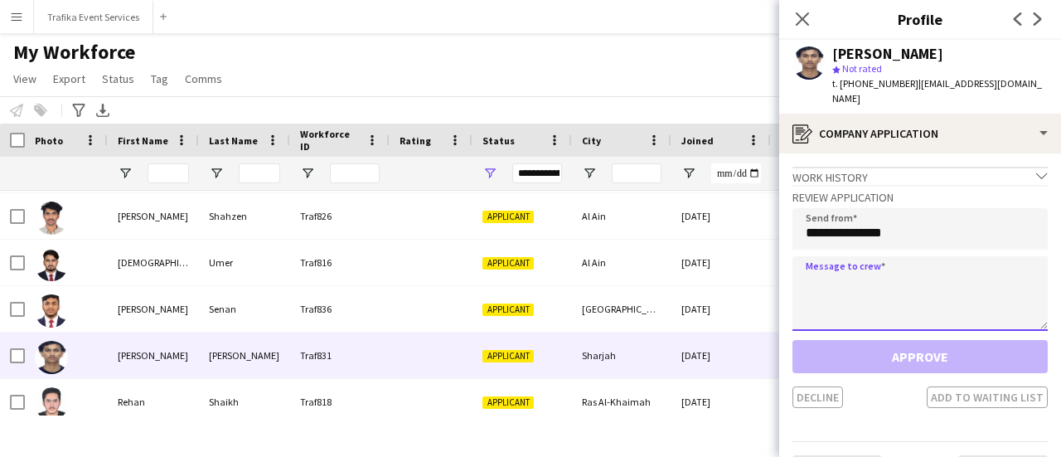
click at [829, 271] on textarea at bounding box center [919, 293] width 255 height 75
paste textarea "**********"
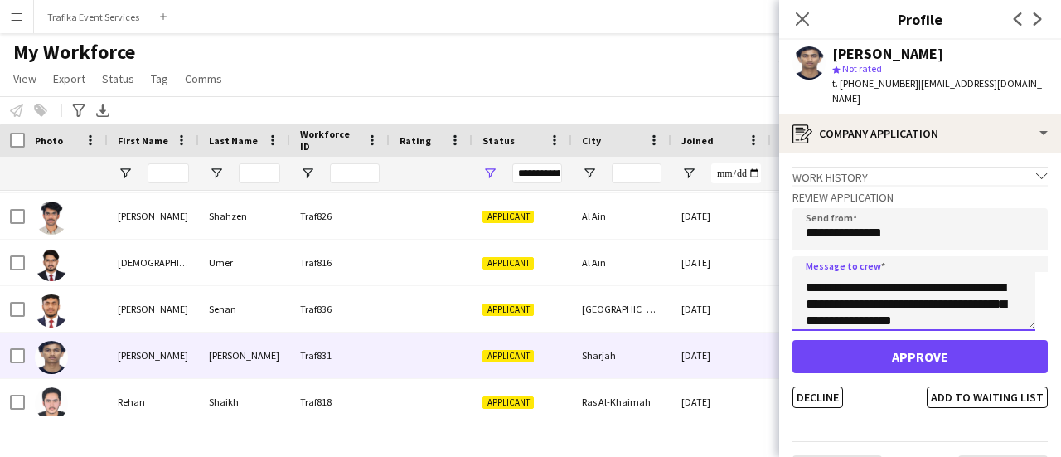
scroll to position [76, 0]
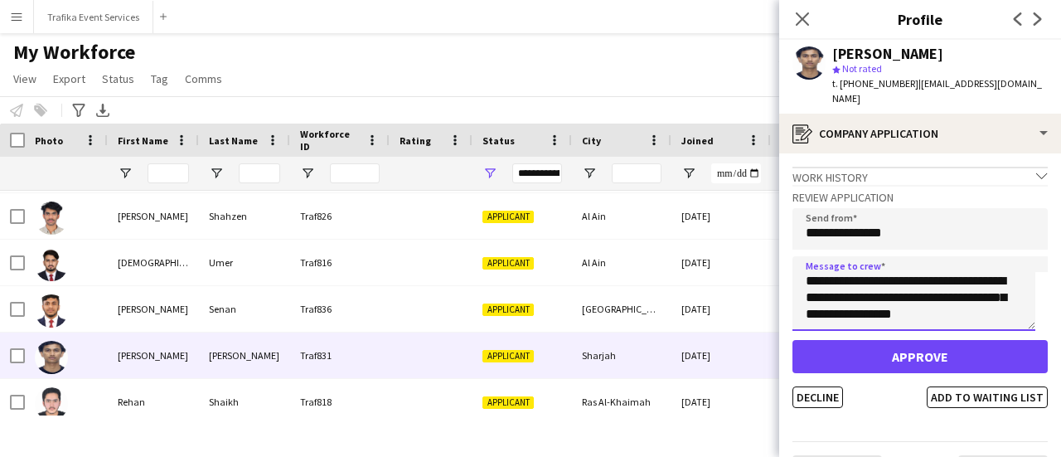
type textarea "**********"
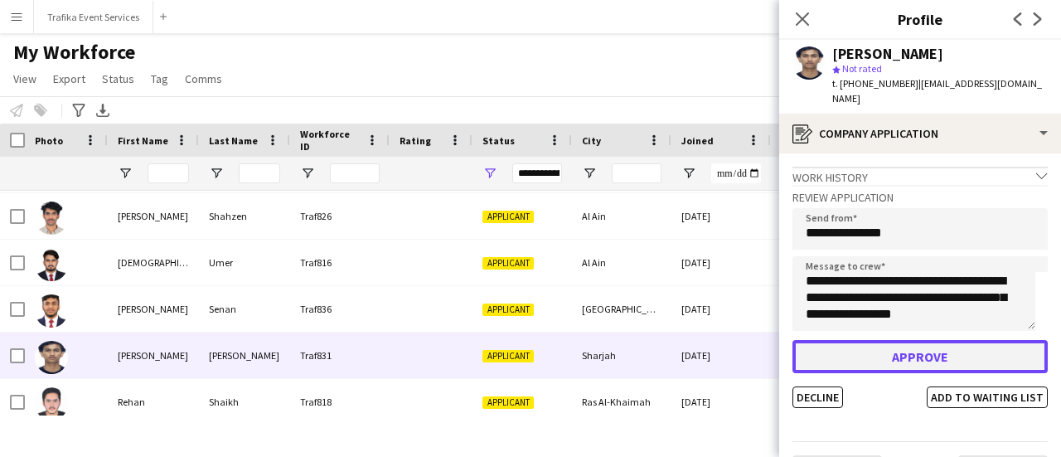
click at [882, 355] on button "Approve" at bounding box center [919, 356] width 255 height 33
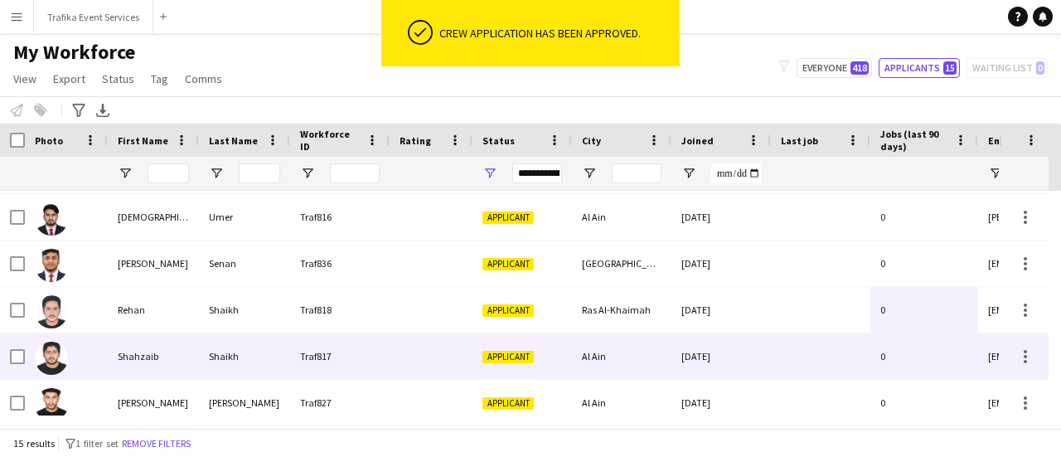
scroll to position [409, 0]
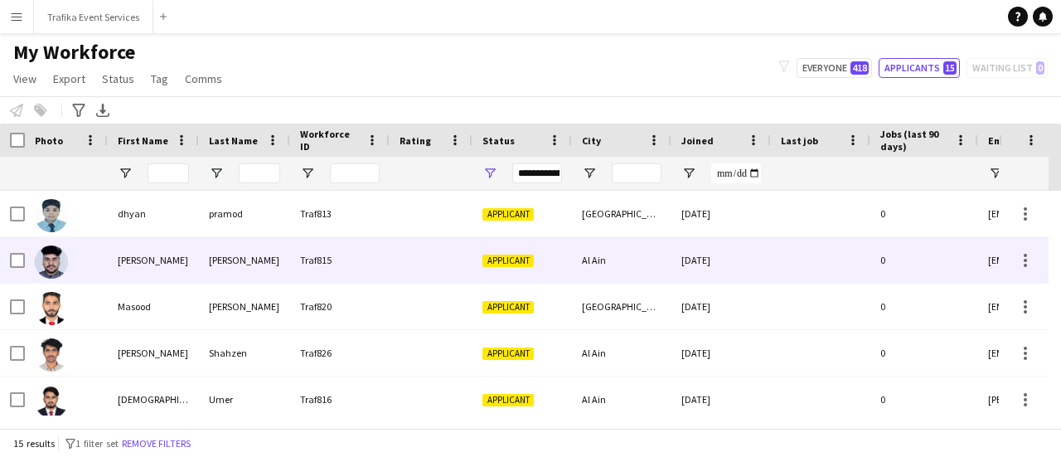
click at [638, 261] on div "Al Ain" at bounding box center [621, 260] width 99 height 46
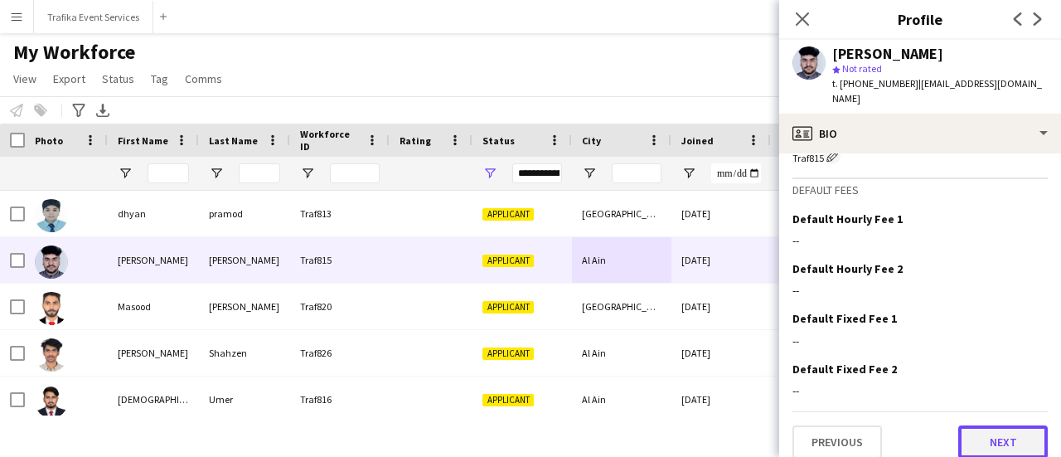
click at [963, 428] on button "Next" at bounding box center [1002, 441] width 89 height 33
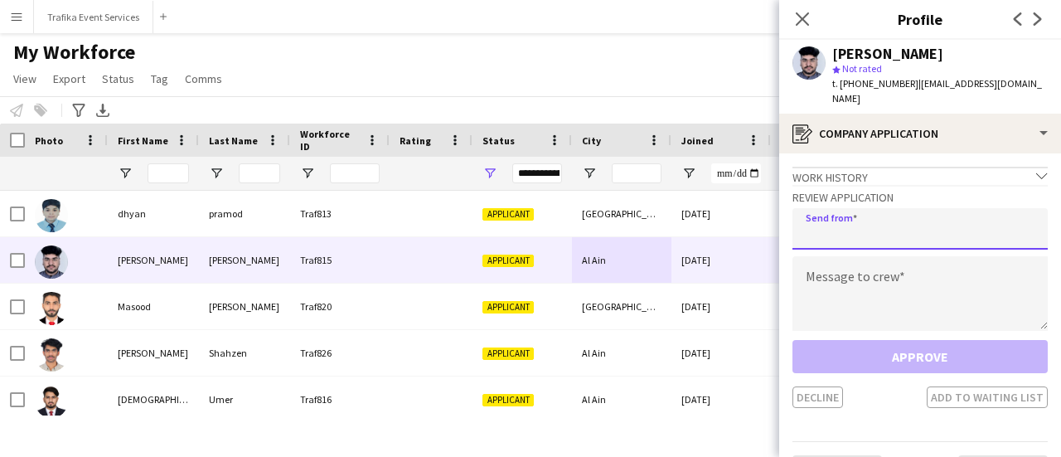
click at [873, 221] on input "email" at bounding box center [919, 228] width 255 height 41
type input "**********"
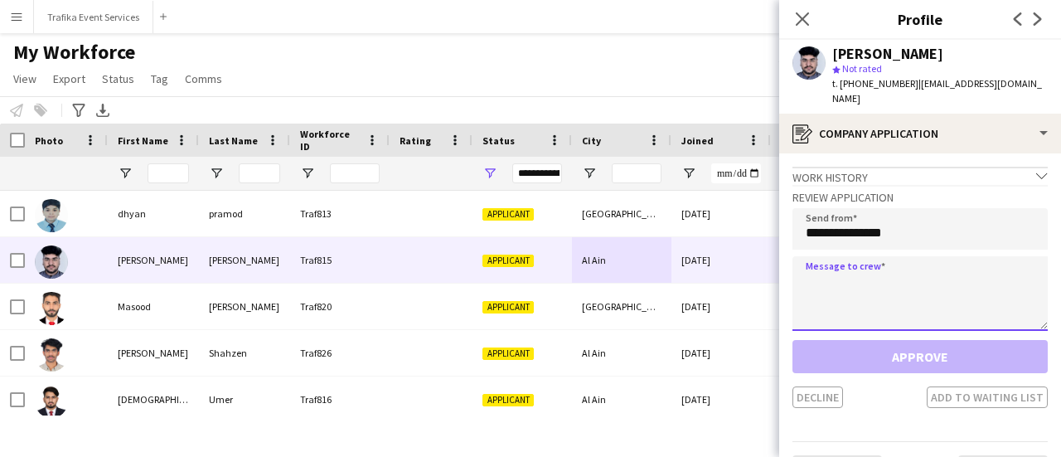
click at [872, 256] on textarea at bounding box center [919, 293] width 255 height 75
paste textarea "**********"
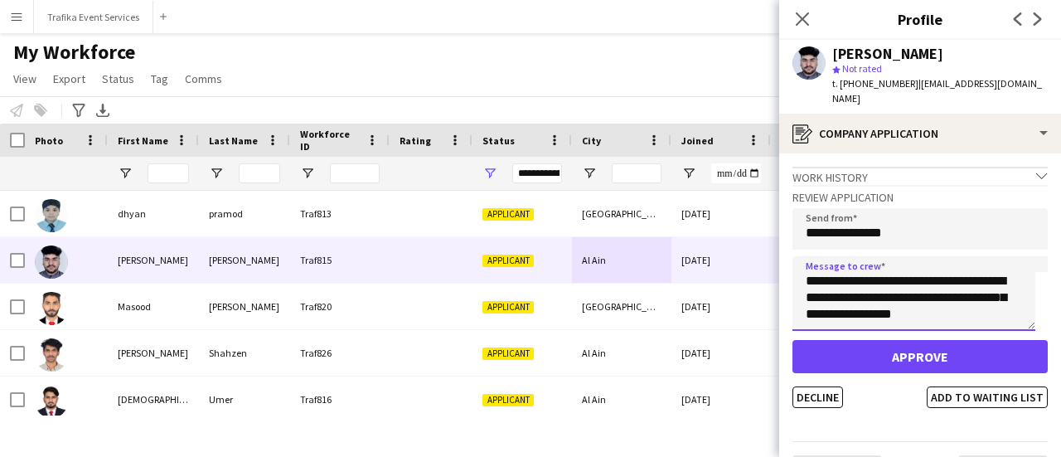
type textarea "**********"
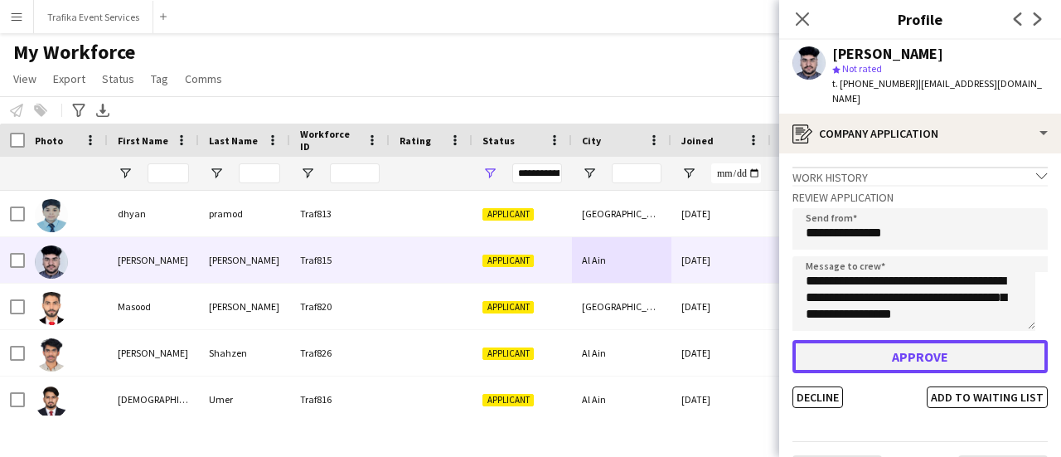
click at [877, 344] on button "Approve" at bounding box center [919, 356] width 255 height 33
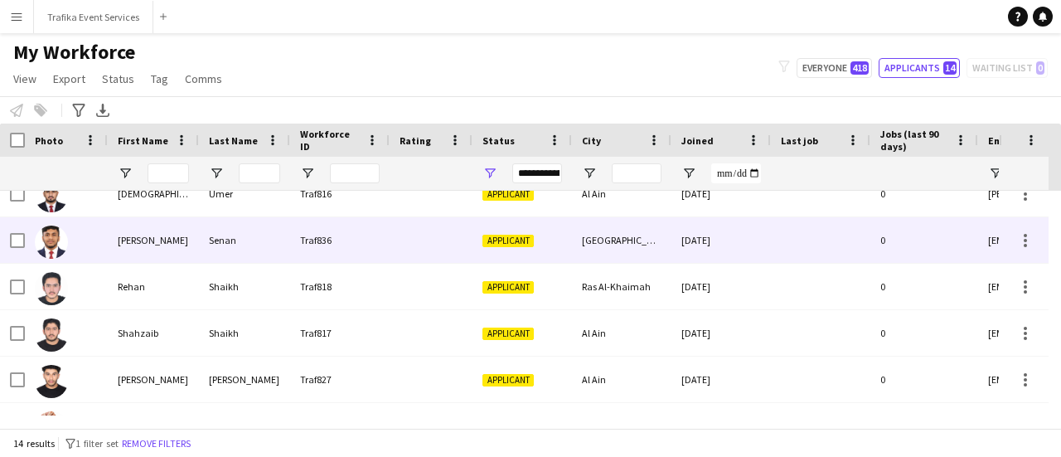
click at [326, 250] on div "Traf836" at bounding box center [339, 240] width 99 height 46
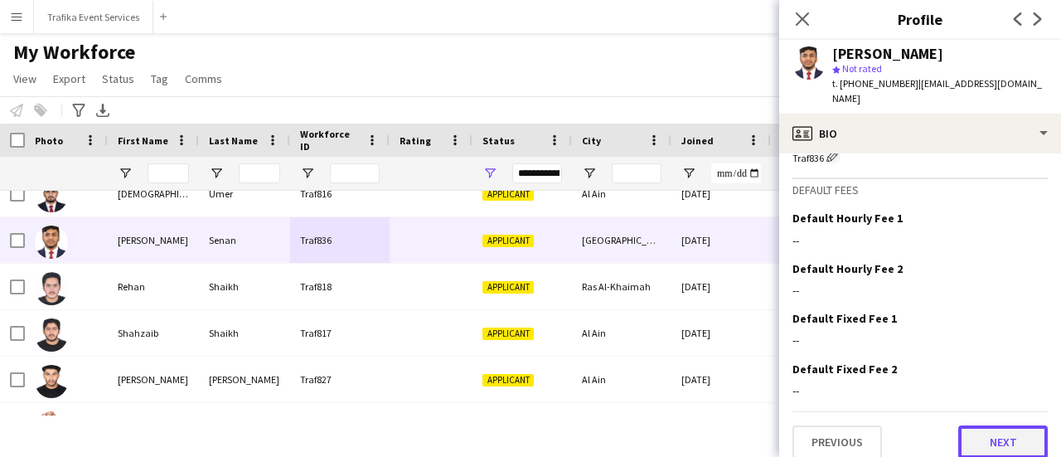
click at [978, 432] on button "Next" at bounding box center [1002, 441] width 89 height 33
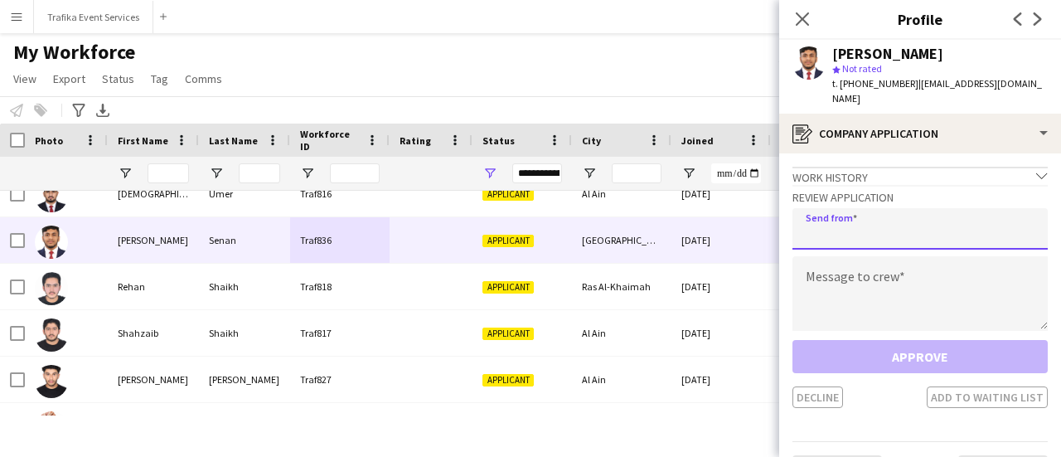
click at [868, 224] on input "email" at bounding box center [919, 228] width 255 height 41
type input "**********"
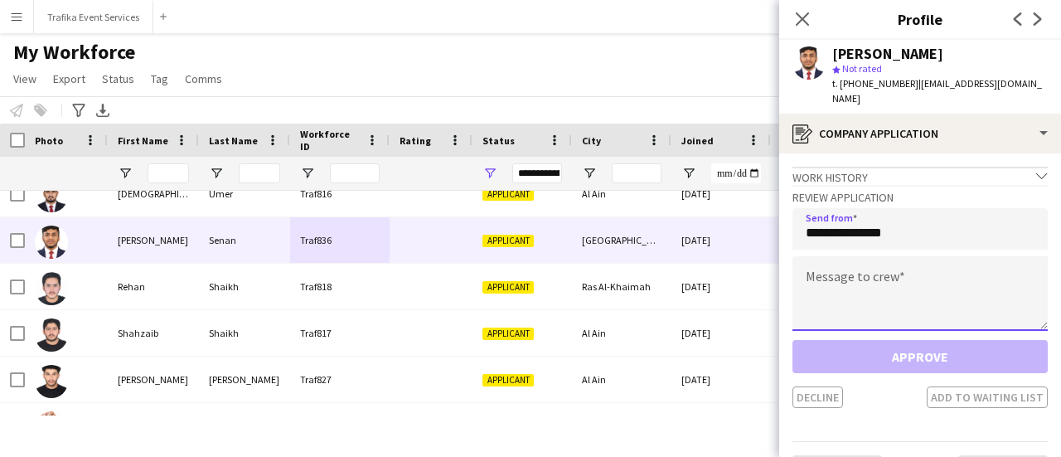
click at [856, 263] on textarea at bounding box center [919, 293] width 255 height 75
paste textarea "**********"
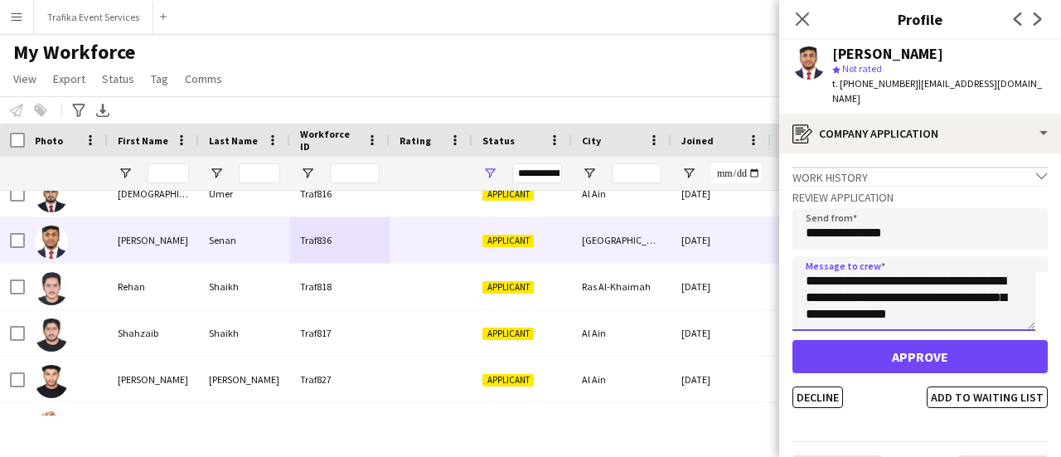
type textarea "**********"
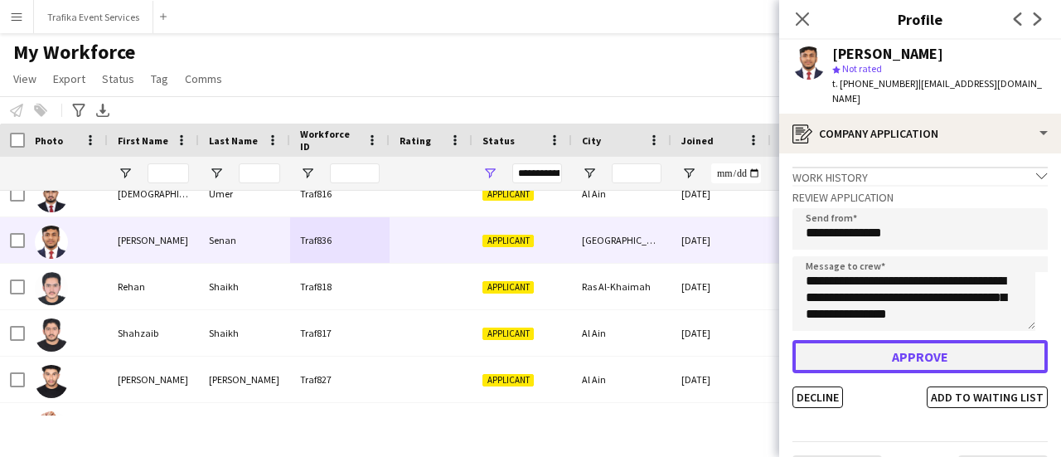
click at [907, 340] on button "Approve" at bounding box center [919, 356] width 255 height 33
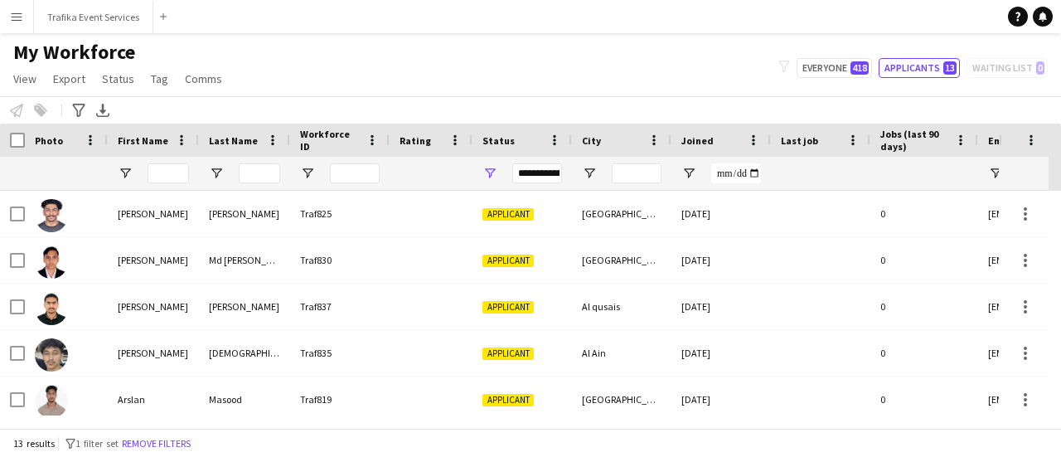
click at [15, 23] on button "Menu" at bounding box center [16, 16] width 33 height 33
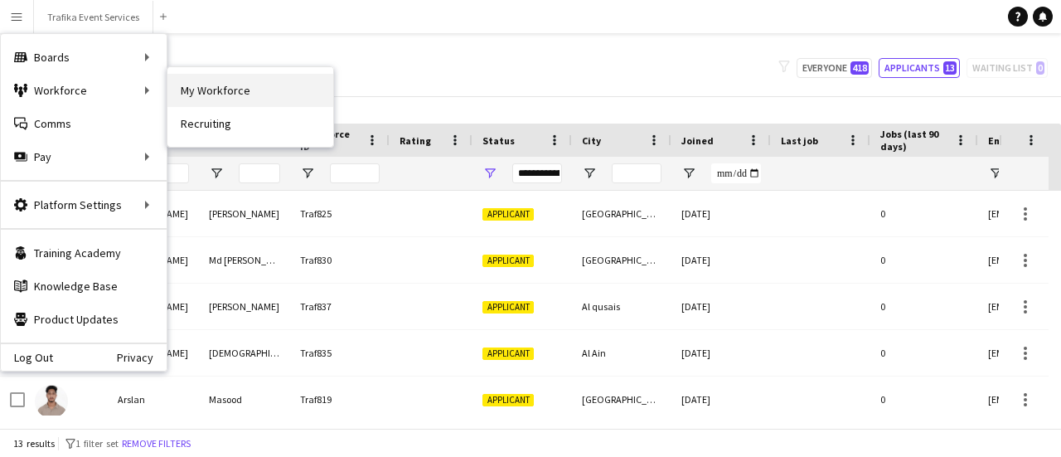
click at [198, 86] on link "My Workforce" at bounding box center [250, 90] width 166 height 33
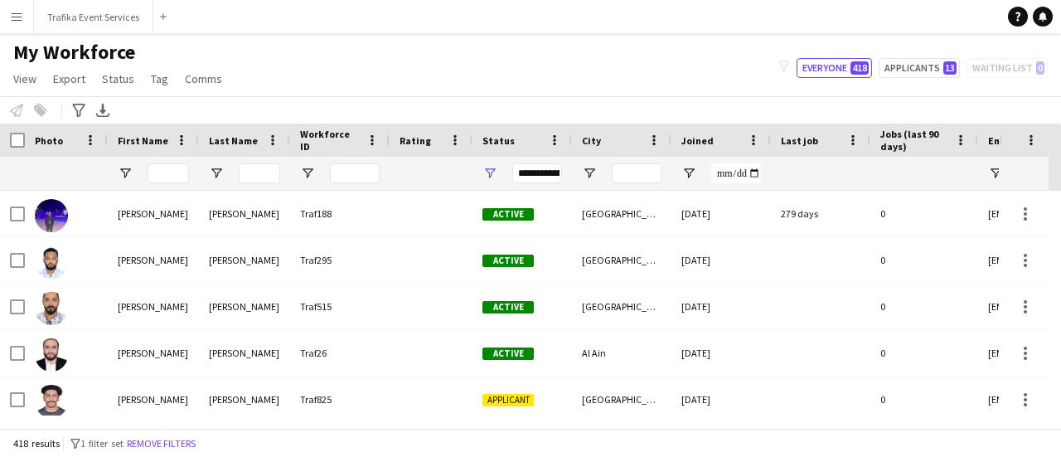
type input "**********"
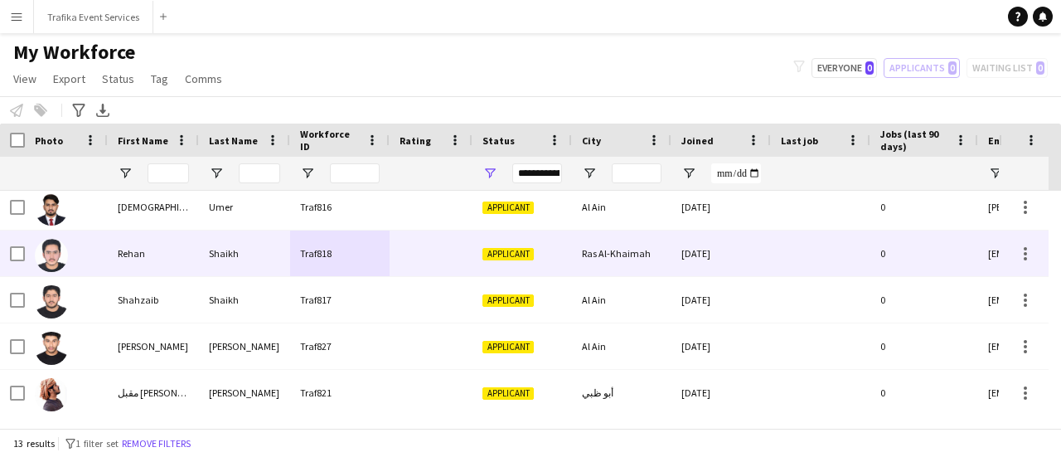
scroll to position [0, 0]
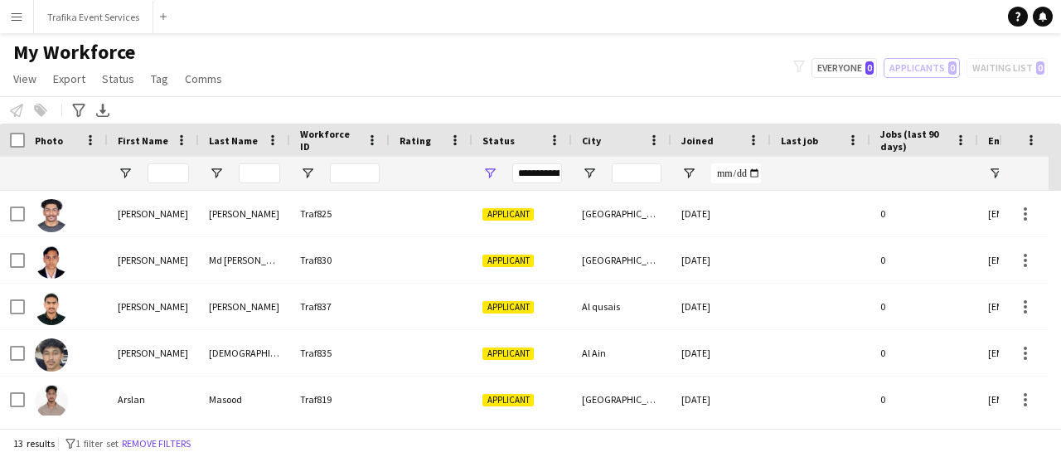
click at [17, 32] on button "Menu" at bounding box center [16, 16] width 33 height 33
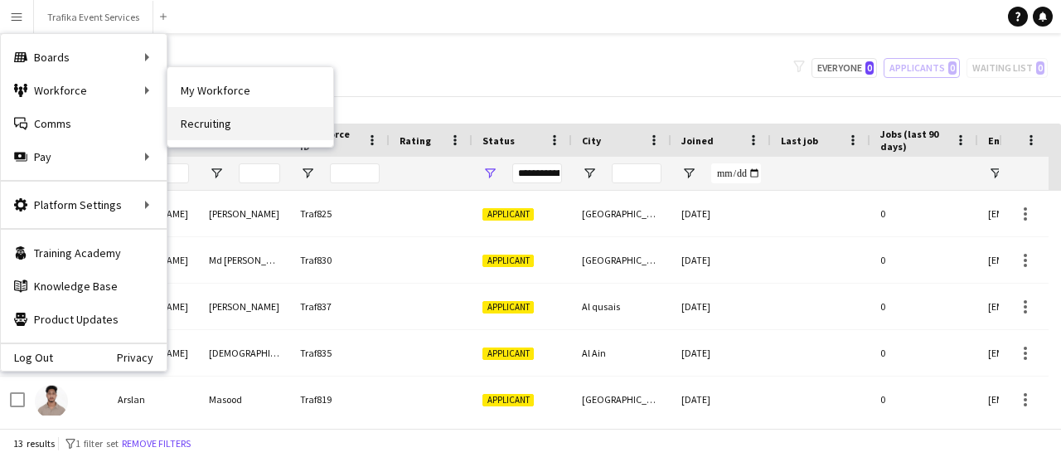
click at [195, 125] on link "Recruiting" at bounding box center [250, 123] width 166 height 33
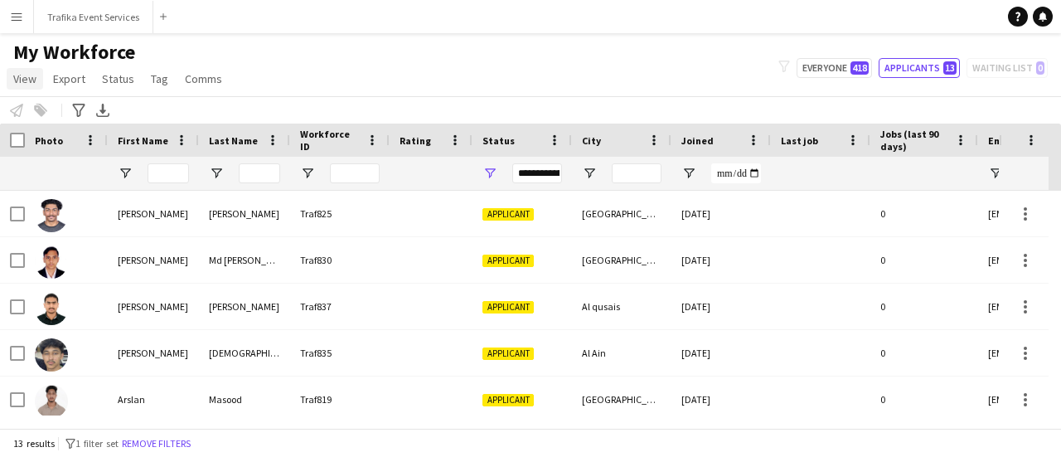
click at [27, 75] on span "View" at bounding box center [24, 78] width 23 height 15
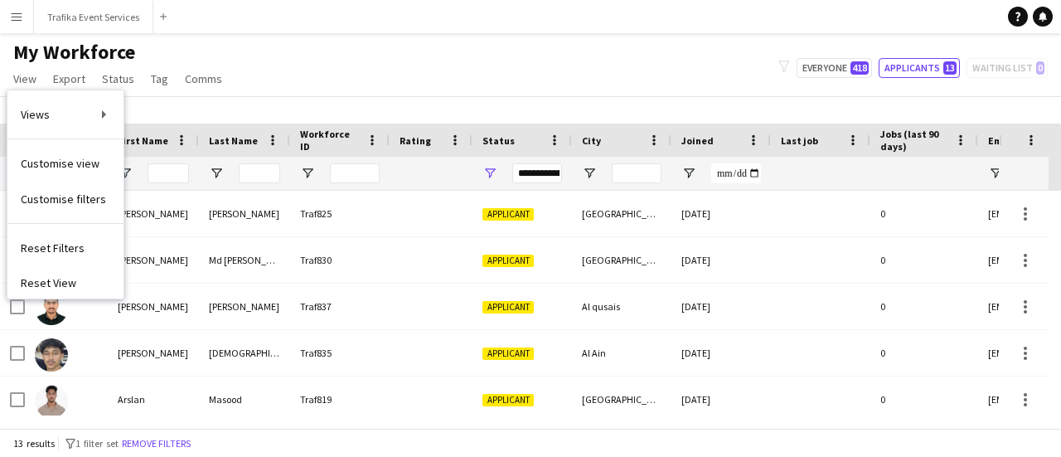
click at [298, 69] on div "My Workforce View Views Default view New view Update view Delete view Edit name…" at bounding box center [530, 68] width 1061 height 56
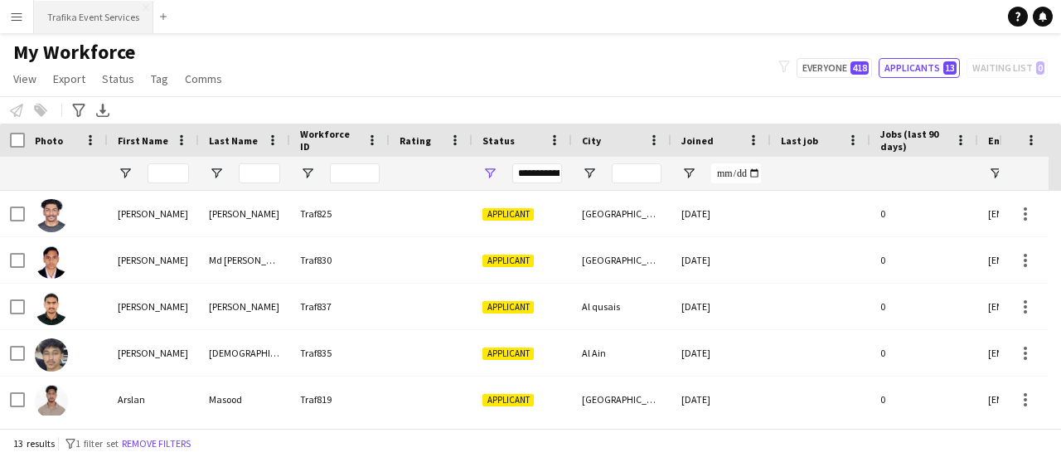
click at [75, 14] on button "Trafika Event Services Close" at bounding box center [93, 17] width 119 height 32
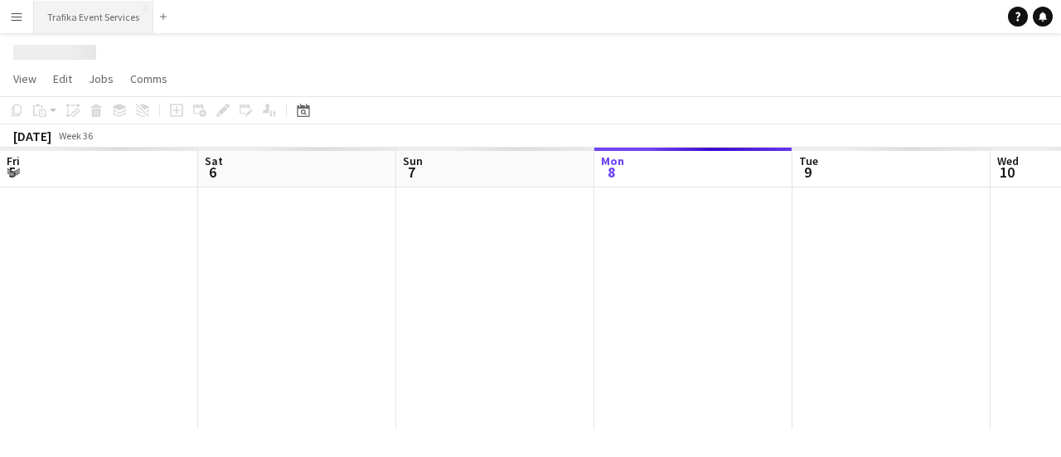
scroll to position [0, 396]
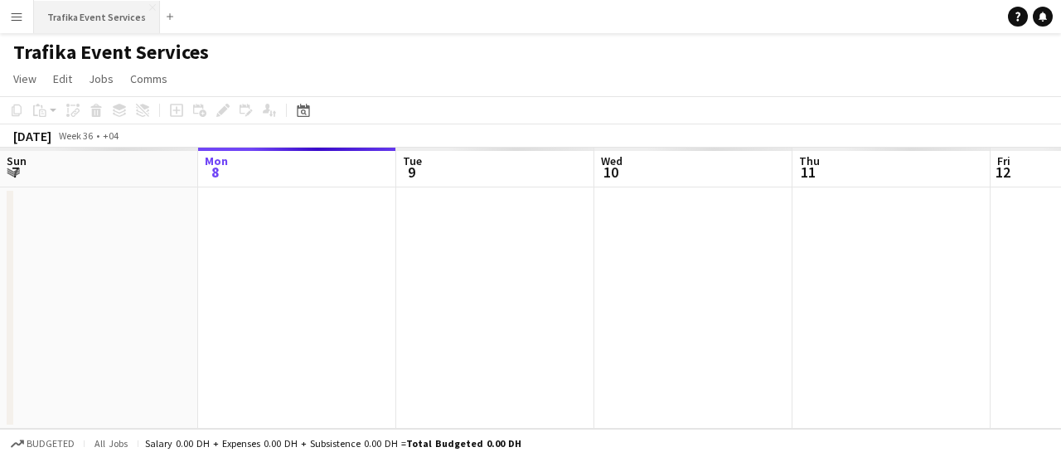
click at [75, 14] on button "Trafika Event Services Close" at bounding box center [97, 17] width 126 height 32
click at [15, 15] on app-icon "Menu" at bounding box center [16, 16] width 13 height 13
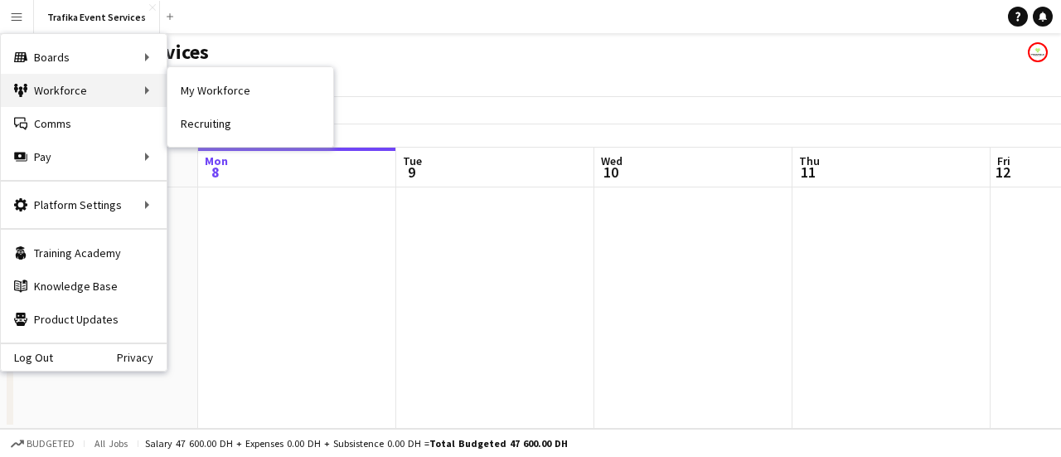
click at [51, 93] on div "Workforce Workforce" at bounding box center [84, 90] width 166 height 33
click at [128, 98] on div "Workforce Workforce" at bounding box center [84, 90] width 166 height 33
click at [159, 89] on div "Workforce Workforce" at bounding box center [84, 90] width 166 height 33
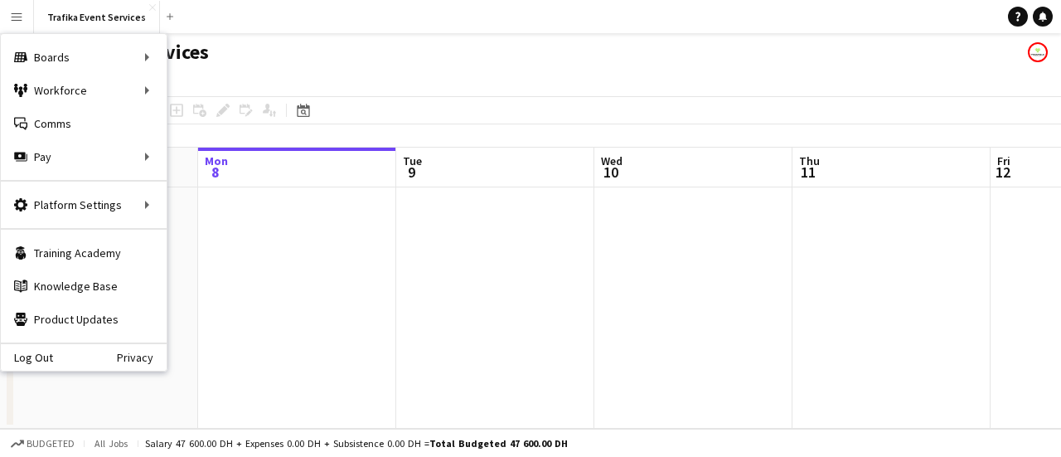
click at [293, 67] on app-page-menu "View Day view expanded Day view collapsed Month view Date picker Jump to [DATE]…" at bounding box center [530, 80] width 1061 height 31
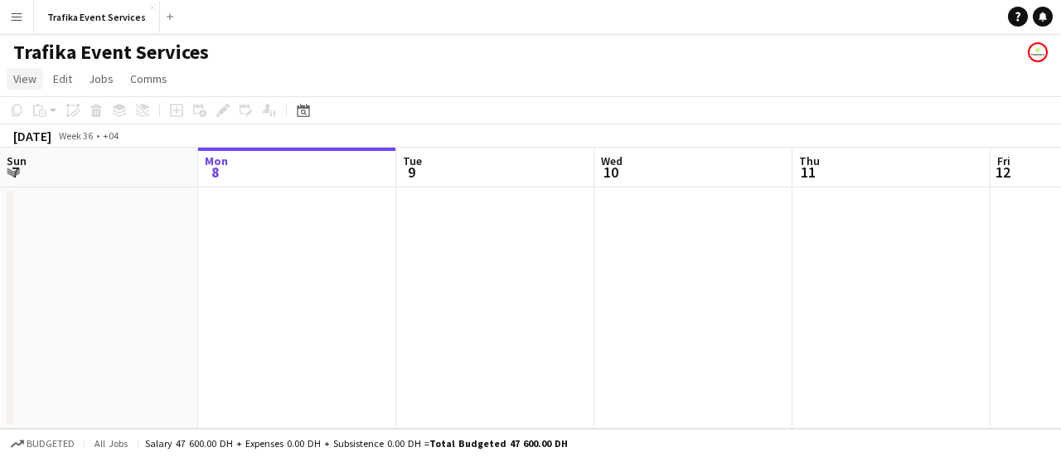
click at [33, 77] on span "View" at bounding box center [24, 78] width 23 height 15
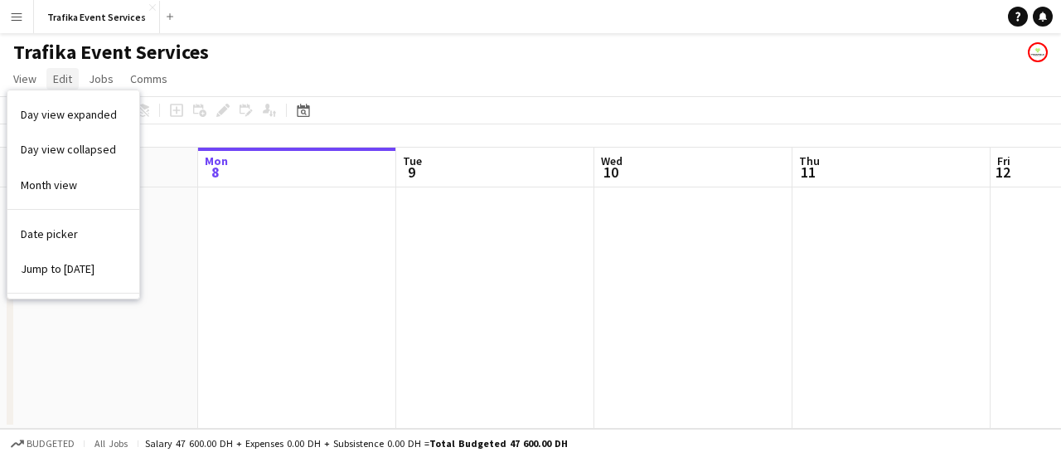
click at [64, 84] on span "Edit" at bounding box center [62, 78] width 19 height 15
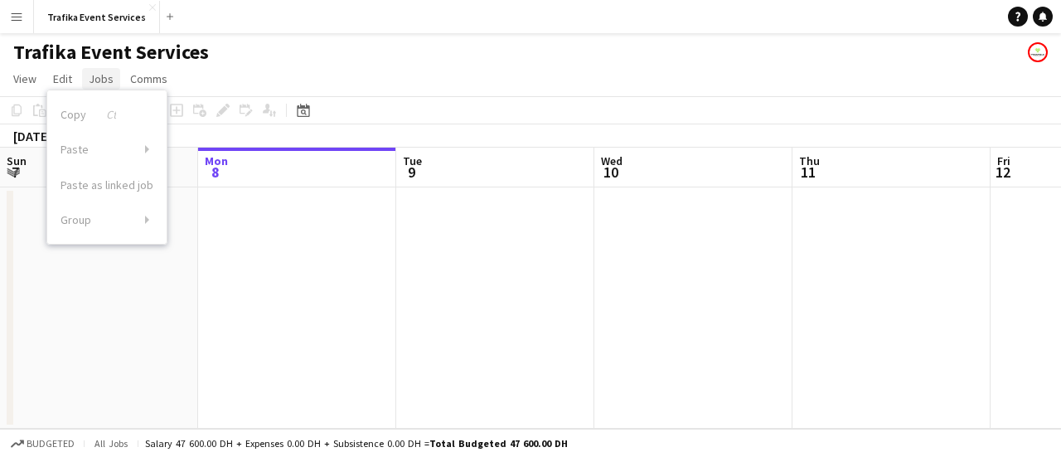
click at [98, 75] on span "Jobs" at bounding box center [101, 78] width 25 height 15
click at [281, 62] on div "Trafika Event Services" at bounding box center [530, 48] width 1061 height 31
click at [17, 14] on app-icon "Menu" at bounding box center [16, 16] width 13 height 13
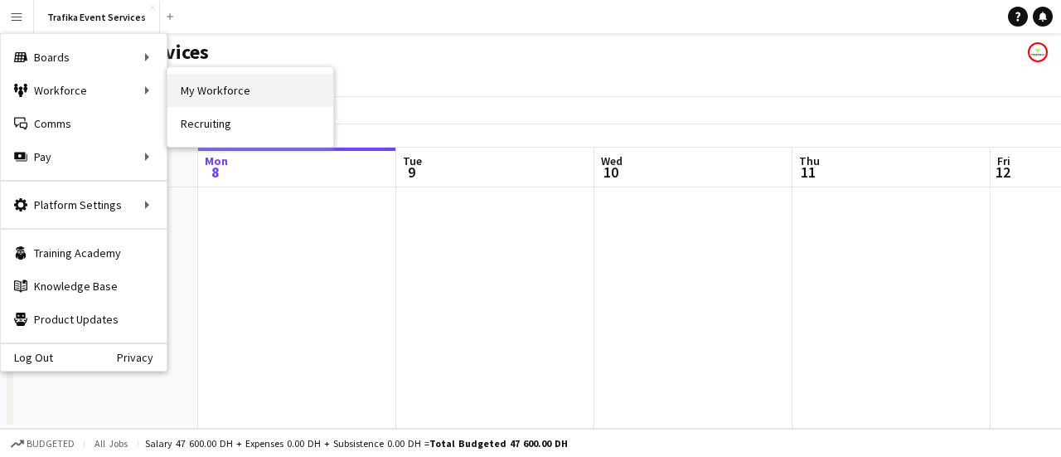
click at [210, 91] on link "My Workforce" at bounding box center [250, 90] width 166 height 33
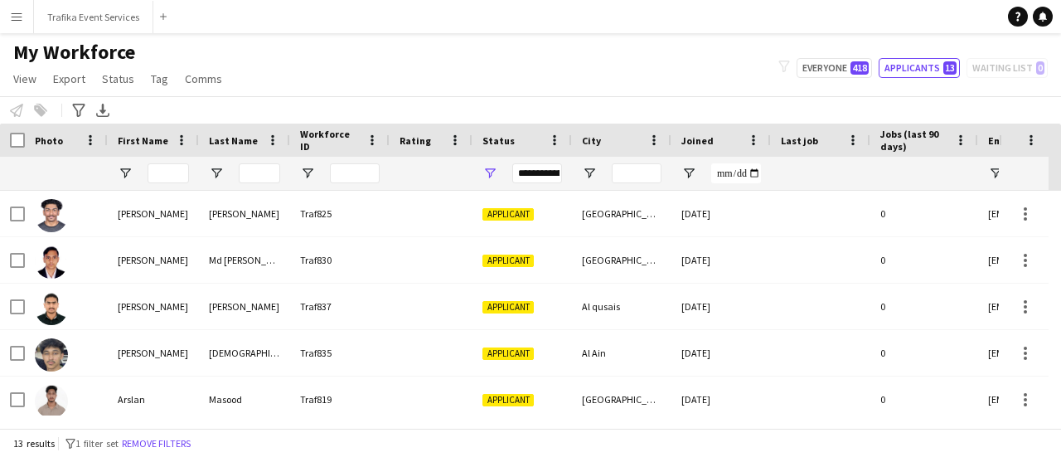
click at [527, 172] on div "**********" at bounding box center [537, 173] width 50 height 20
click at [850, 65] on button "Everyone 418" at bounding box center [833, 68] width 75 height 20
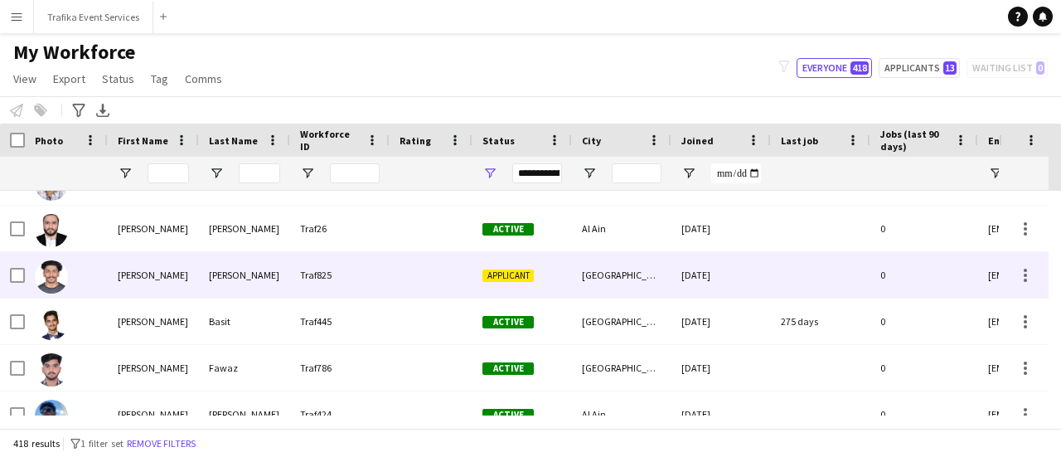
scroll to position [128, 0]
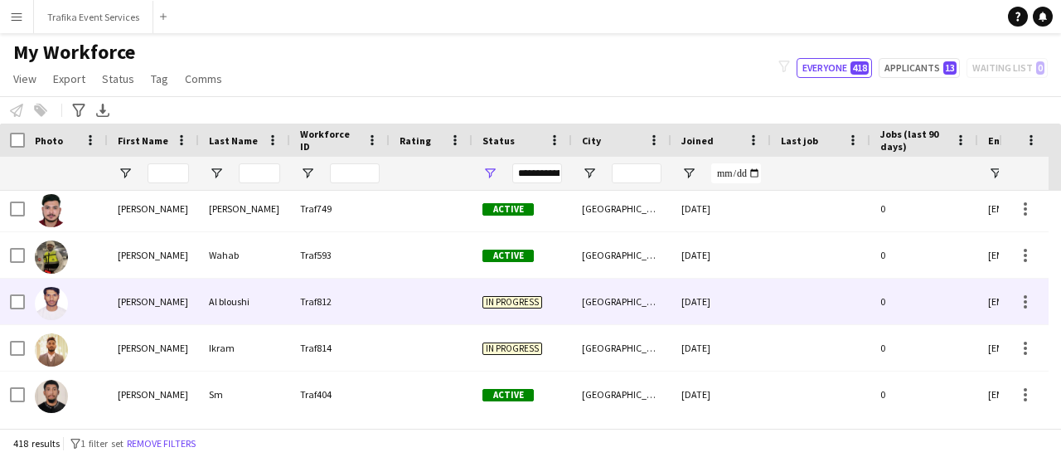
click at [374, 304] on div "Traf812" at bounding box center [339, 301] width 99 height 46
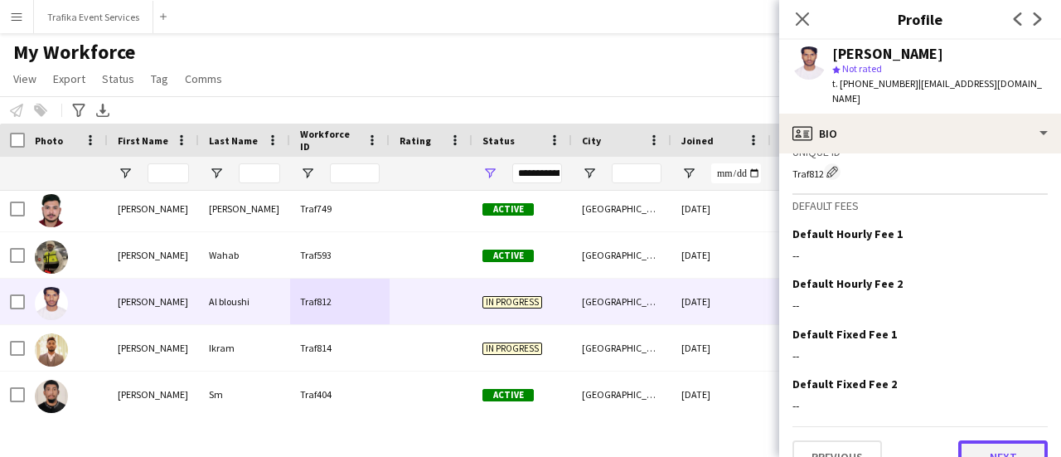
click at [967, 440] on button "Next" at bounding box center [1002, 456] width 89 height 33
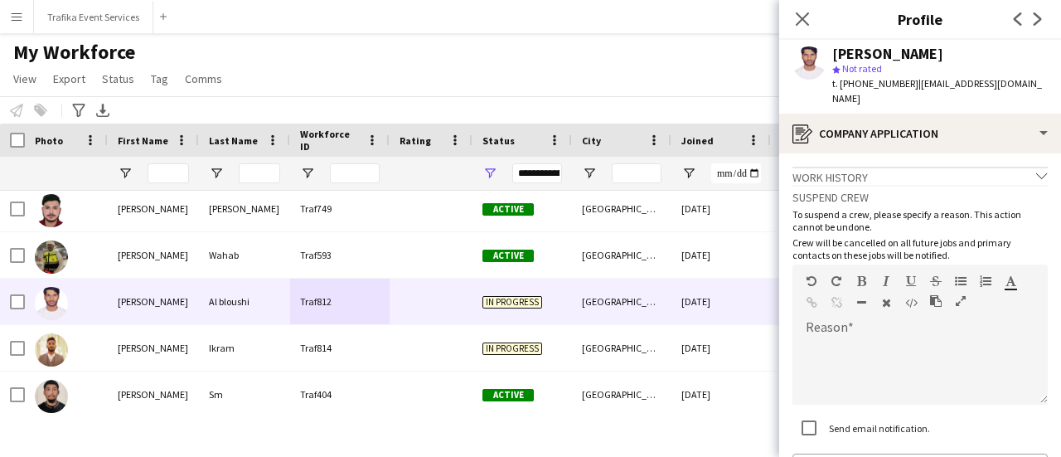
click at [1036, 170] on icon "chevron-down" at bounding box center [1042, 176] width 12 height 12
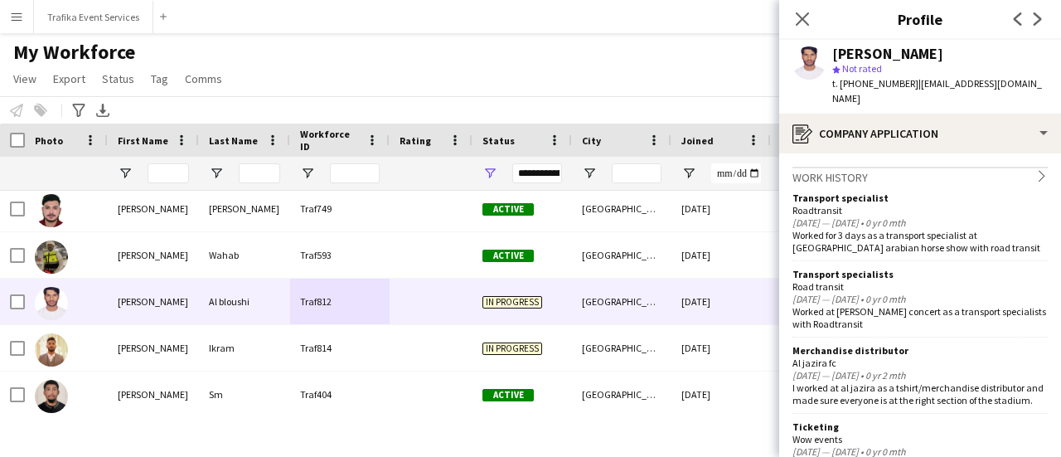
click at [735, 52] on div "My Workforce View Views Default view New view Update view Delete view Edit name…" at bounding box center [530, 68] width 1061 height 56
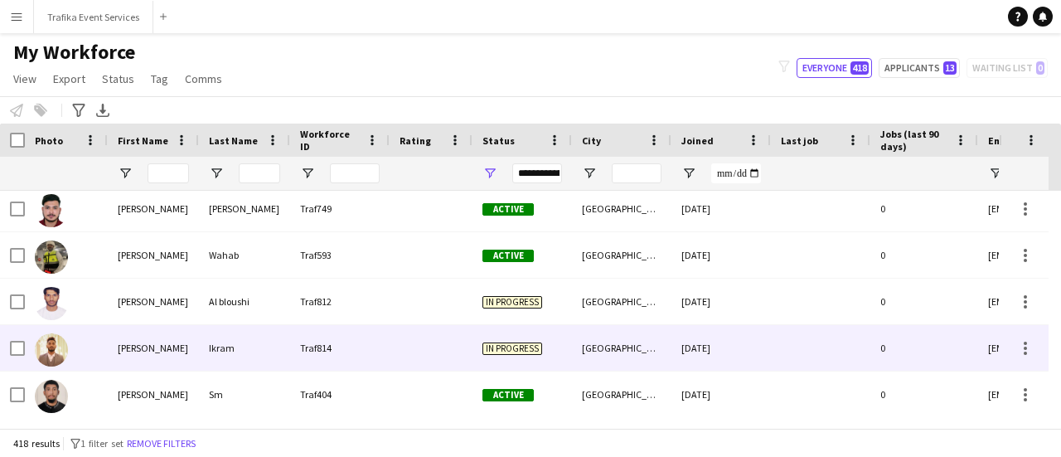
click at [495, 350] on span "In progress" at bounding box center [512, 348] width 60 height 12
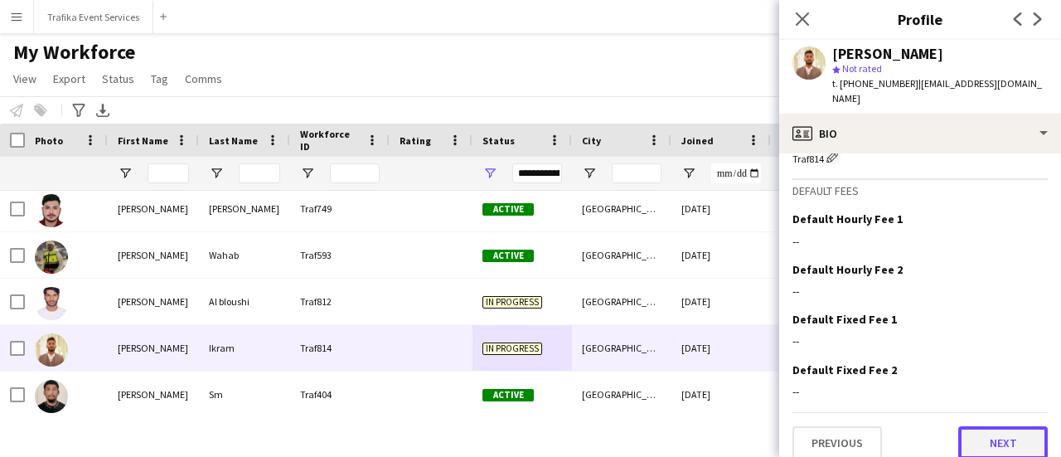
click at [964, 426] on button "Next" at bounding box center [1002, 442] width 89 height 33
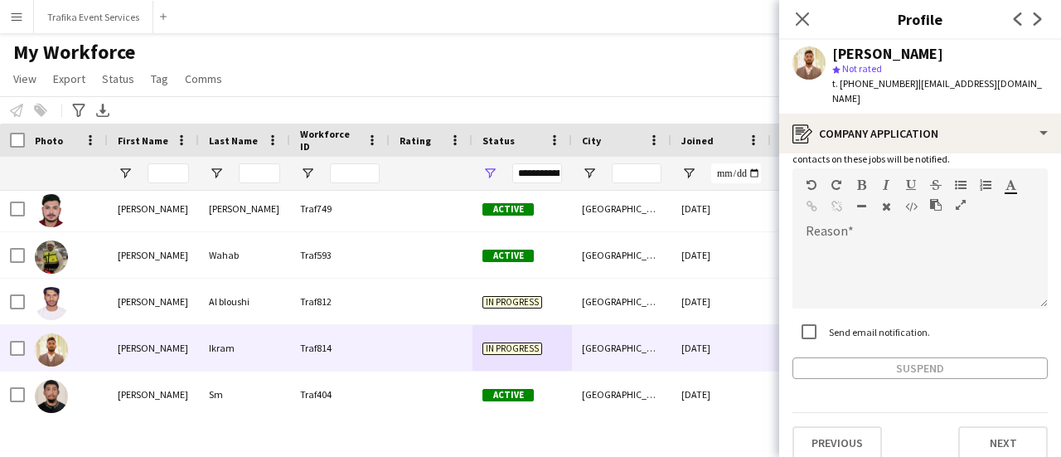
scroll to position [0, 0]
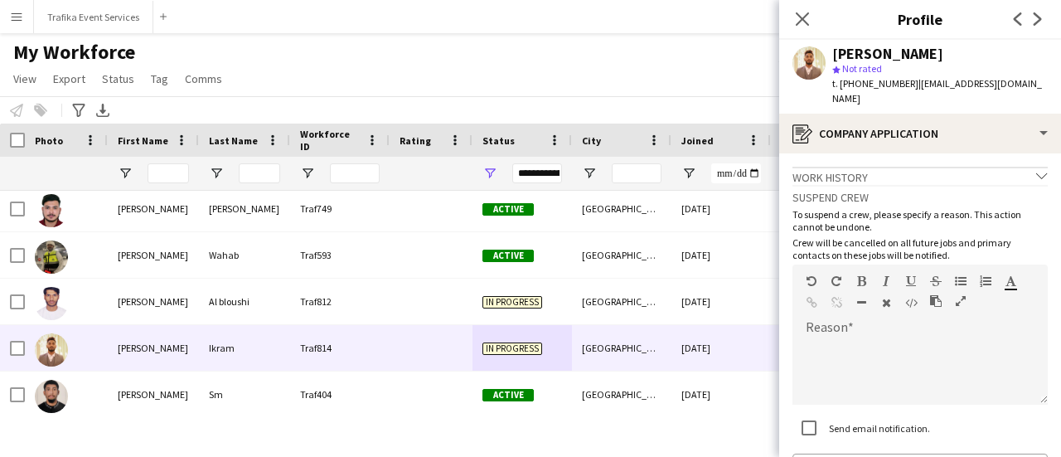
click at [1036, 172] on icon at bounding box center [1041, 175] width 11 height 6
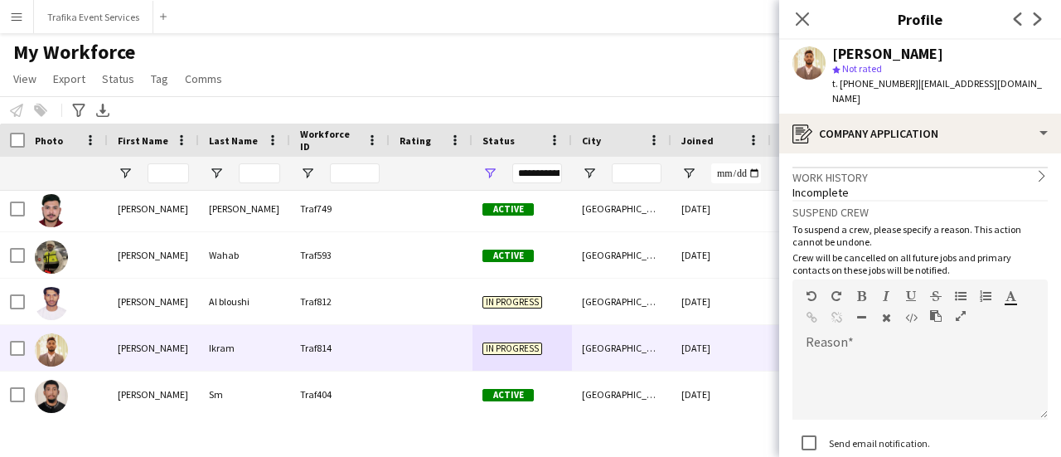
click at [1036, 170] on icon "chevron-right" at bounding box center [1042, 176] width 12 height 12
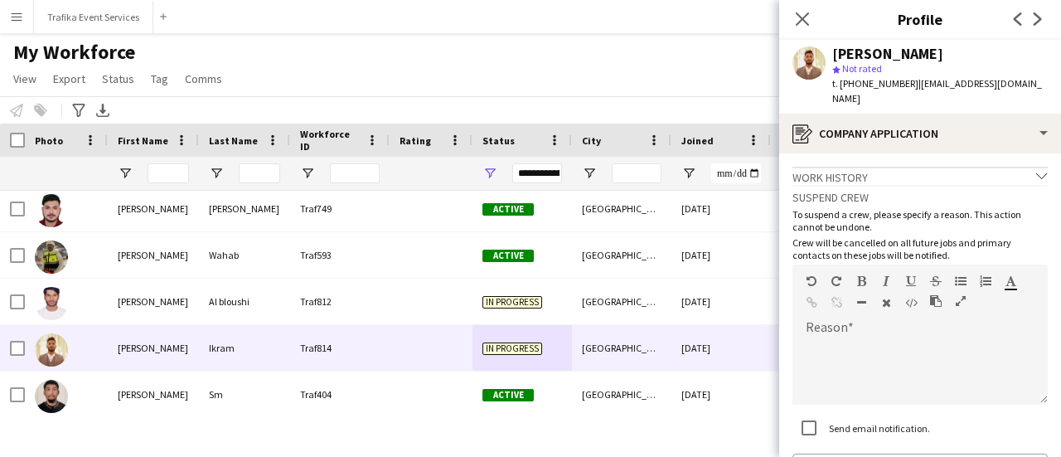
click at [824, 167] on div "Work history chevron-down" at bounding box center [919, 176] width 255 height 18
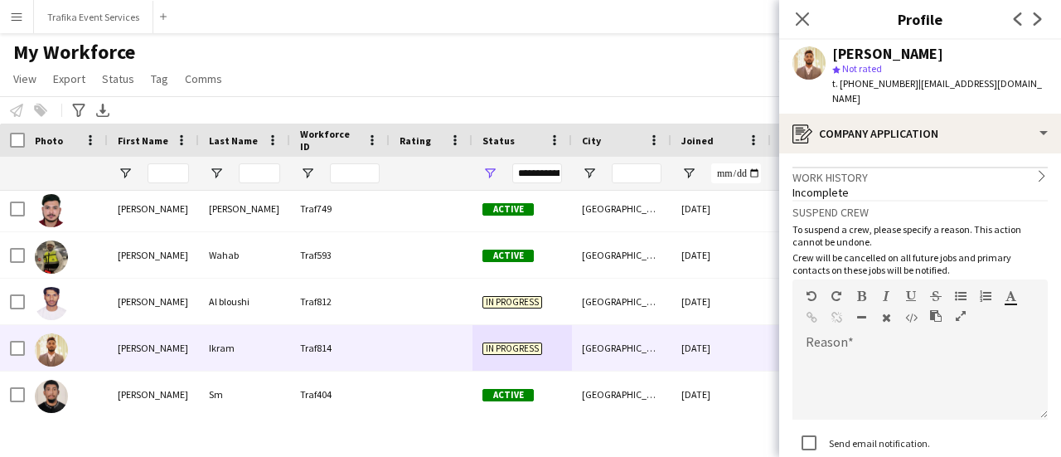
click at [1036, 170] on icon "chevron-right" at bounding box center [1042, 176] width 12 height 12
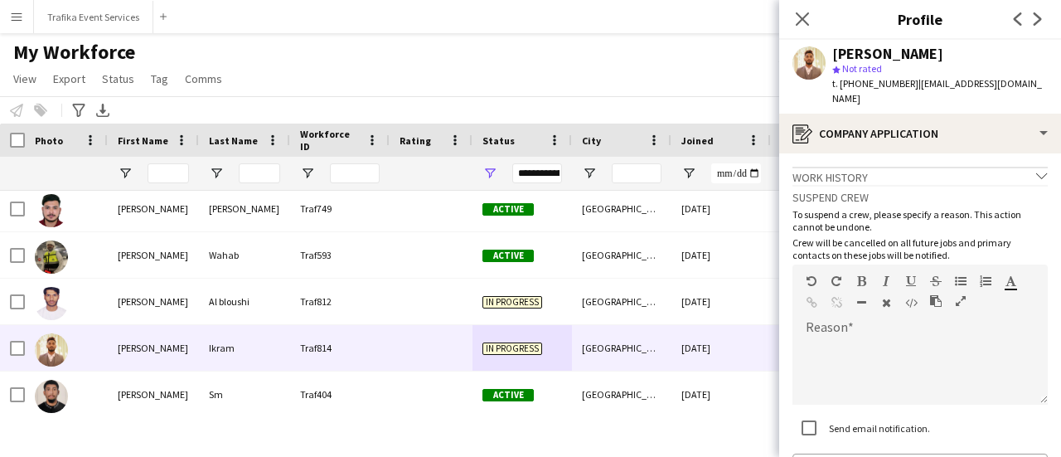
click at [1036, 170] on icon "chevron-down" at bounding box center [1042, 176] width 12 height 12
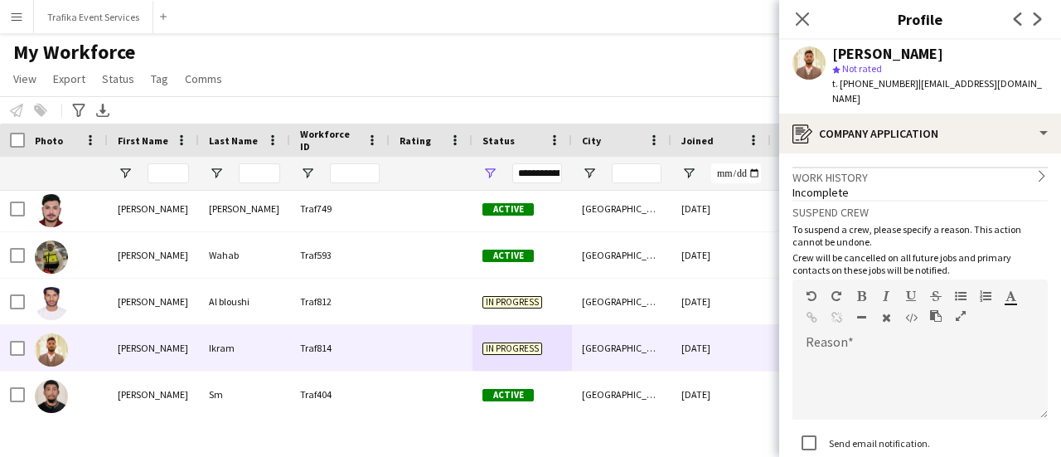
click at [1036, 170] on icon "chevron-right" at bounding box center [1042, 176] width 12 height 12
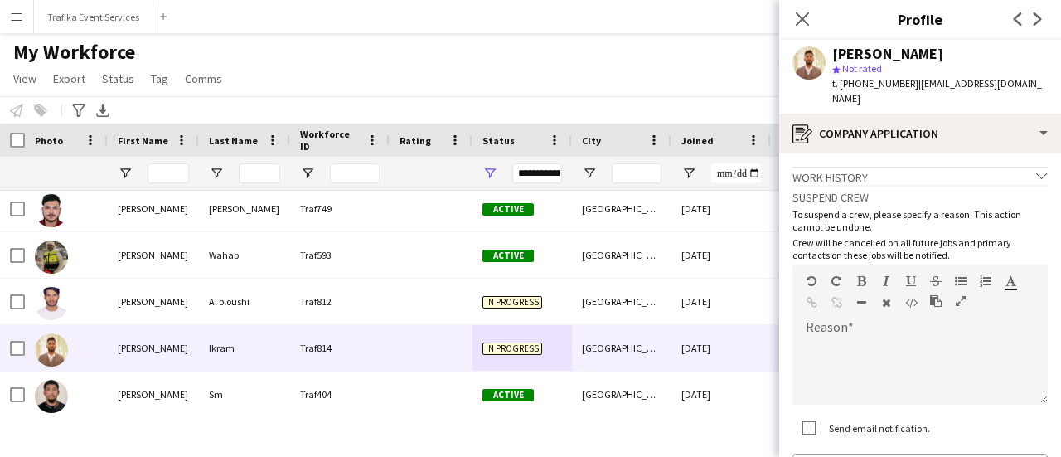
scroll to position [96, 0]
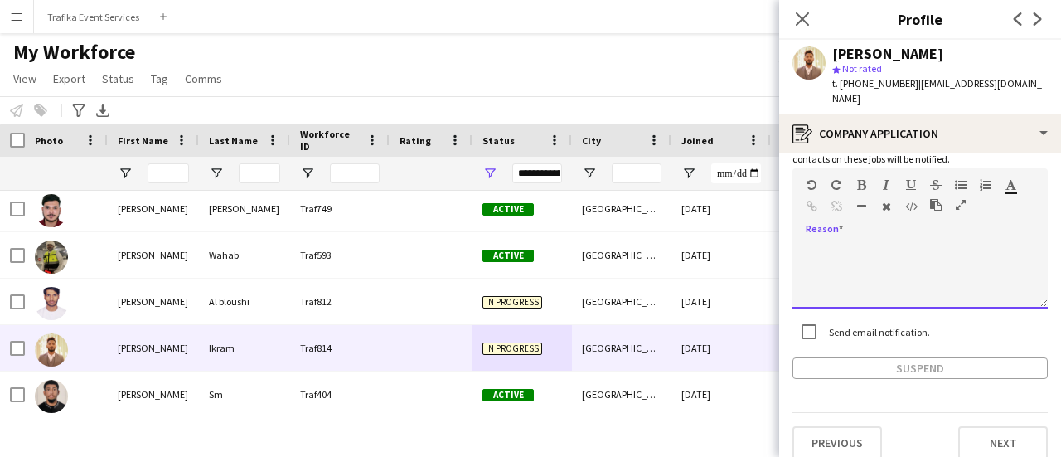
click at [841, 242] on div at bounding box center [919, 275] width 255 height 66
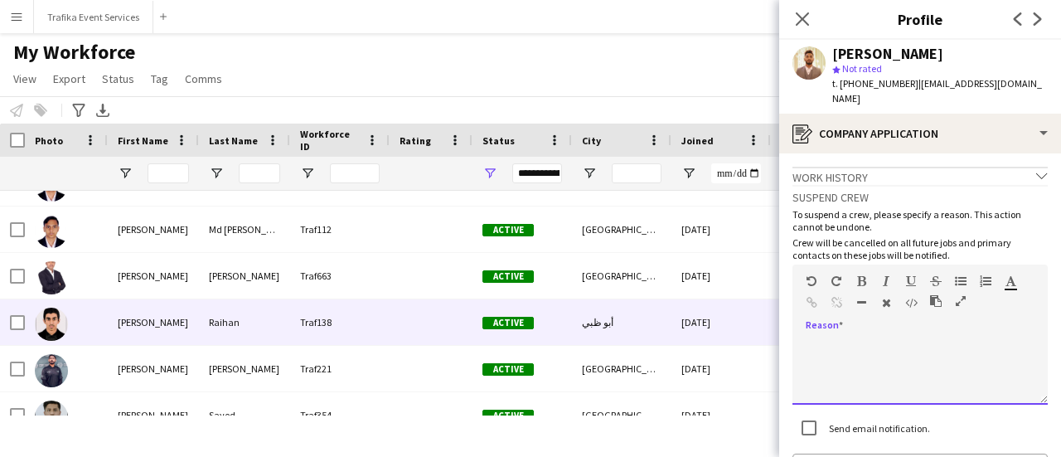
scroll to position [1144, 0]
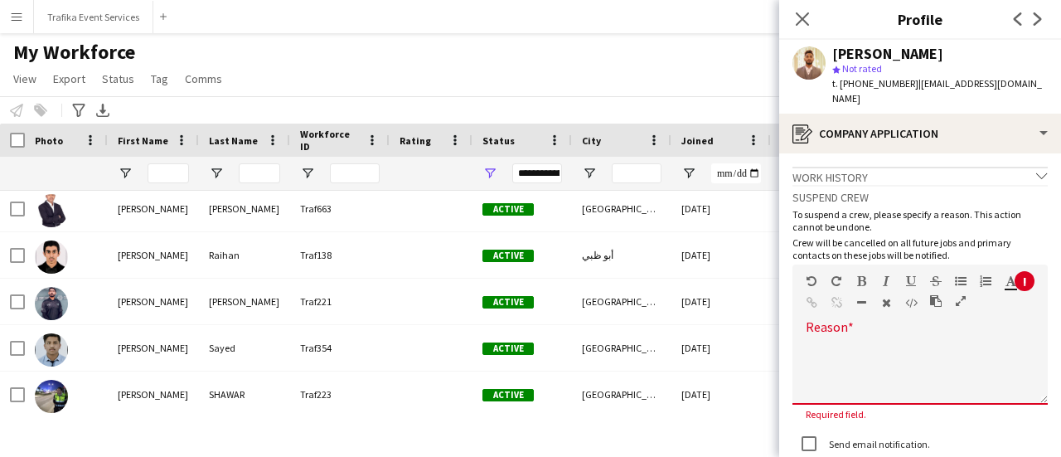
click at [641, 84] on div "My Workforce View Views Default view New view Update view Delete view Edit name…" at bounding box center [530, 68] width 1061 height 56
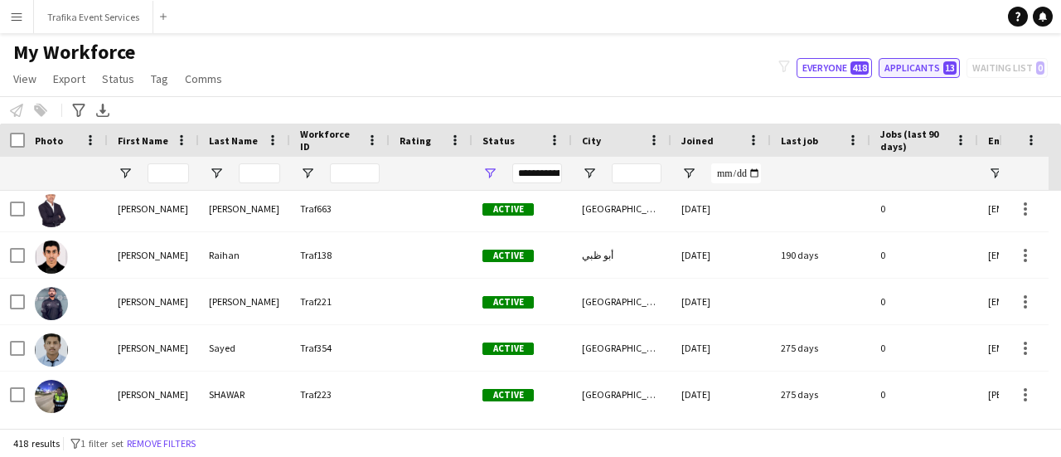
click at [901, 75] on button "Applicants 13" at bounding box center [918, 68] width 81 height 20
type input "**********"
